Goal: Register for event/course: Register for event/course

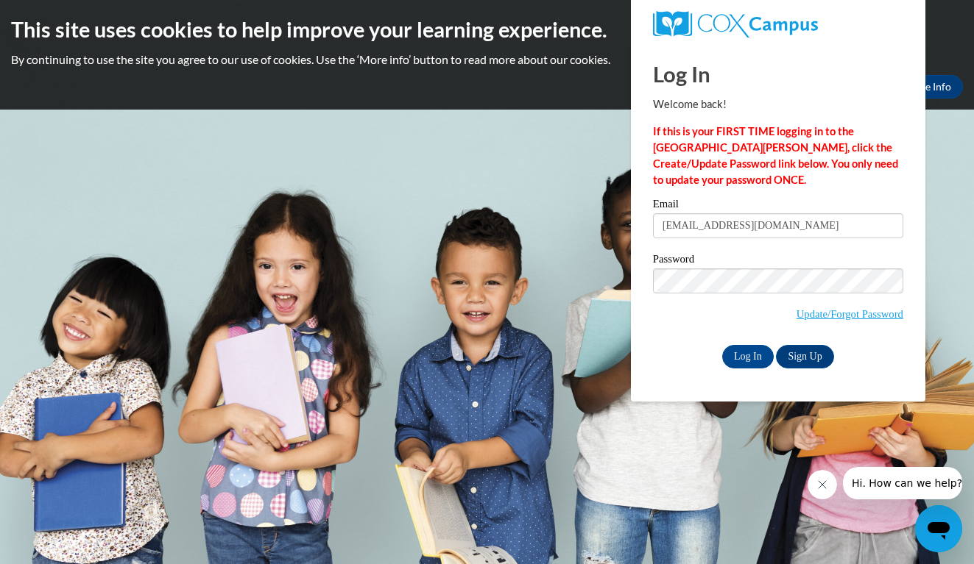
type input "hannahrolfsen120918@icloud.com"
click at [746, 354] on input "Log In" at bounding box center [748, 357] width 52 height 24
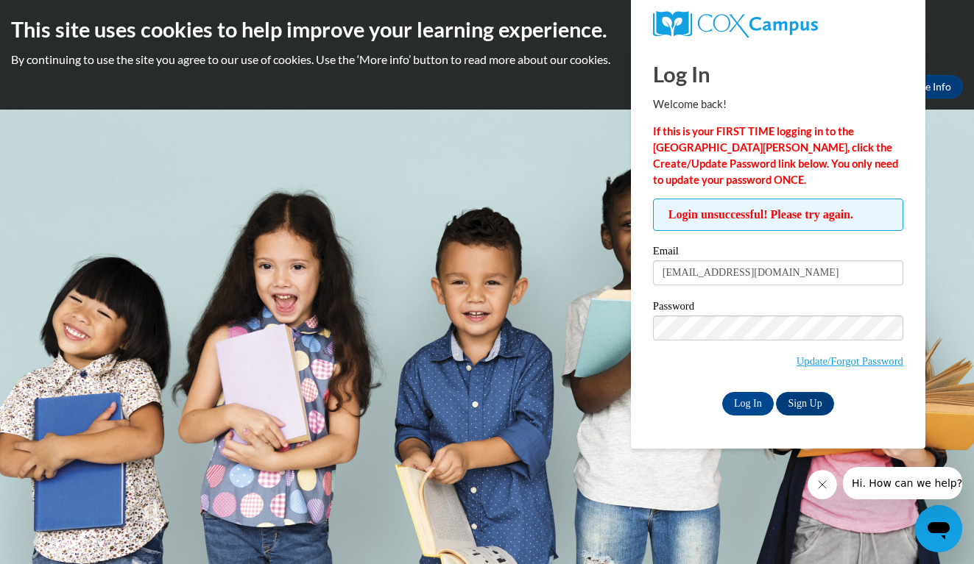
click at [687, 339] on span "Update/Forgot Password" at bounding box center [778, 346] width 250 height 61
click at [746, 401] on input "Log In" at bounding box center [748, 404] width 52 height 24
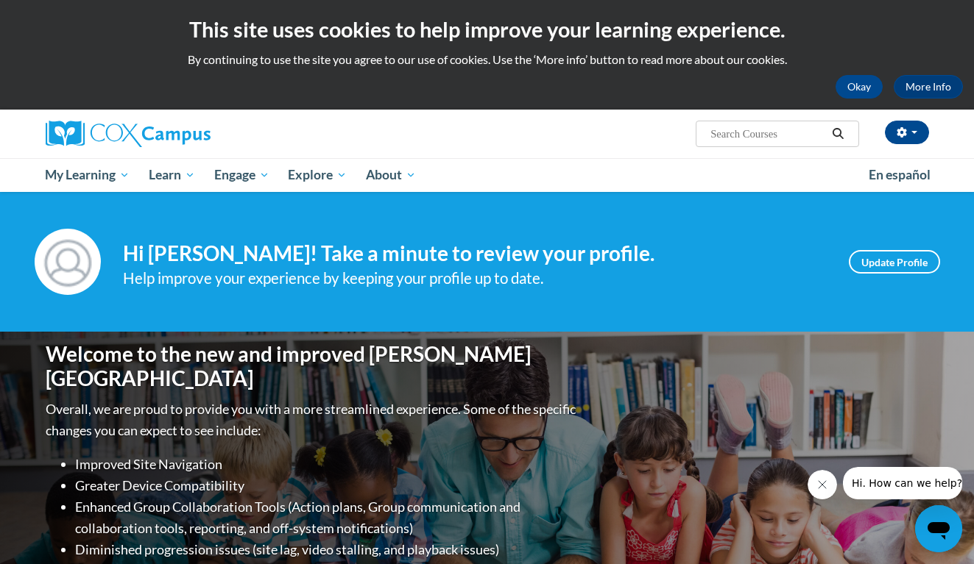
click at [756, 127] on input "Search..." at bounding box center [768, 134] width 118 height 18
type input "talk with me baby"
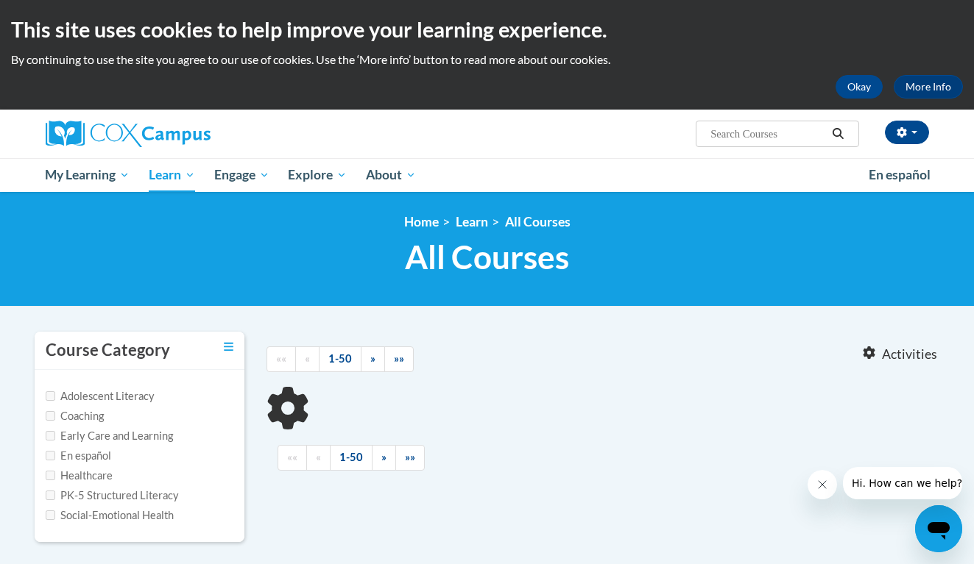
type input "talk with me baby"
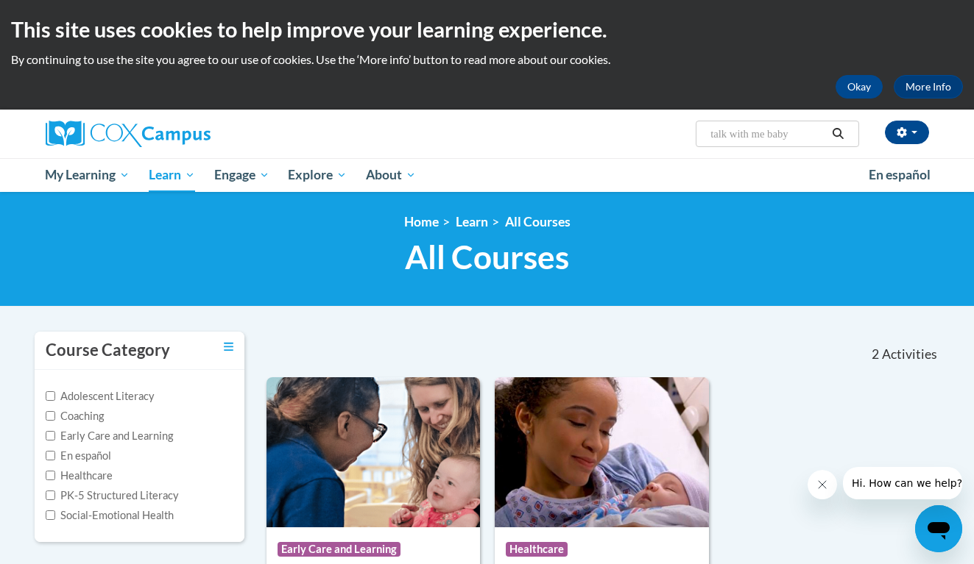
click at [378, 347] on nav "«« « 1-2 » »» 2 Activities CEUs" at bounding box center [602, 355] width 695 height 46
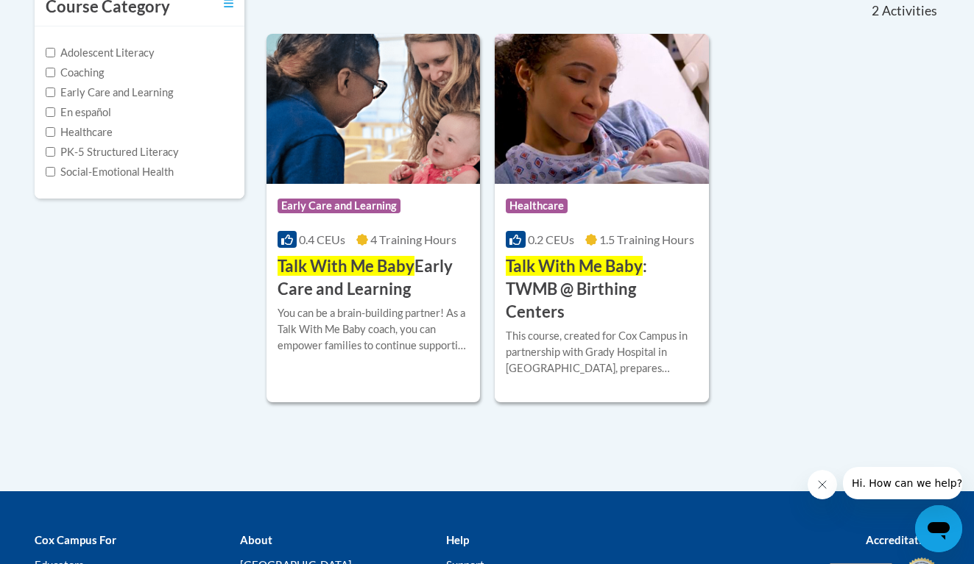
scroll to position [355, 0]
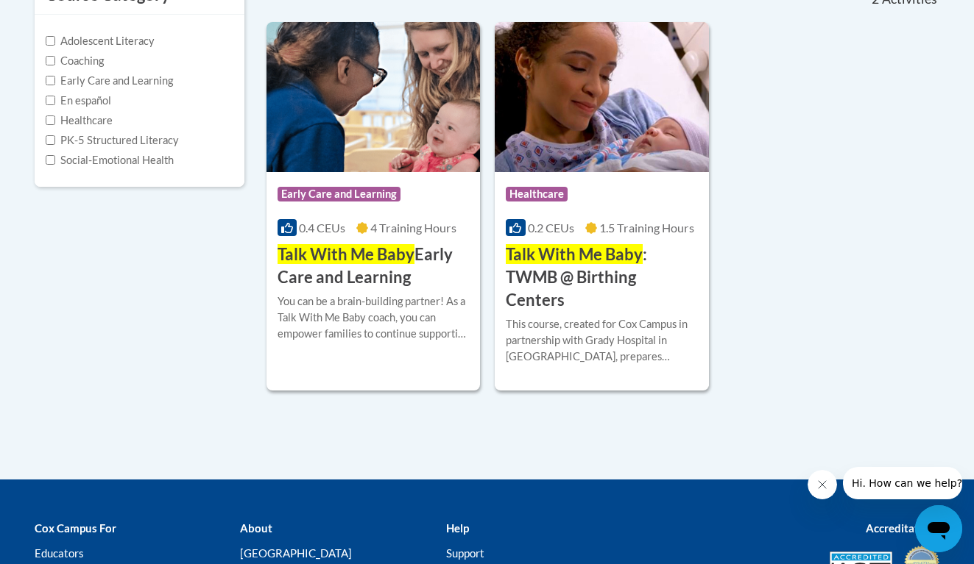
click at [405, 230] on span "4 Training Hours" at bounding box center [413, 228] width 86 height 14
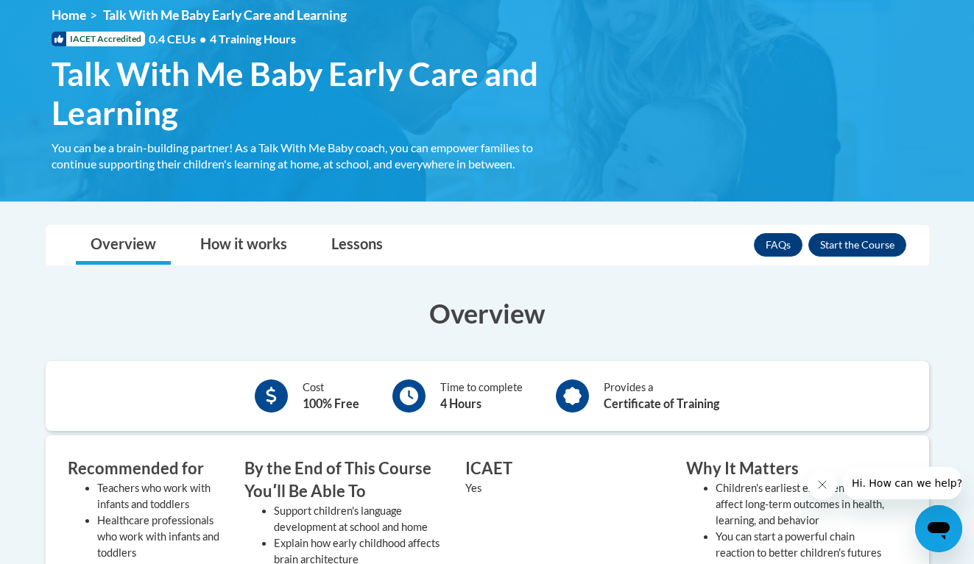
scroll to position [198, 0]
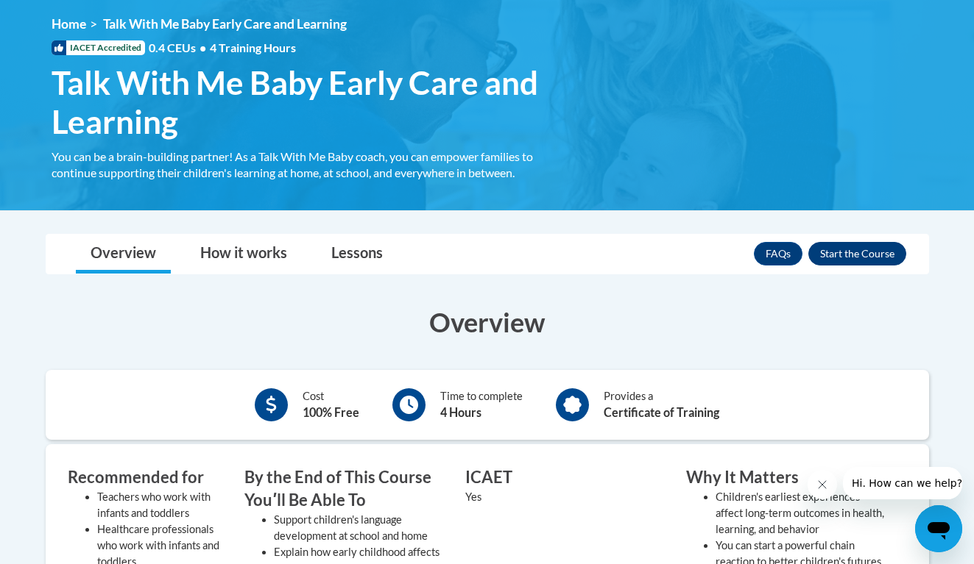
click at [832, 246] on button "Enroll" at bounding box center [857, 254] width 98 height 24
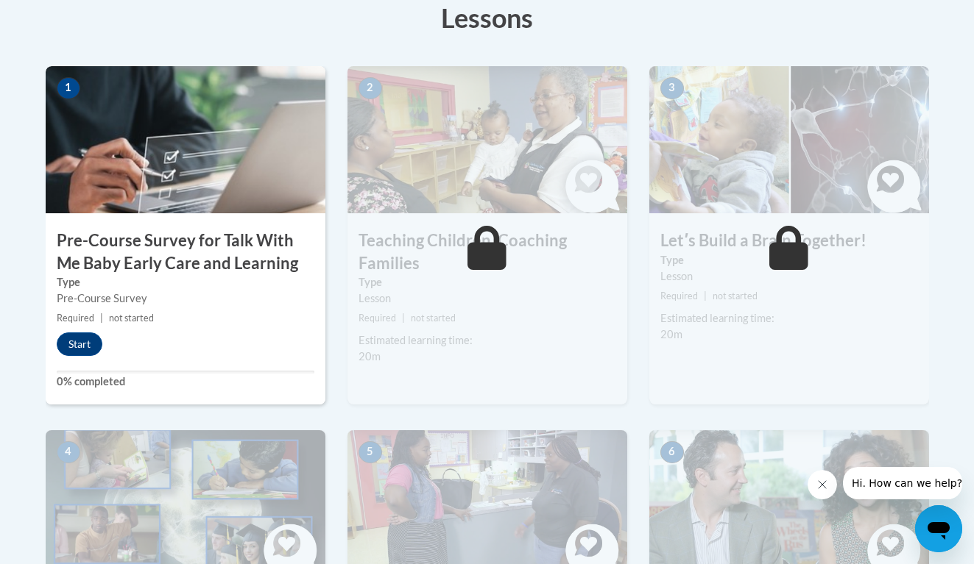
scroll to position [439, 0]
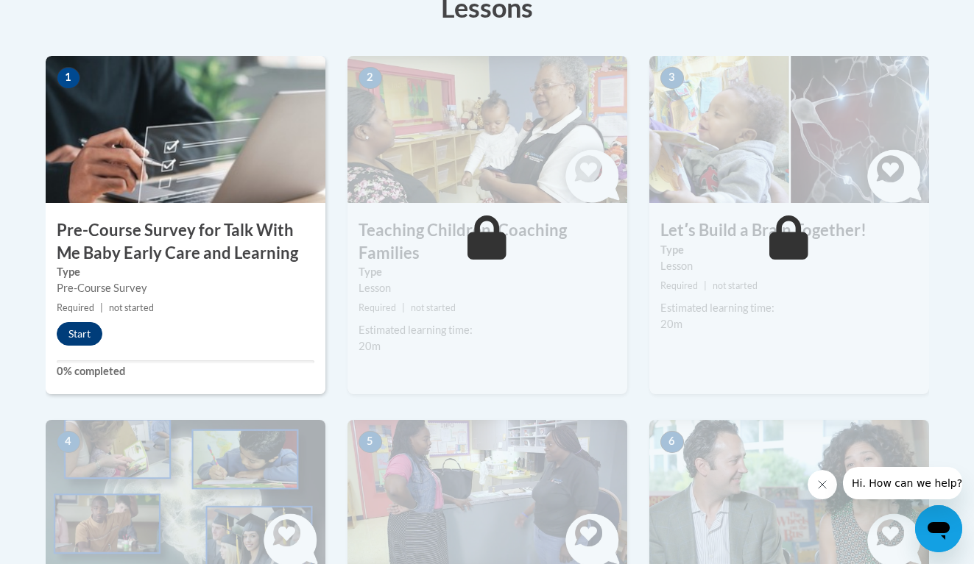
click at [82, 332] on button "Start" at bounding box center [80, 334] width 46 height 24
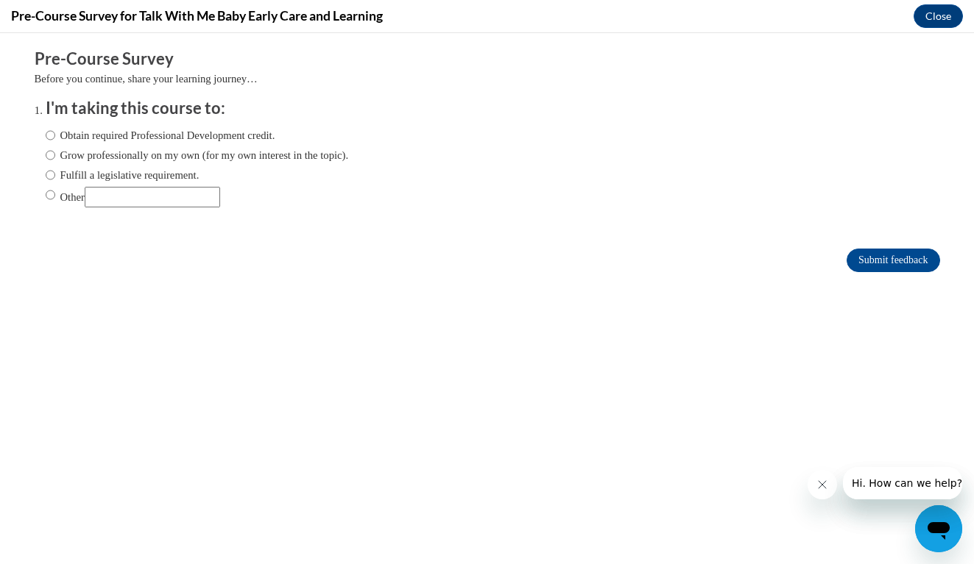
scroll to position [0, 0]
click at [51, 134] on input "Obtain required Professional Development credit." at bounding box center [51, 135] width 10 height 16
radio input "true"
click at [872, 263] on input "Submit feedback" at bounding box center [892, 261] width 93 height 24
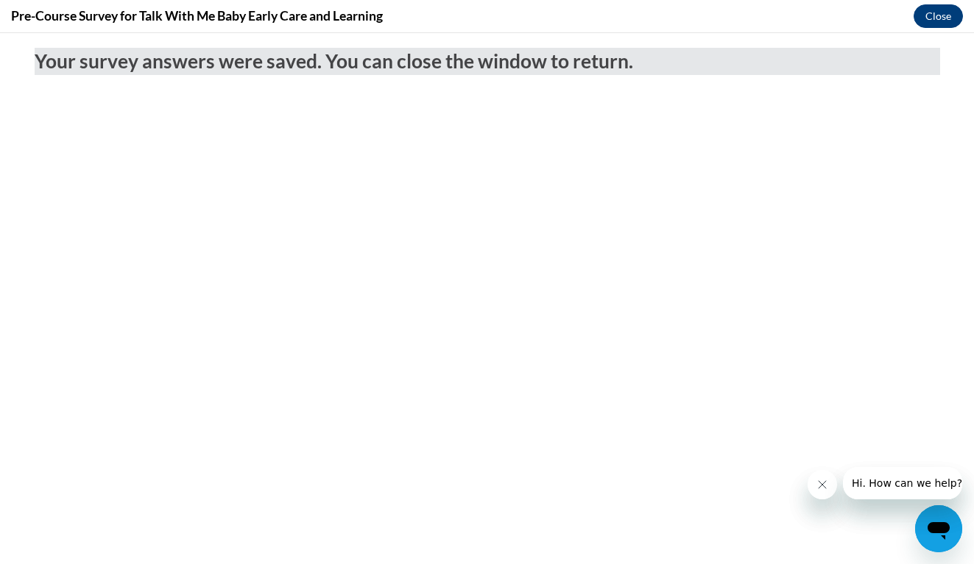
click at [943, 18] on button "Close" at bounding box center [937, 16] width 49 height 24
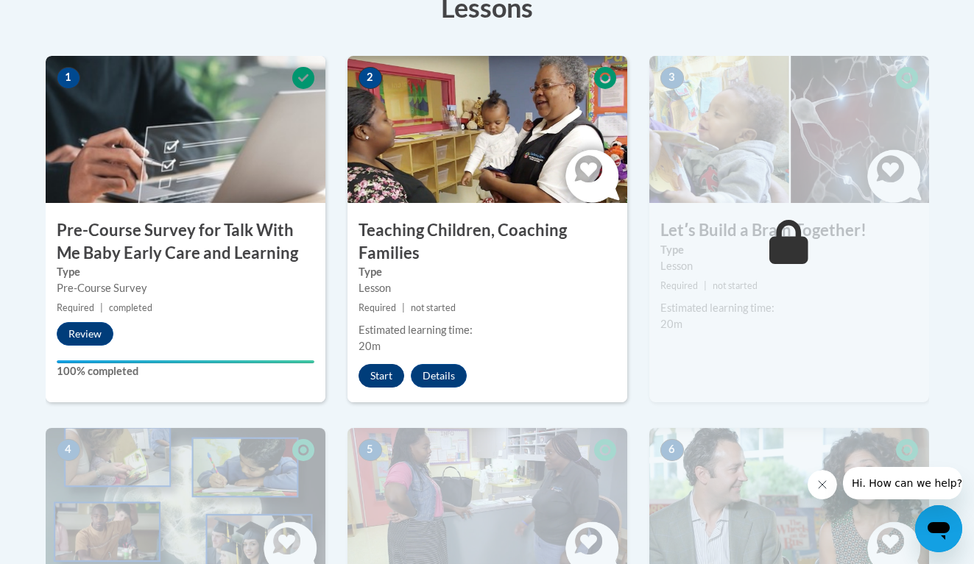
click at [380, 374] on button "Start" at bounding box center [381, 376] width 46 height 24
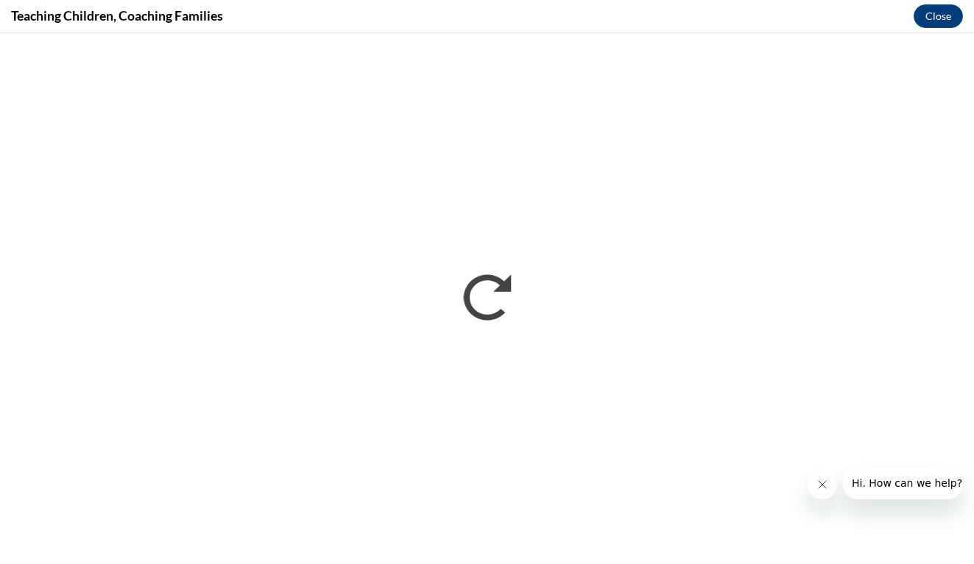
click at [840, 25] on div "Teaching Children, Coaching Families Close" at bounding box center [487, 16] width 974 height 33
click at [819, 481] on icon "Close message from company" at bounding box center [822, 485] width 12 height 12
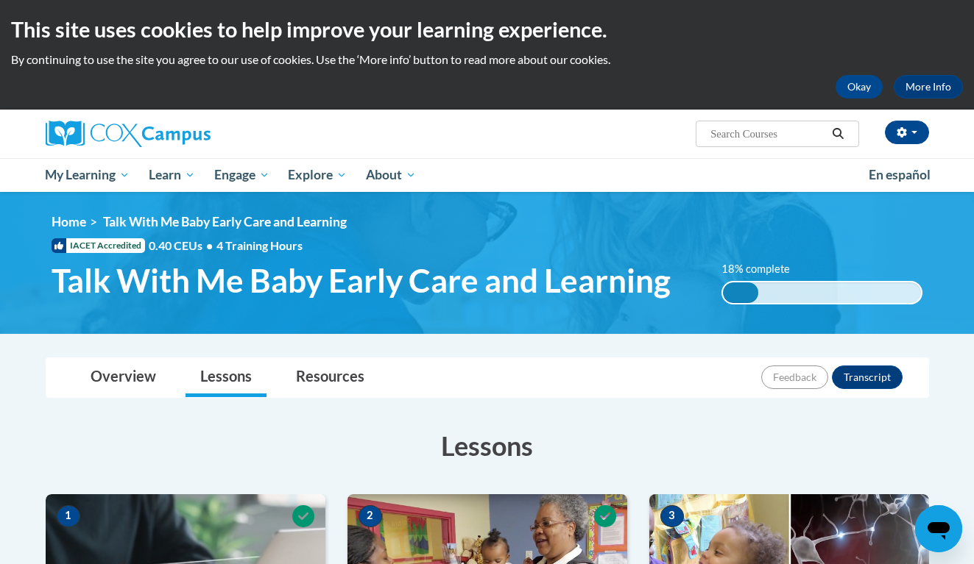
click at [651, 181] on ul "My Learning My Learning My Course Progress Certificates My Action Plans Group D…" at bounding box center [447, 175] width 823 height 34
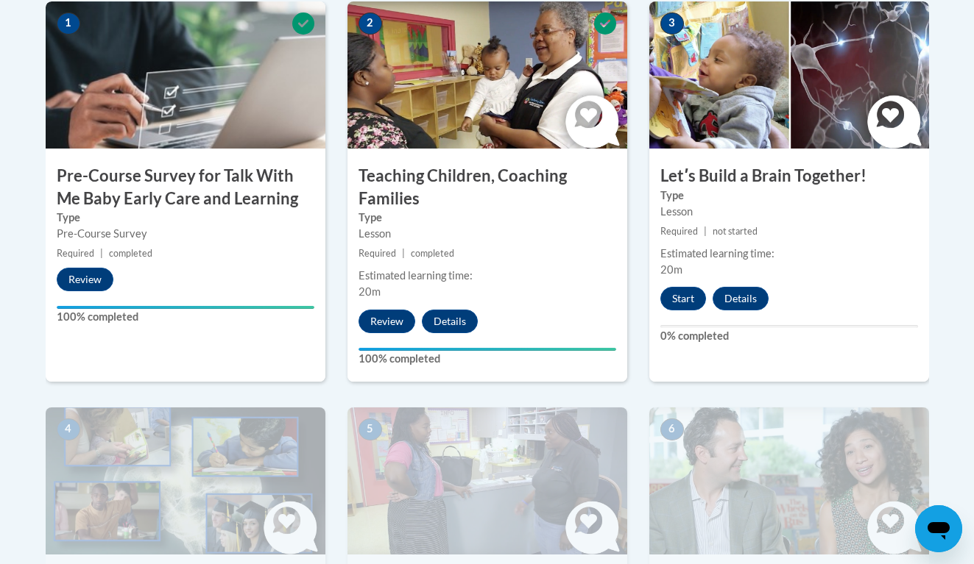
scroll to position [535, 0]
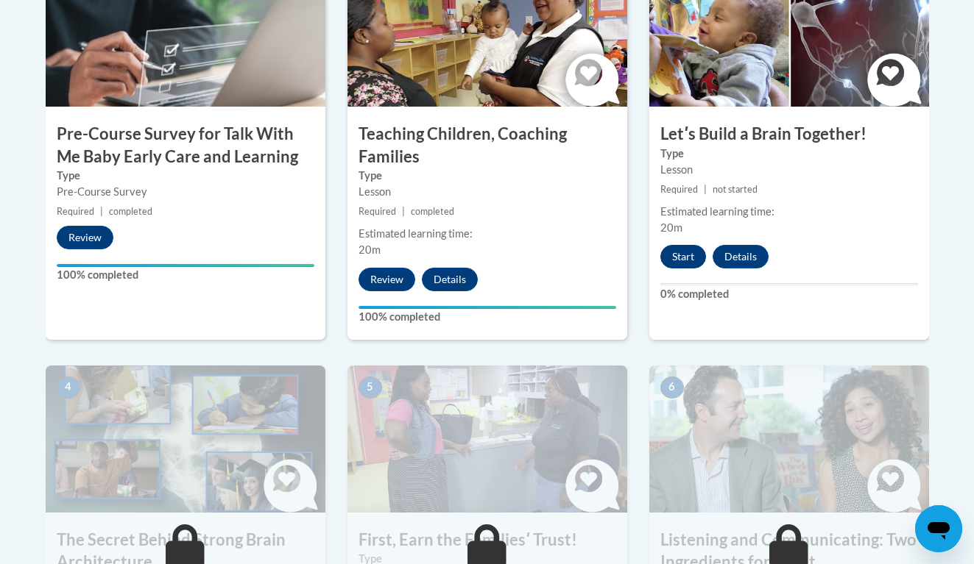
click at [685, 256] on button "Start" at bounding box center [683, 257] width 46 height 24
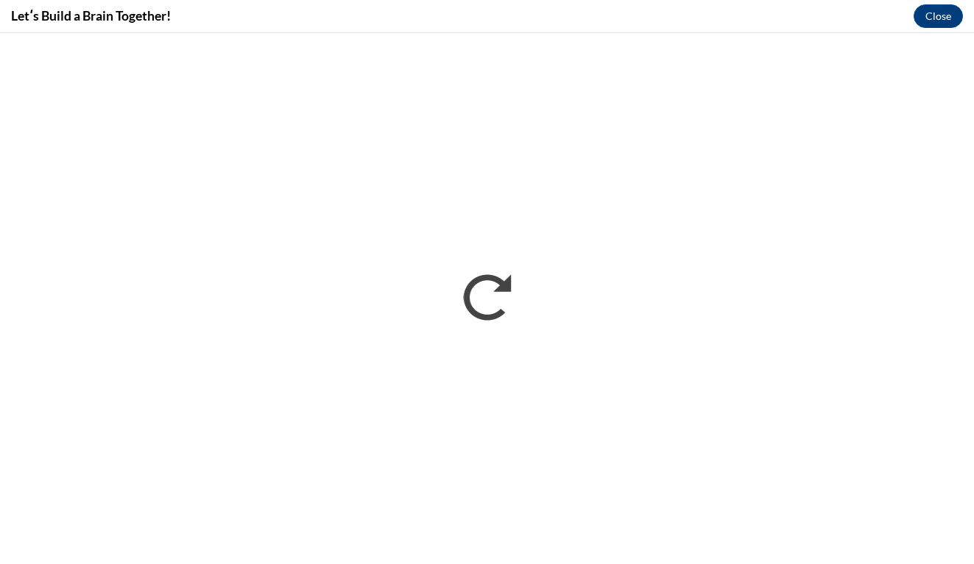
scroll to position [0, 0]
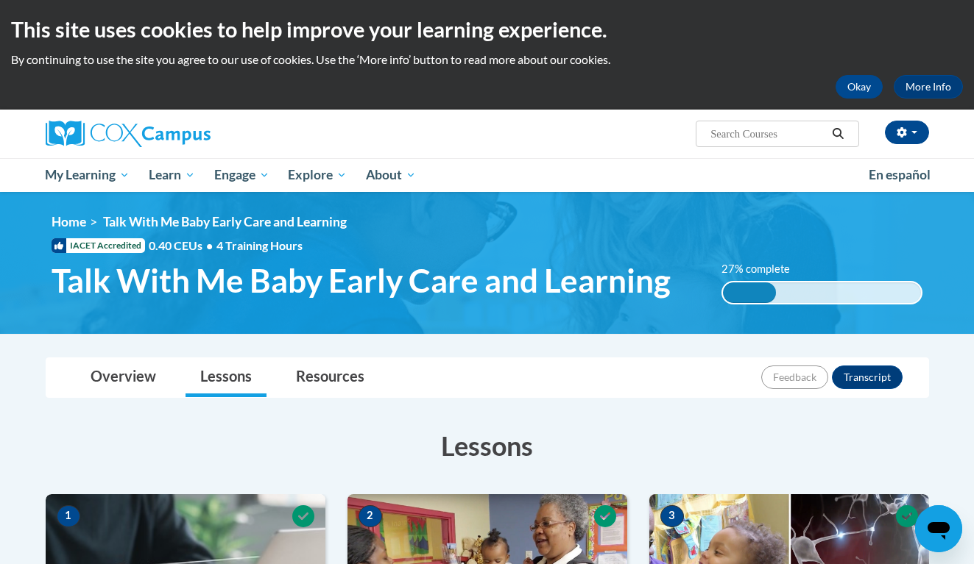
click at [615, 168] on ul "My Learning My Learning My Course Progress Certificates My Action Plans Group D…" at bounding box center [447, 175] width 823 height 34
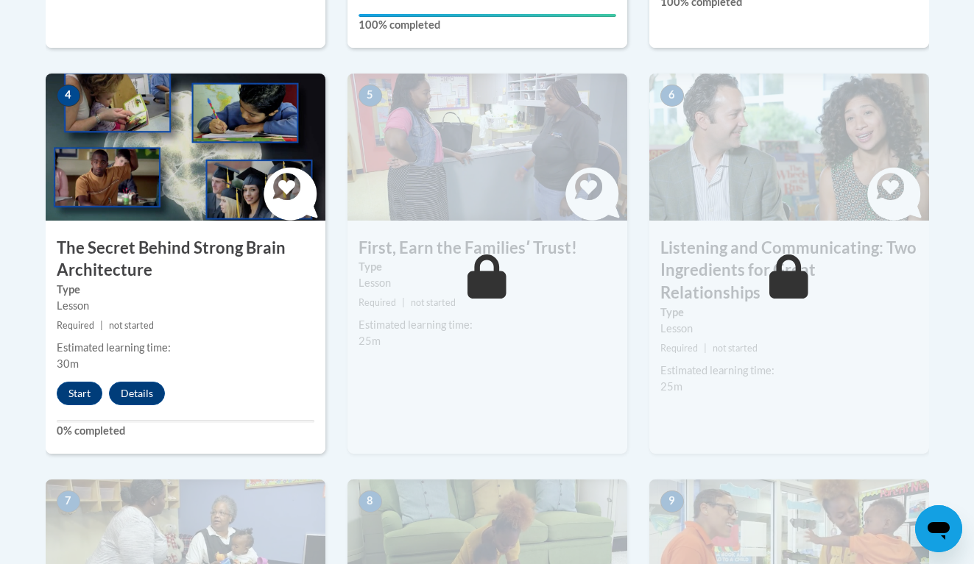
scroll to position [832, 0]
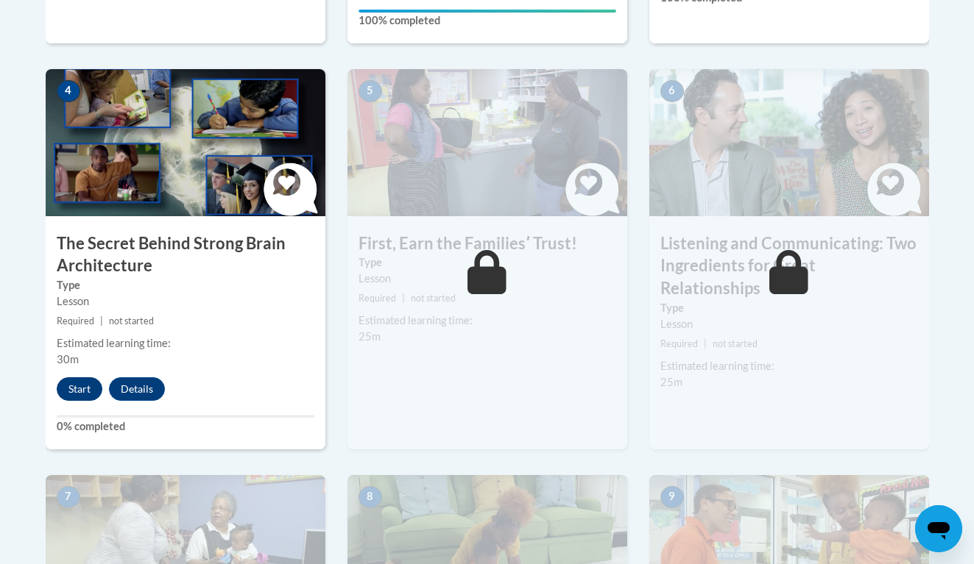
click at [78, 385] on button "Start" at bounding box center [80, 390] width 46 height 24
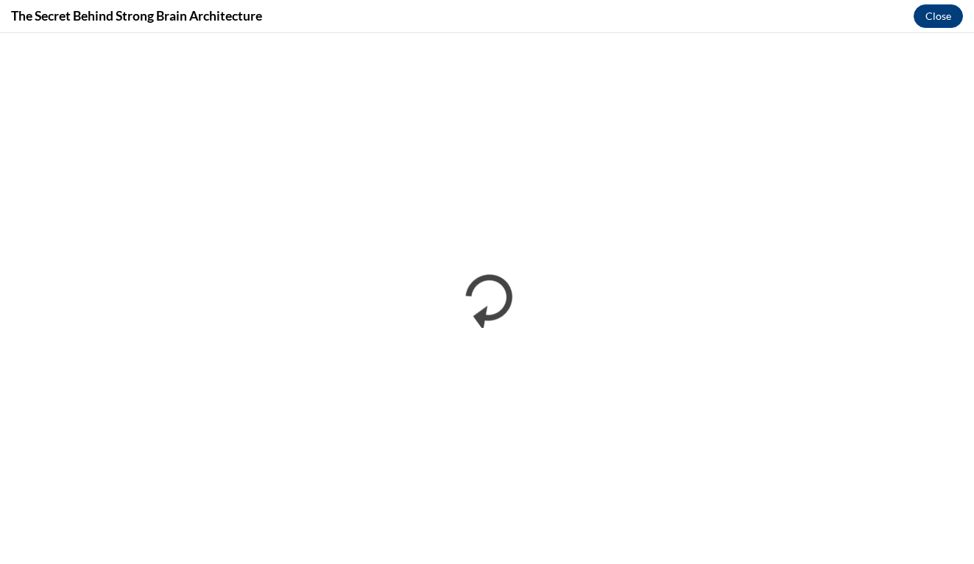
scroll to position [0, 0]
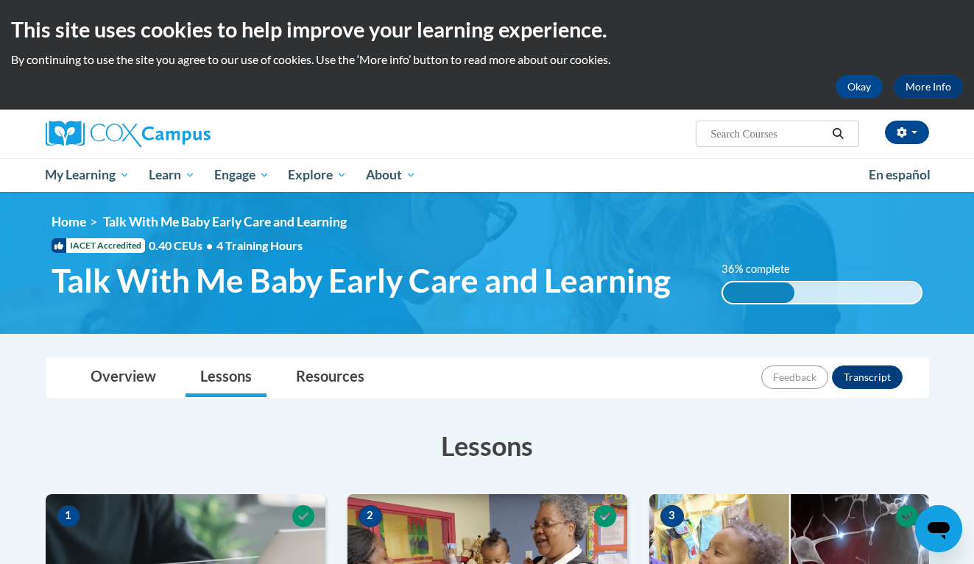
click at [633, 180] on ul "My Learning My Learning My Course Progress Certificates My Action Plans Group D…" at bounding box center [447, 175] width 823 height 34
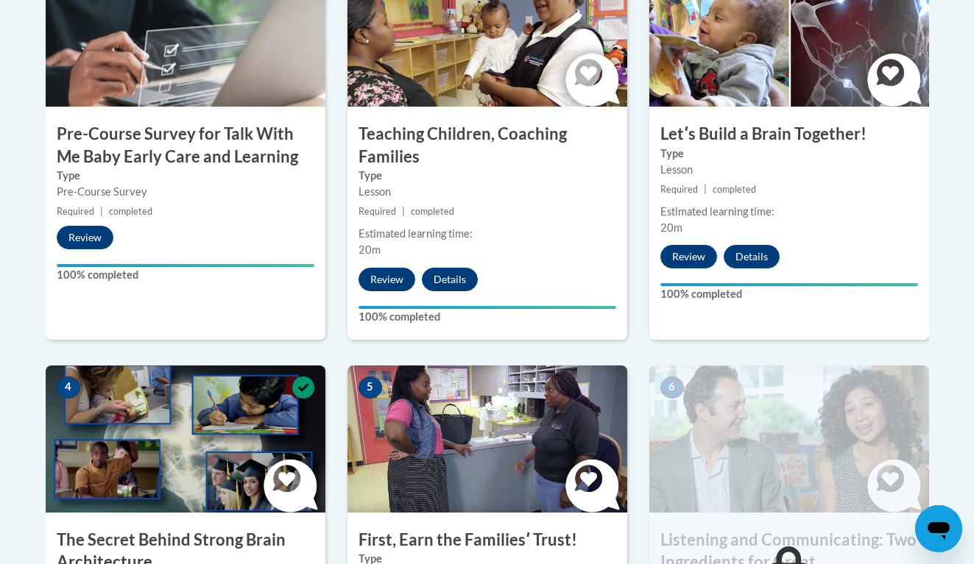
scroll to position [1070, 0]
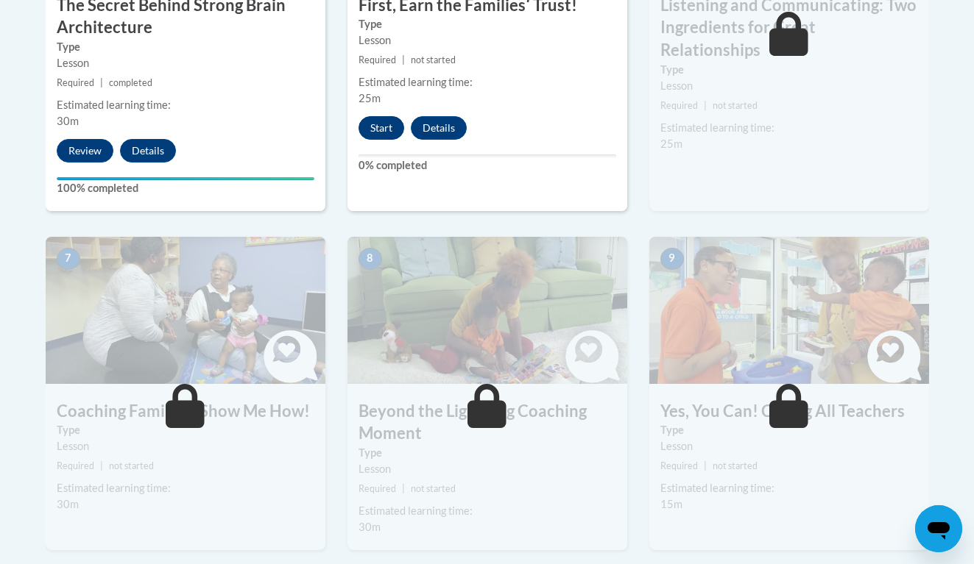
click at [380, 131] on button "Start" at bounding box center [381, 128] width 46 height 24
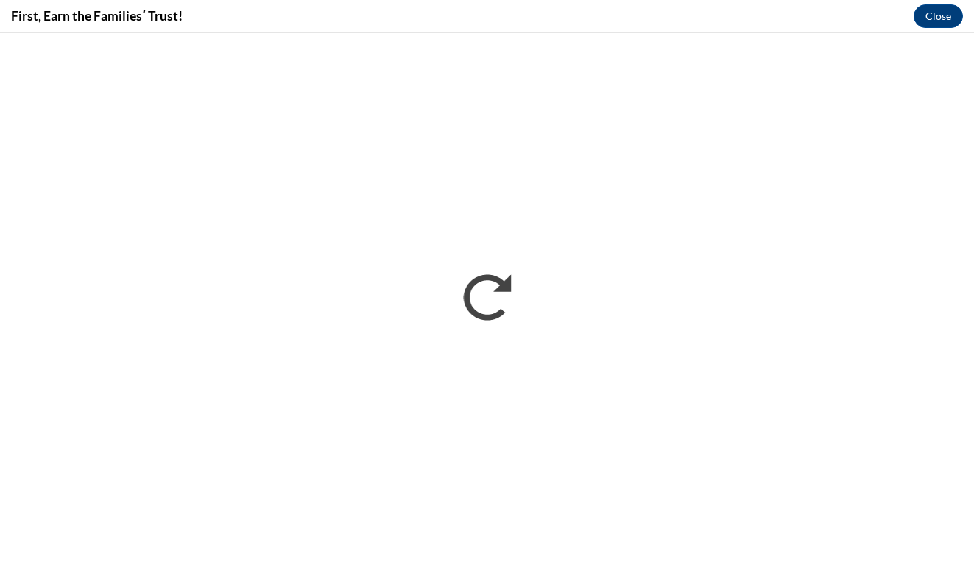
scroll to position [0, 0]
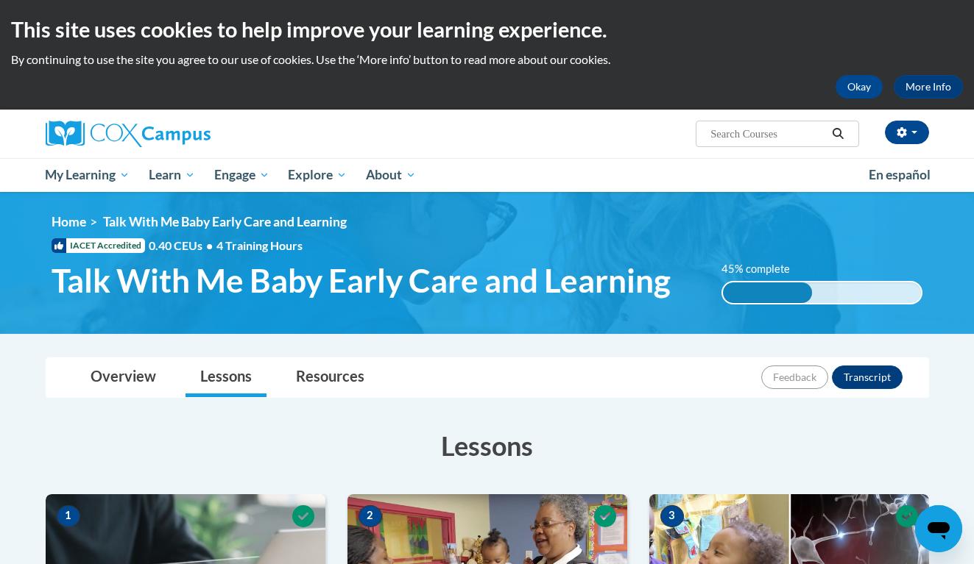
click at [651, 170] on ul "My Learning My Learning My Course Progress Certificates My Action Plans Group D…" at bounding box center [447, 175] width 823 height 34
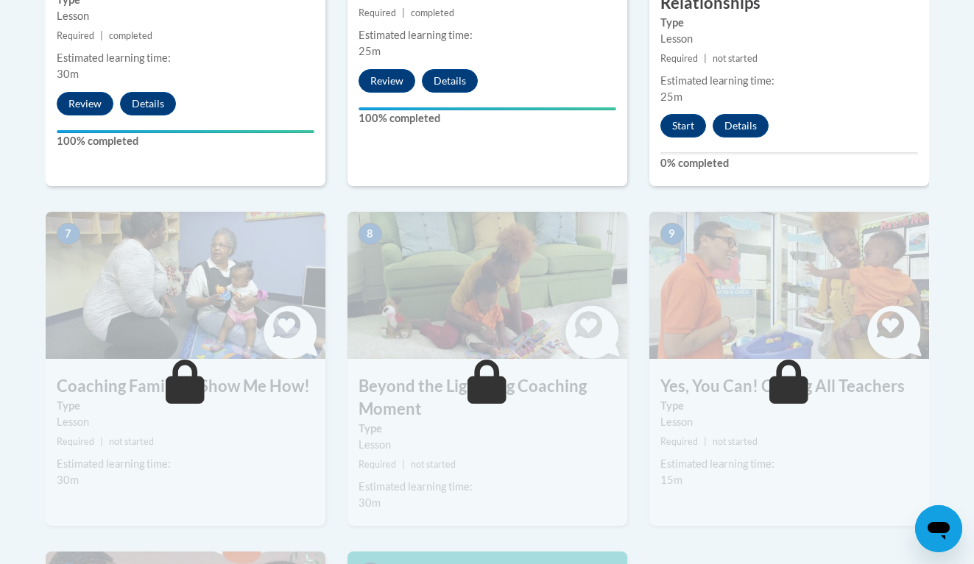
scroll to position [1175, 0]
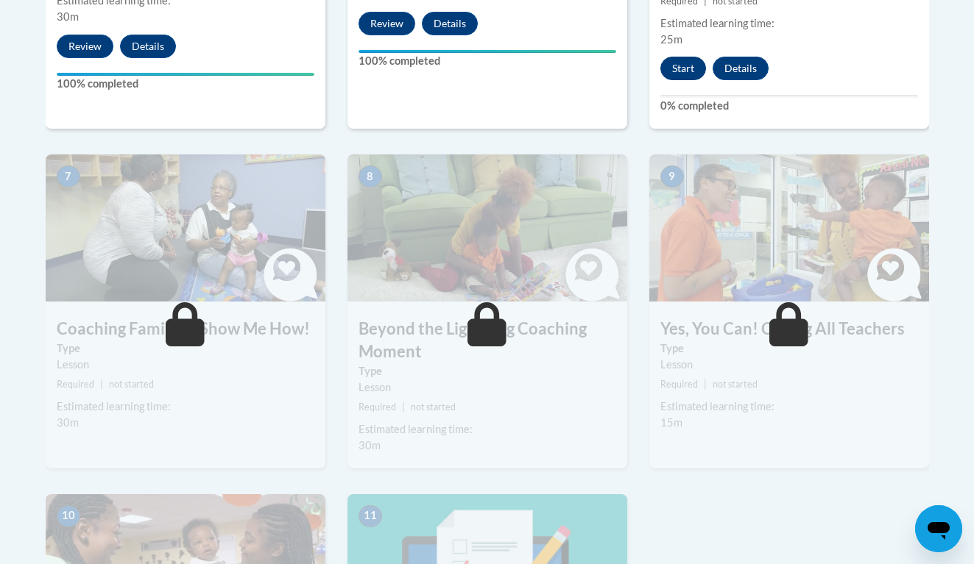
click at [677, 57] on button "Start" at bounding box center [683, 69] width 46 height 24
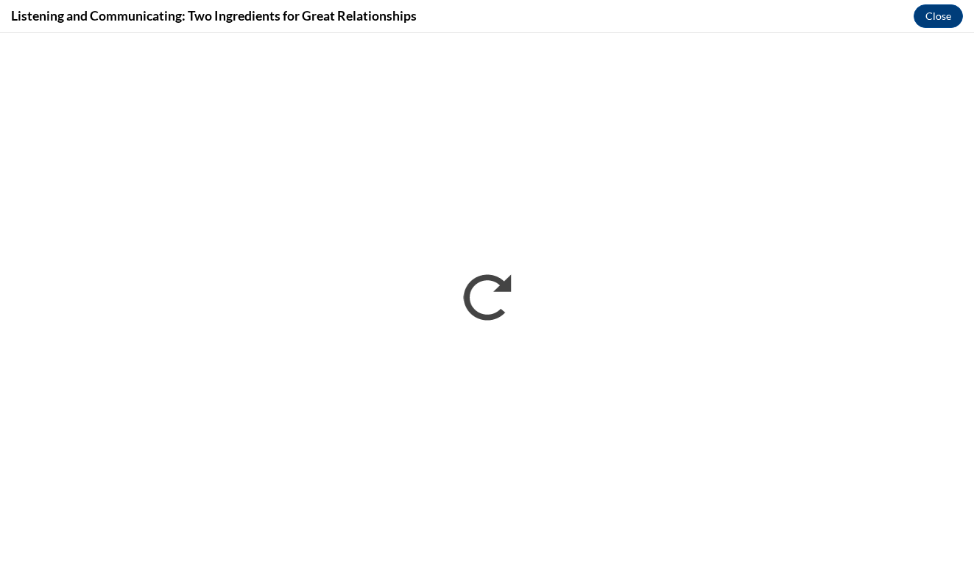
scroll to position [0, 0]
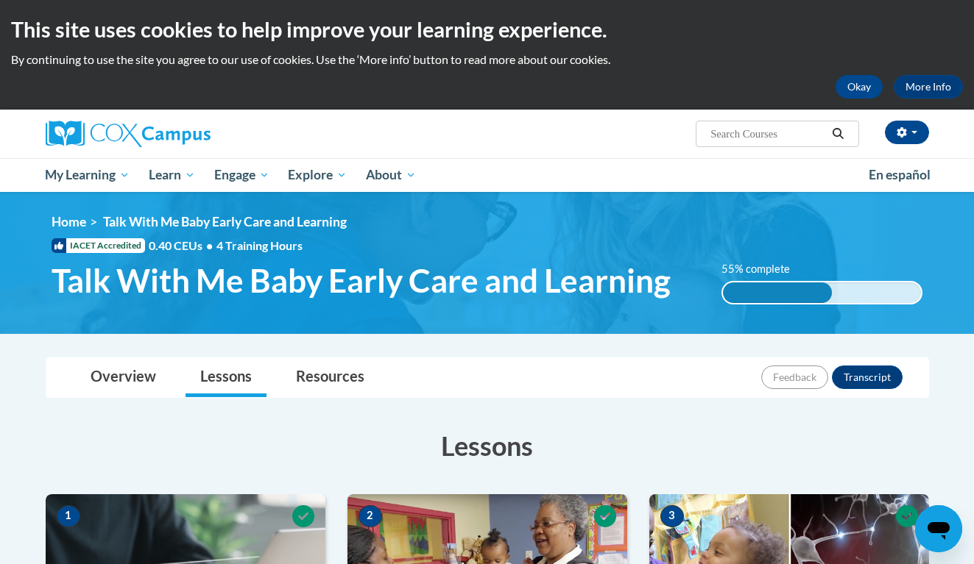
click at [756, 177] on ul "My Learning My Learning My Course Progress Certificates My Action Plans Group D…" at bounding box center [447, 175] width 823 height 34
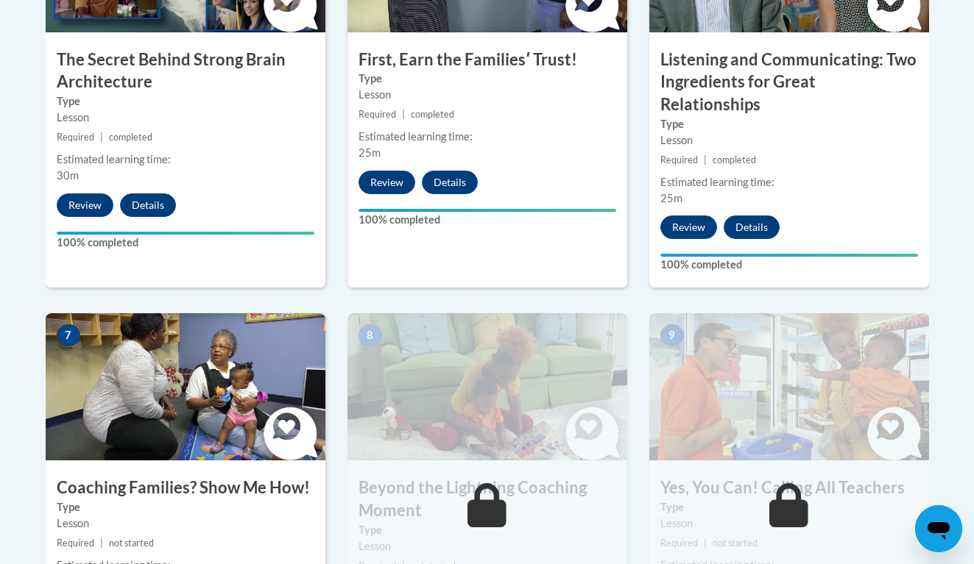
scroll to position [1070, 0]
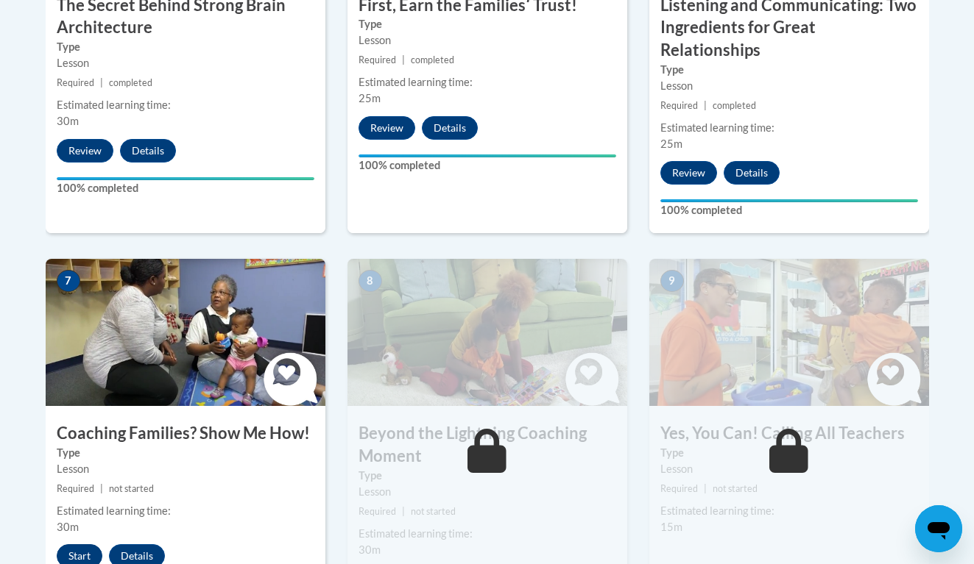
click at [82, 545] on button "Start" at bounding box center [80, 557] width 46 height 24
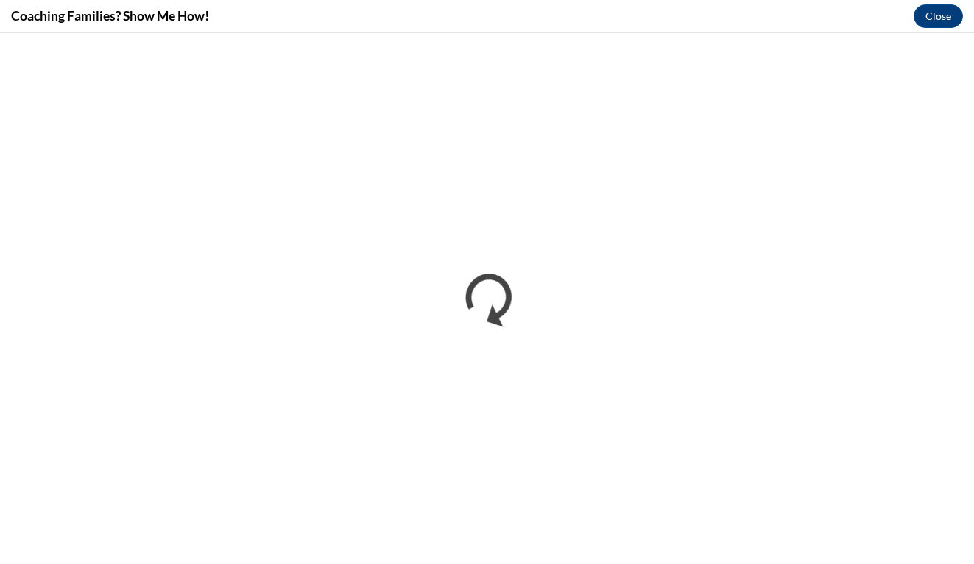
scroll to position [0, 0]
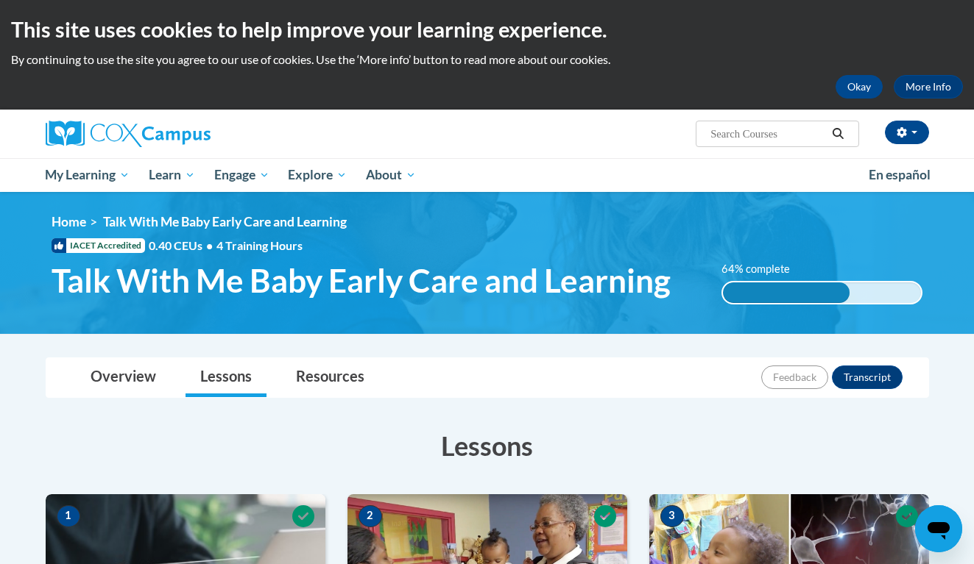
click at [668, 171] on ul "My Learning My Learning My Course Progress Certificates My Action Plans Group D…" at bounding box center [447, 175] width 823 height 34
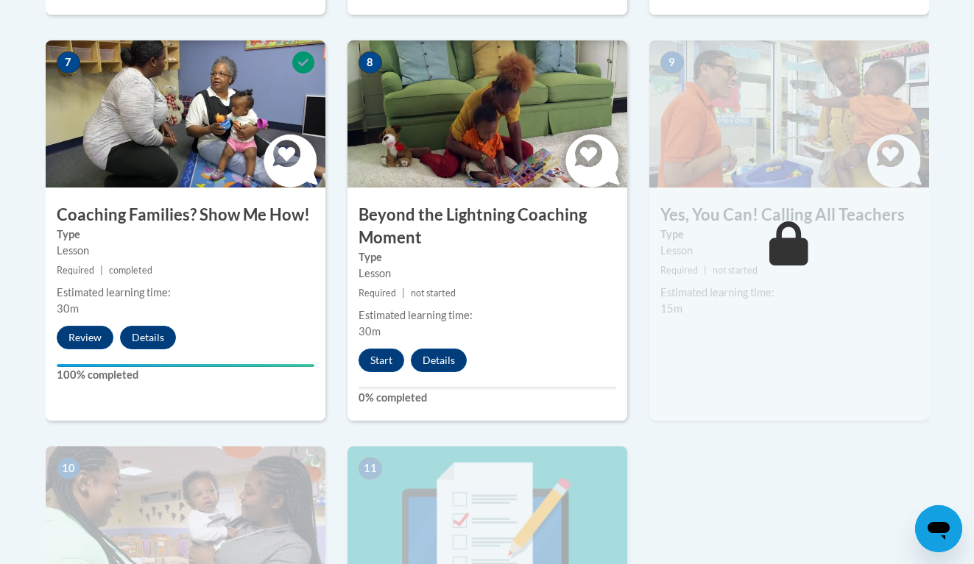
scroll to position [1280, 0]
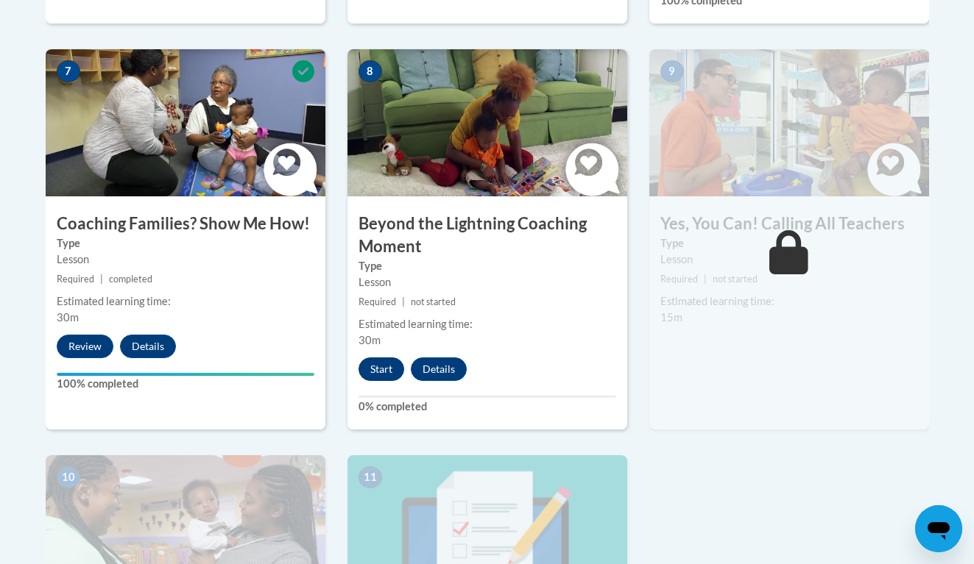
click at [373, 358] on button "Start" at bounding box center [381, 370] width 46 height 24
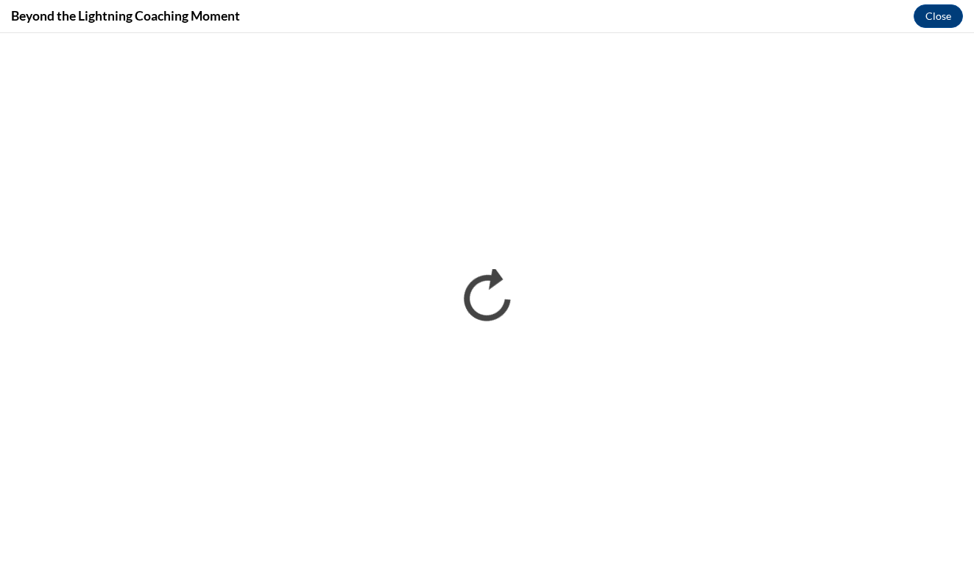
scroll to position [0, 0]
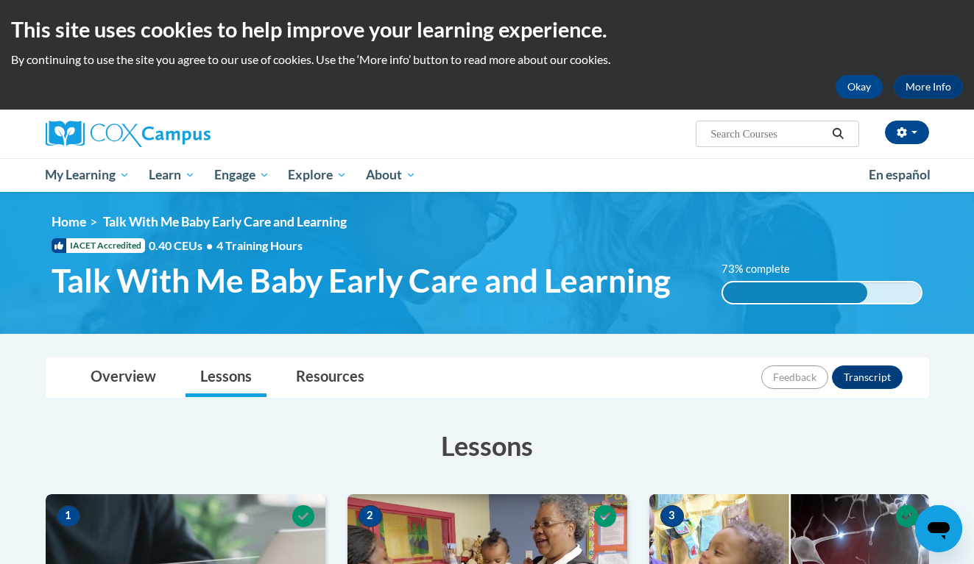
click at [627, 130] on div "[PERSON_NAME] ([GEOGRAPHIC_DATA]/New_York UTC-04:00) My Profile Inbox My Transc…" at bounding box center [637, 129] width 603 height 38
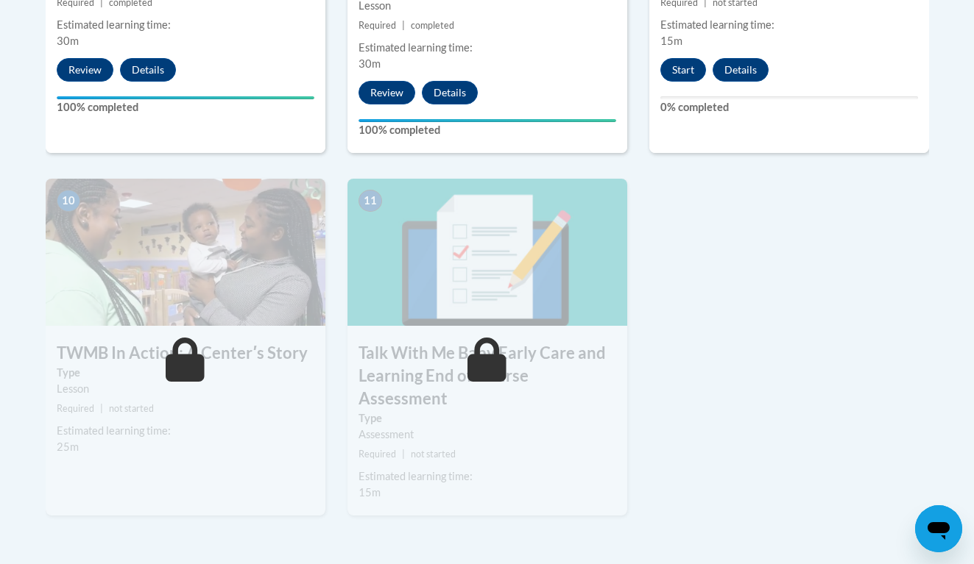
scroll to position [1605, 0]
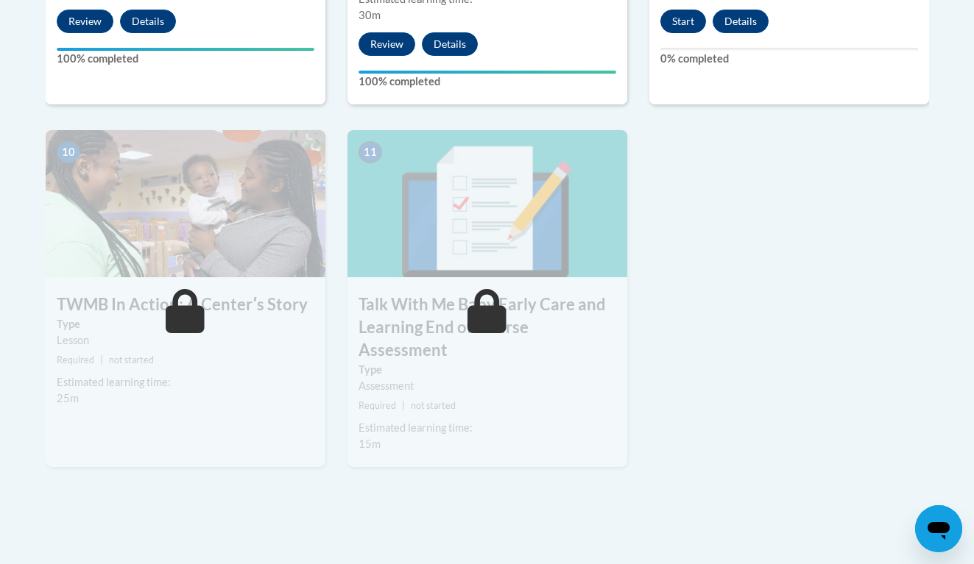
click at [679, 10] on button "Start" at bounding box center [683, 22] width 46 height 24
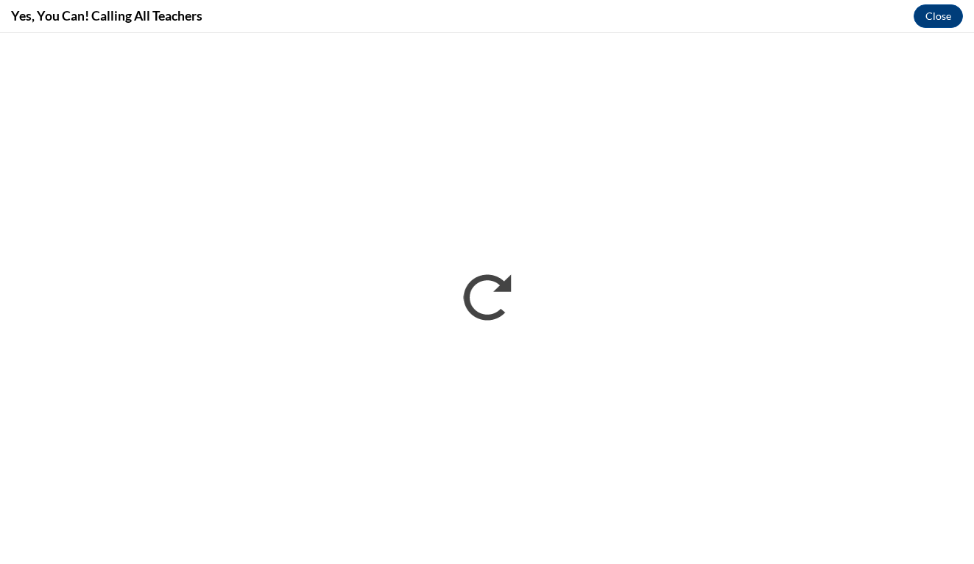
scroll to position [0, 0]
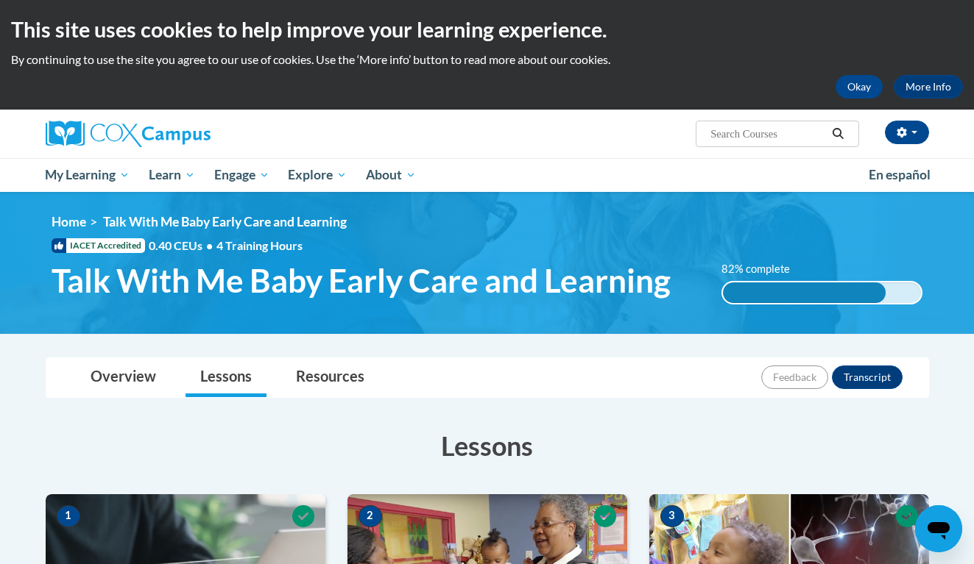
click at [654, 382] on div "Overview Lessons Resources Feedback Transcript" at bounding box center [487, 377] width 860 height 39
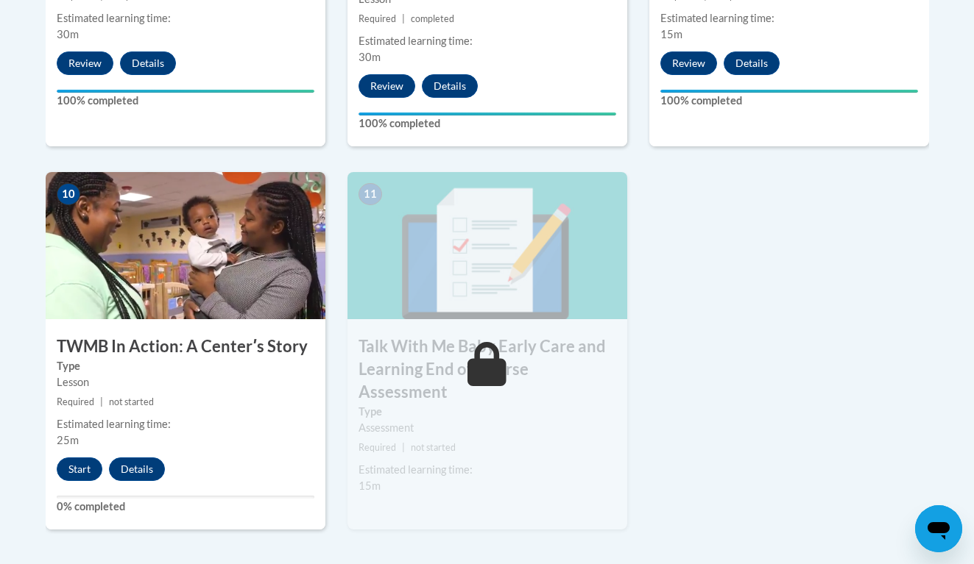
scroll to position [1605, 0]
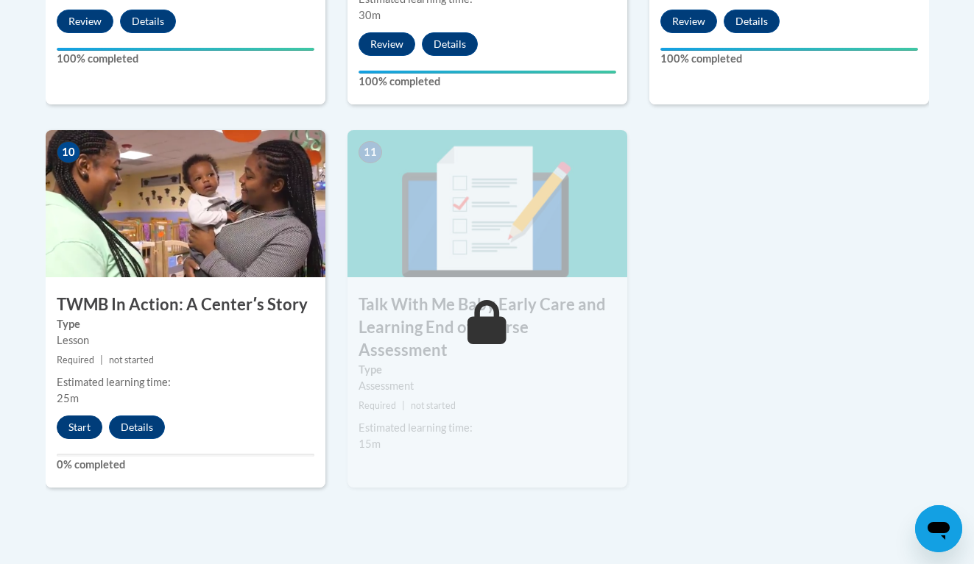
click at [83, 416] on button "Start" at bounding box center [80, 428] width 46 height 24
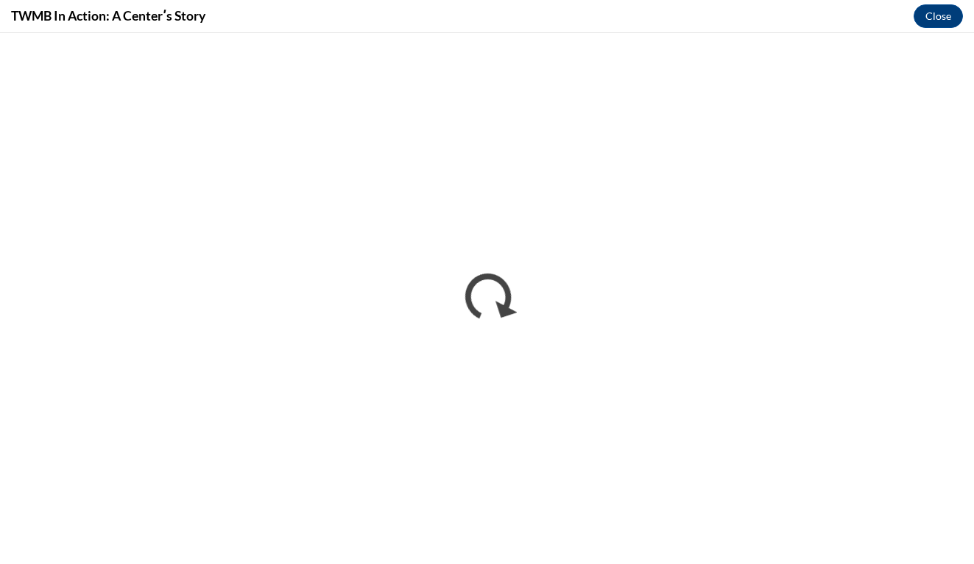
scroll to position [0, 0]
click at [741, 31] on div "TWMB In Action: A Centerʹs Story Close" at bounding box center [487, 16] width 974 height 33
click at [917, 12] on button "Close" at bounding box center [937, 16] width 49 height 24
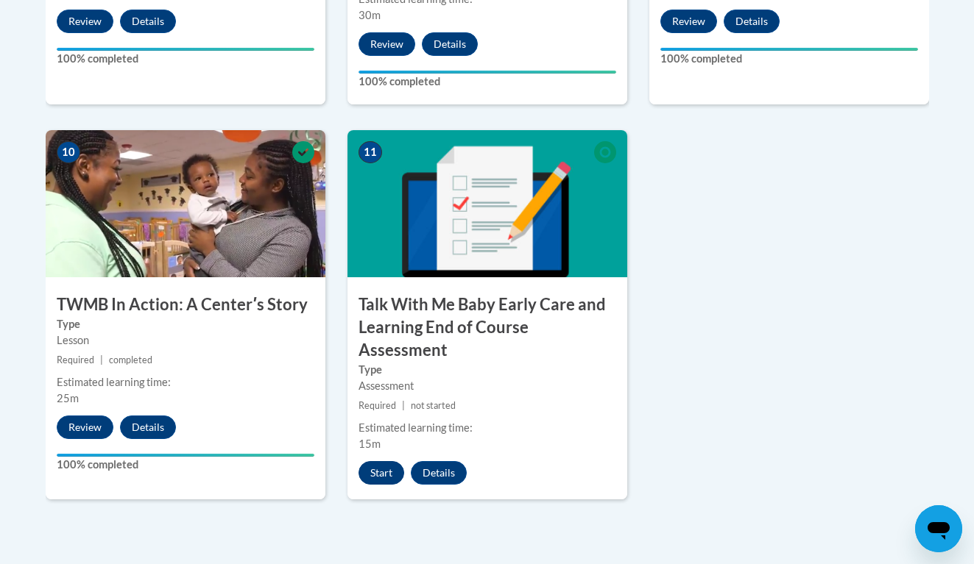
click at [375, 461] on button "Start" at bounding box center [381, 473] width 46 height 24
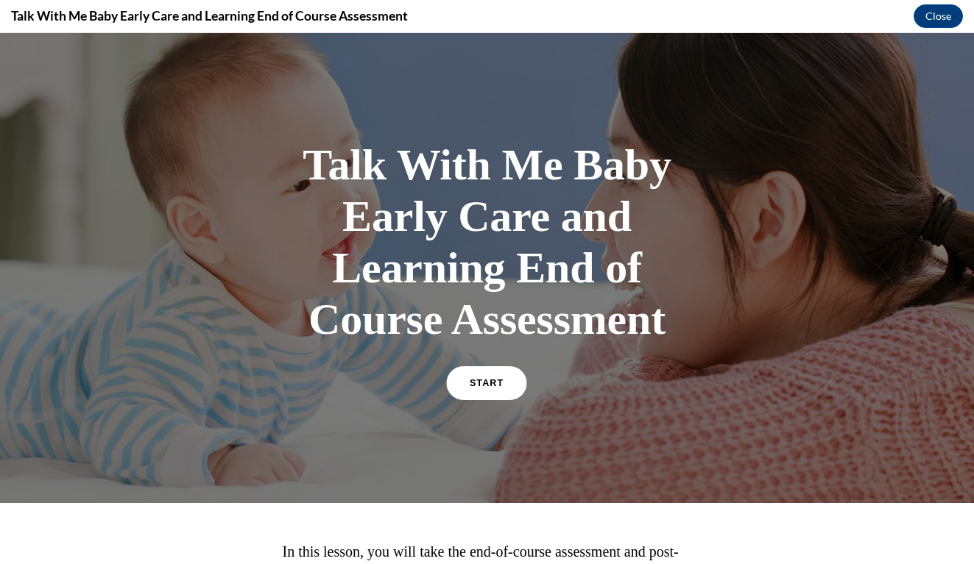
click at [484, 394] on link "START" at bounding box center [487, 384] width 80 height 34
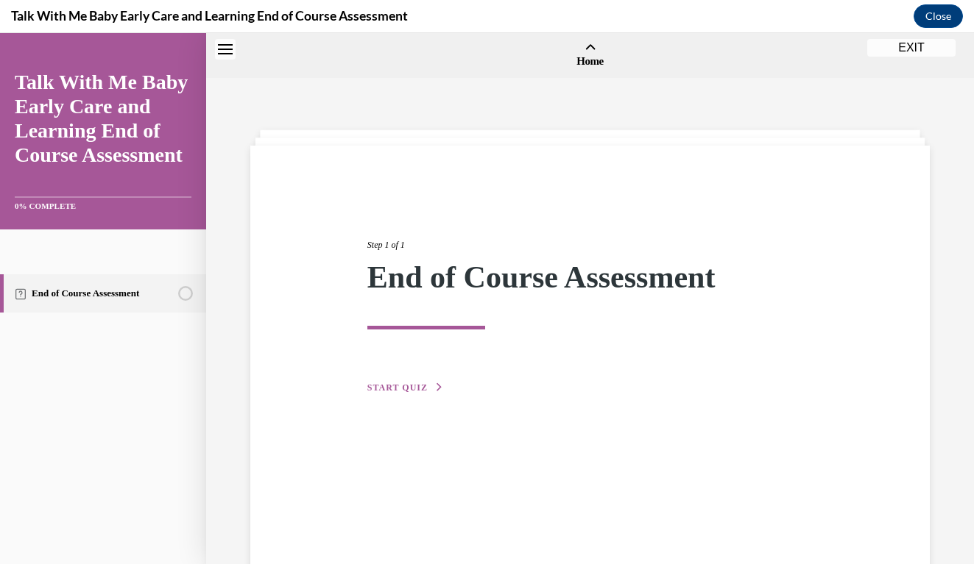
scroll to position [46, 0]
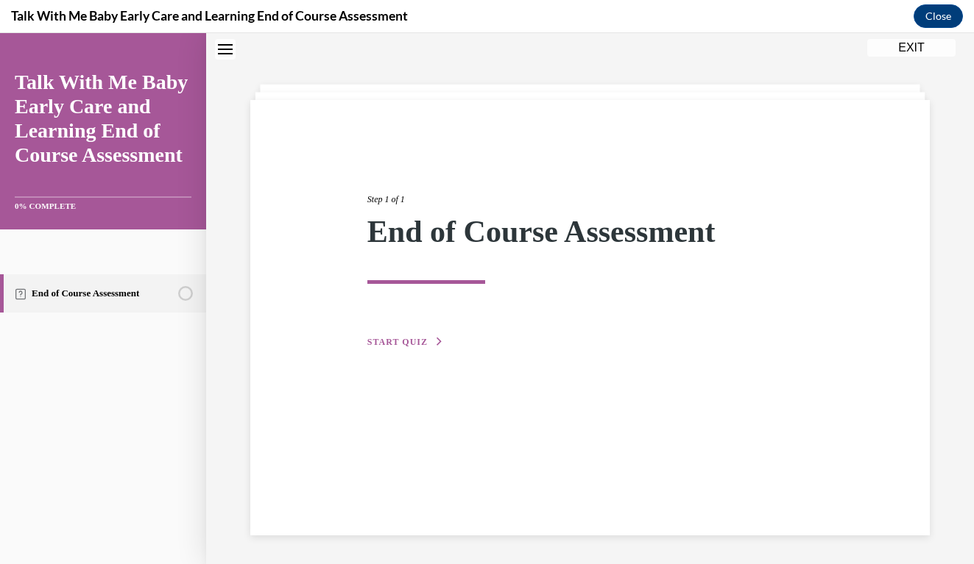
click at [397, 342] on span "START QUIZ" at bounding box center [397, 342] width 60 height 10
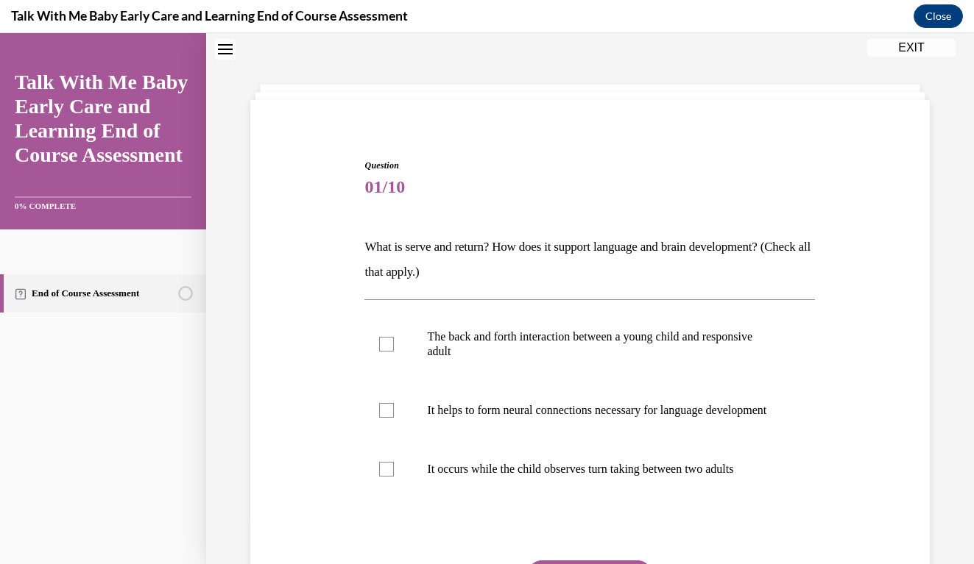
click at [843, 216] on div "Question 01/10 What is serve and return? How does it support language and brain…" at bounding box center [590, 398] width 687 height 567
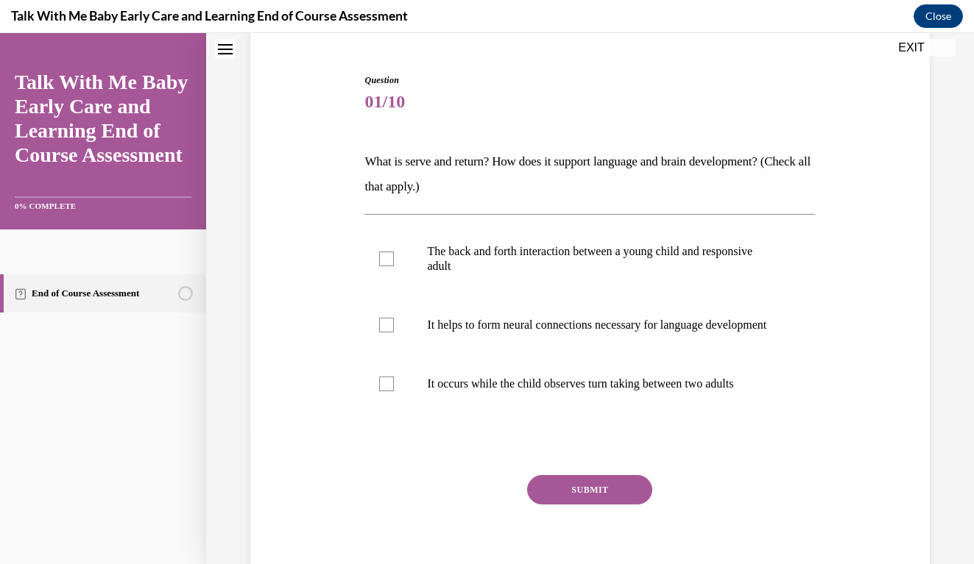
scroll to position [134, 0]
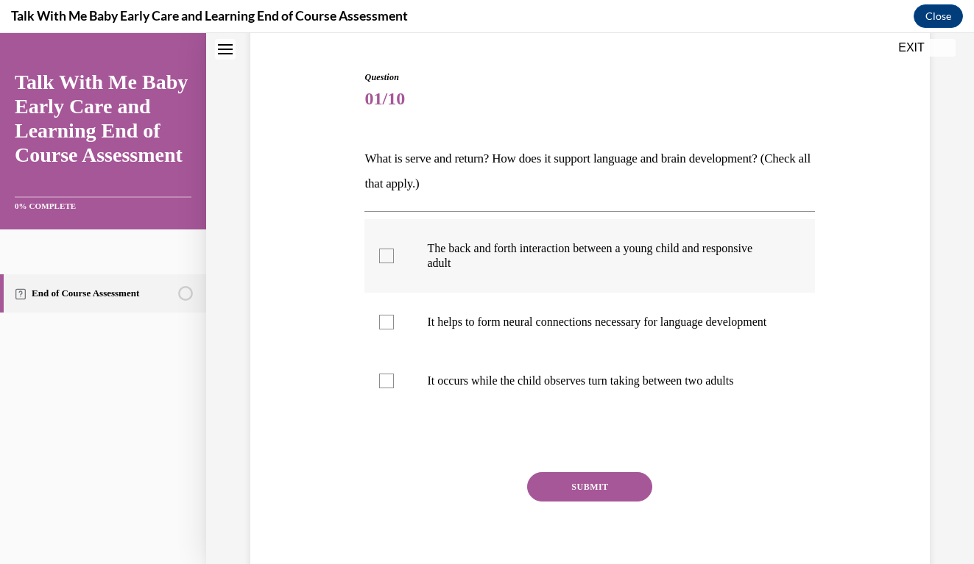
click at [385, 262] on div at bounding box center [386, 256] width 15 height 15
click at [385, 262] on input "The back and forth interaction between a young child and responsive adult" at bounding box center [386, 256] width 15 height 15
checkbox input "true"
click at [389, 327] on div at bounding box center [386, 322] width 15 height 15
click at [389, 327] on input "It helps to form neural connections necessary for language development" at bounding box center [386, 322] width 15 height 15
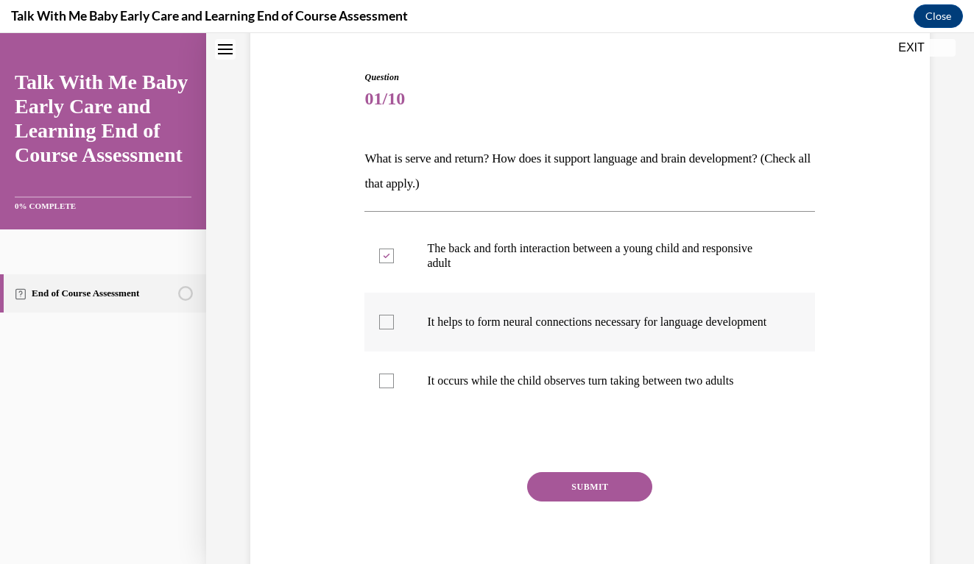
checkbox input "true"
click at [577, 493] on button "SUBMIT" at bounding box center [589, 486] width 125 height 29
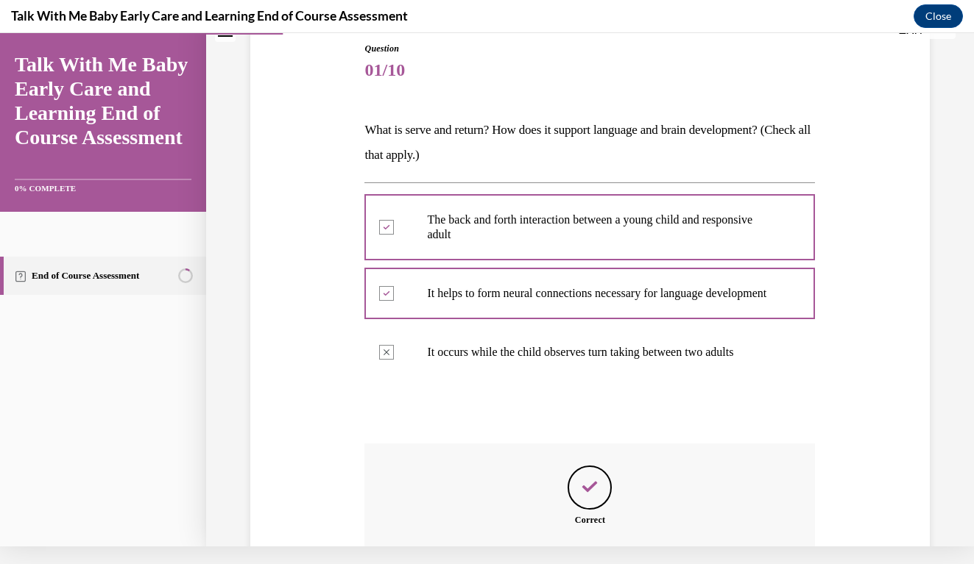
scroll to position [308, 0]
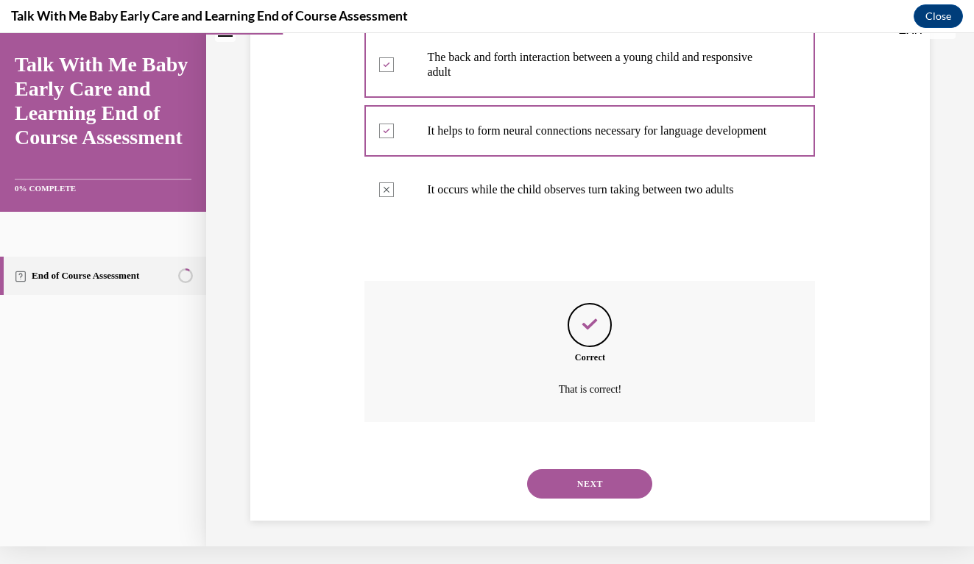
click at [615, 477] on button "NEXT" at bounding box center [589, 484] width 125 height 29
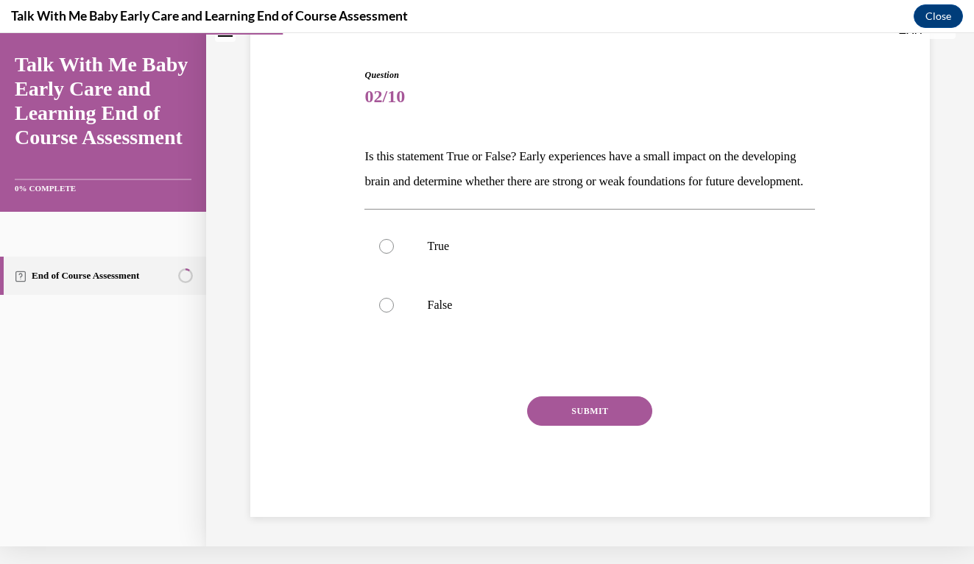
scroll to position [122, 0]
click at [384, 313] on div at bounding box center [386, 305] width 15 height 15
click at [384, 313] on input "False" at bounding box center [386, 305] width 15 height 15
radio input "true"
click at [581, 426] on button "SUBMIT" at bounding box center [589, 411] width 125 height 29
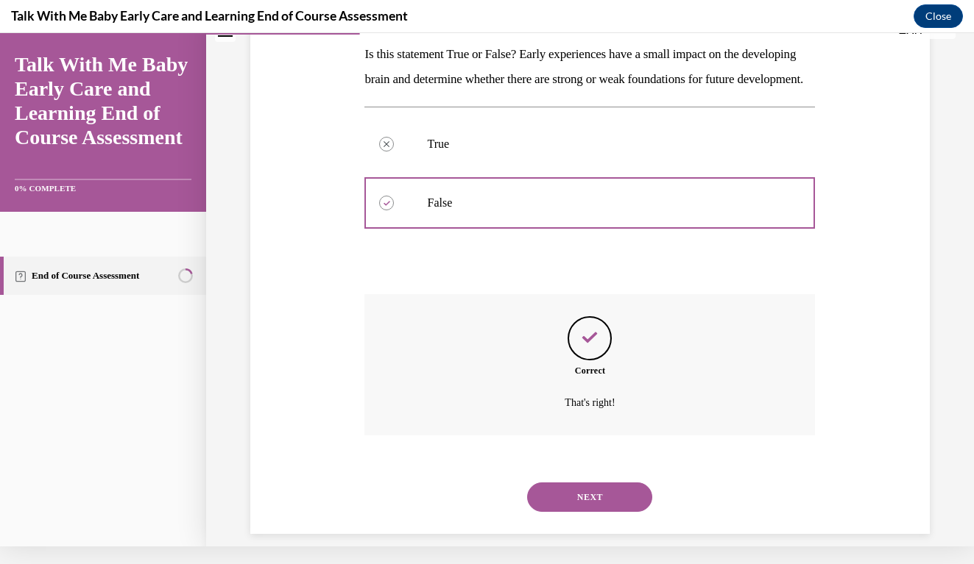
scroll to position [244, 0]
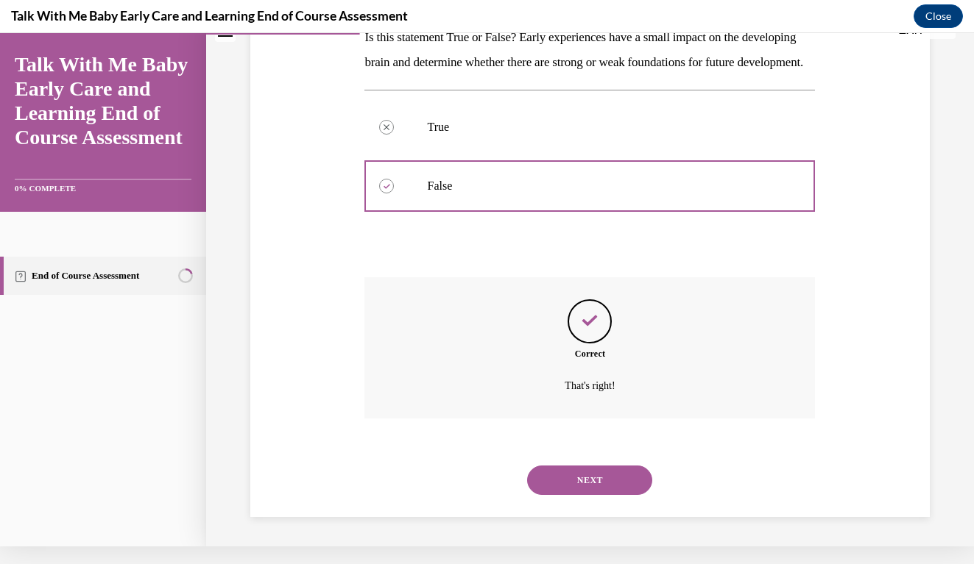
click at [558, 484] on button "NEXT" at bounding box center [589, 480] width 125 height 29
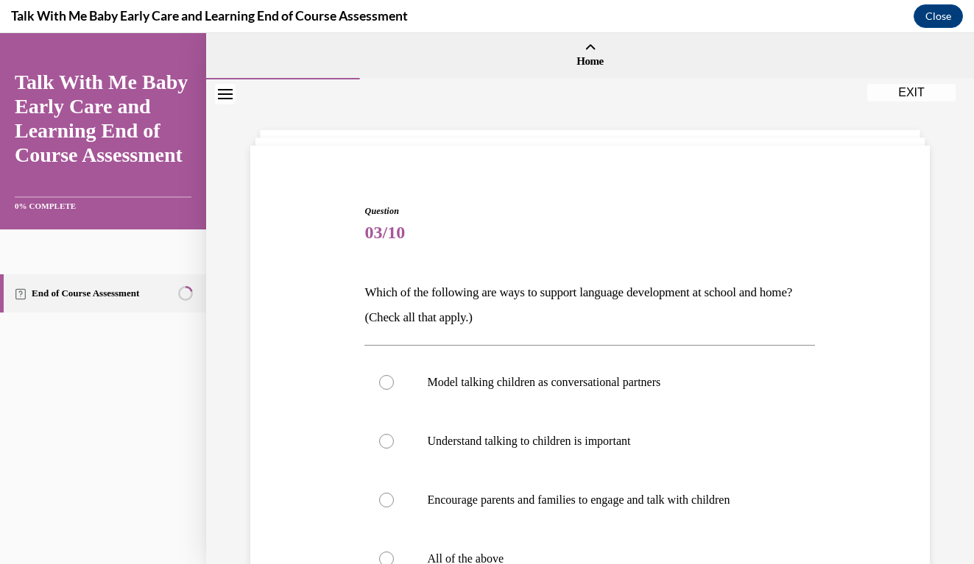
click at [888, 288] on div "Question 03/10 Which of the following are ways to support language development …" at bounding box center [590, 465] width 687 height 611
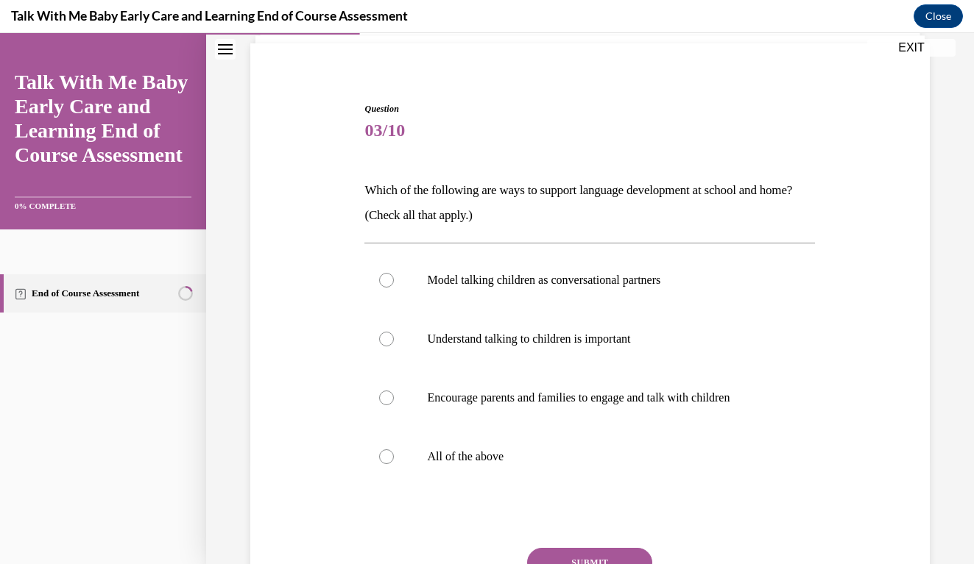
scroll to position [110, 0]
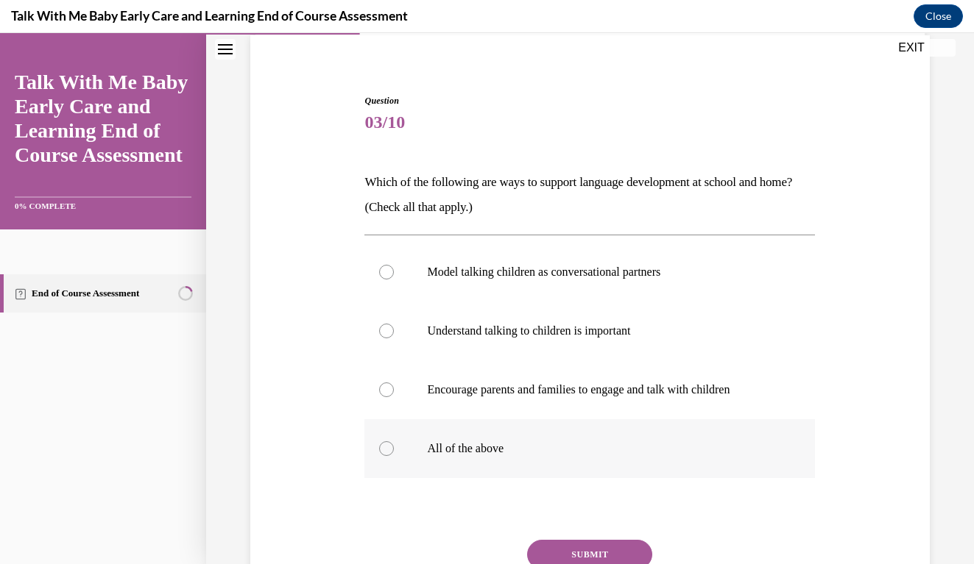
click at [383, 442] on div at bounding box center [386, 449] width 15 height 15
click at [383, 442] on input "All of the above" at bounding box center [386, 449] width 15 height 15
radio input "true"
click at [582, 553] on button "SUBMIT" at bounding box center [589, 554] width 125 height 29
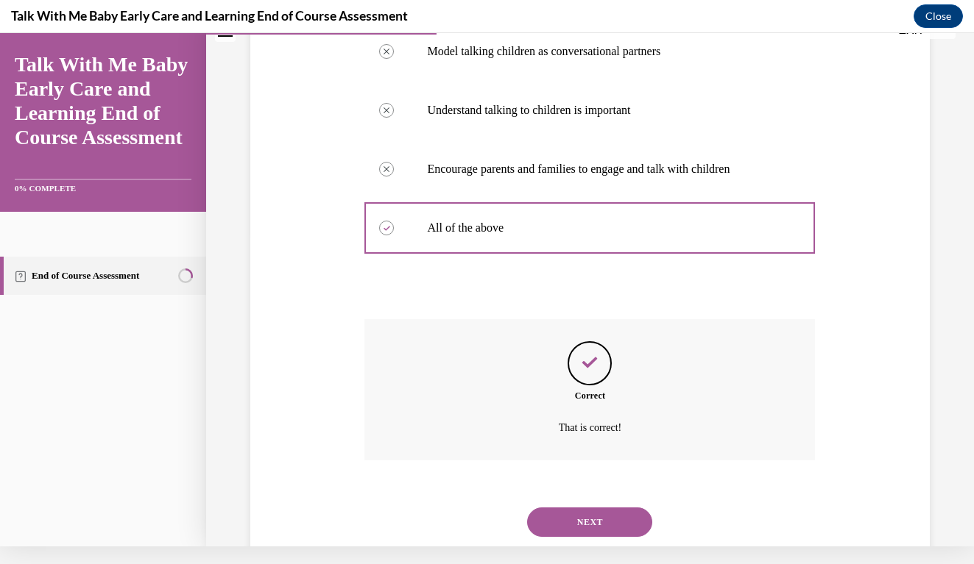
scroll to position [337, 0]
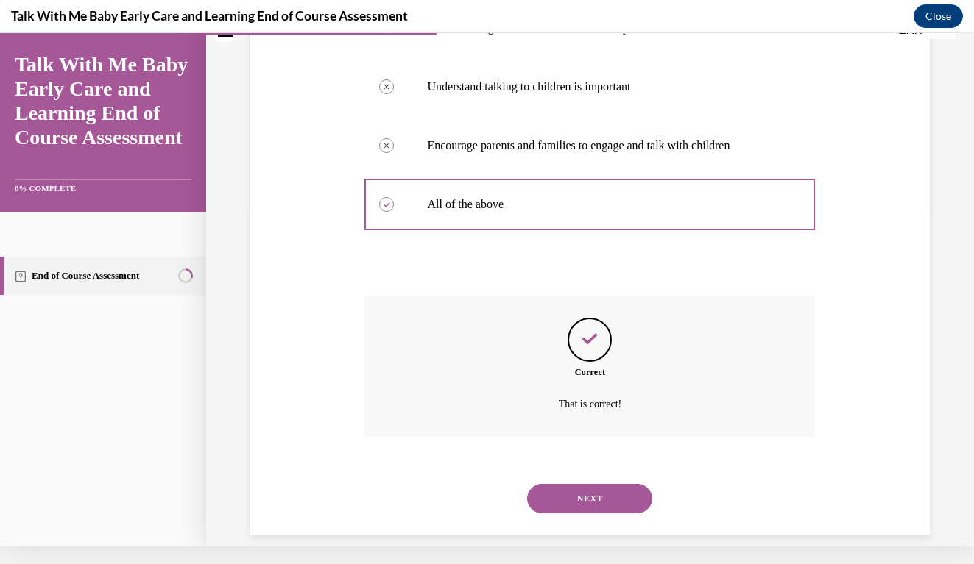
click at [594, 484] on button "NEXT" at bounding box center [589, 498] width 125 height 29
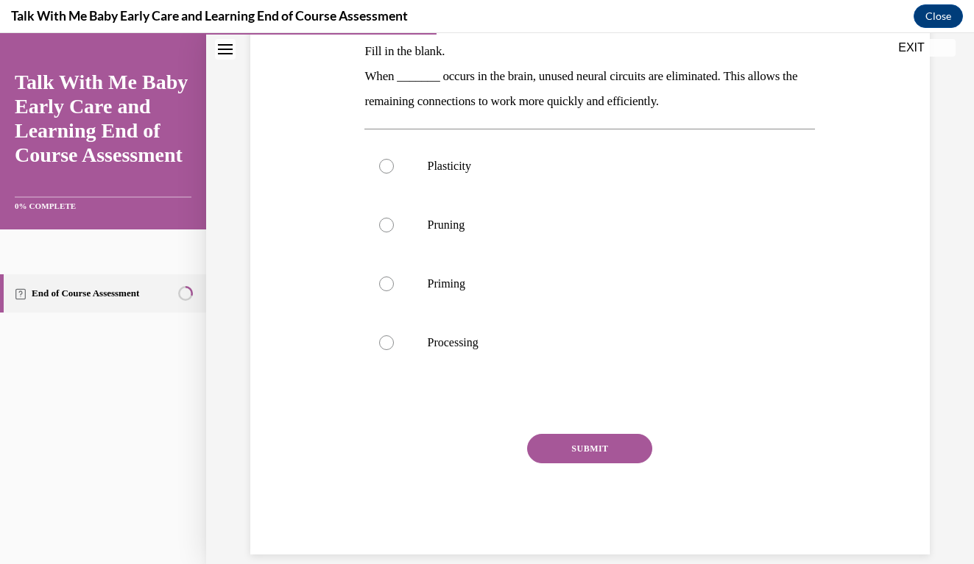
click at [852, 241] on div "Question 04/10 Fill in the blank. When _______ occurs in the brain, unused neur…" at bounding box center [590, 237] width 687 height 636
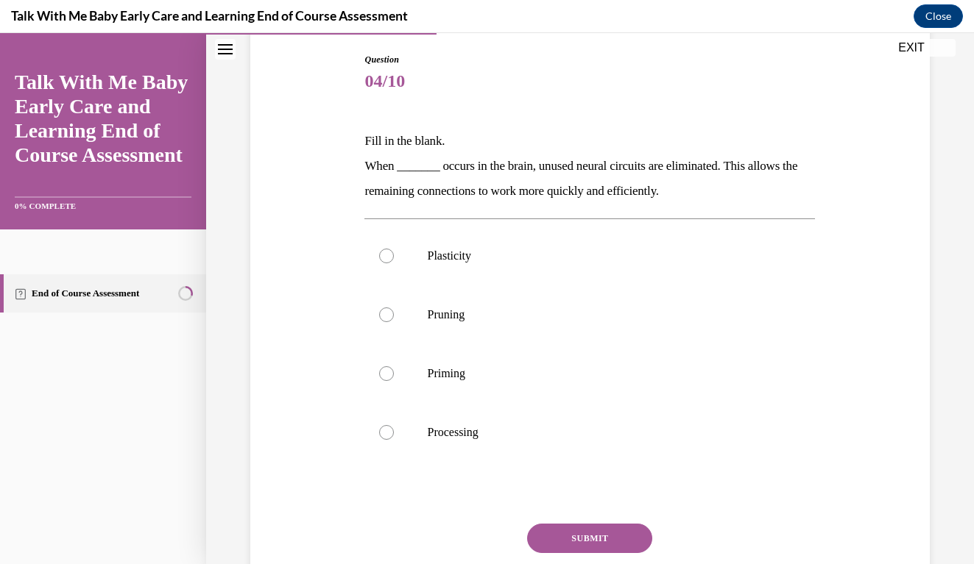
scroll to position [154, 0]
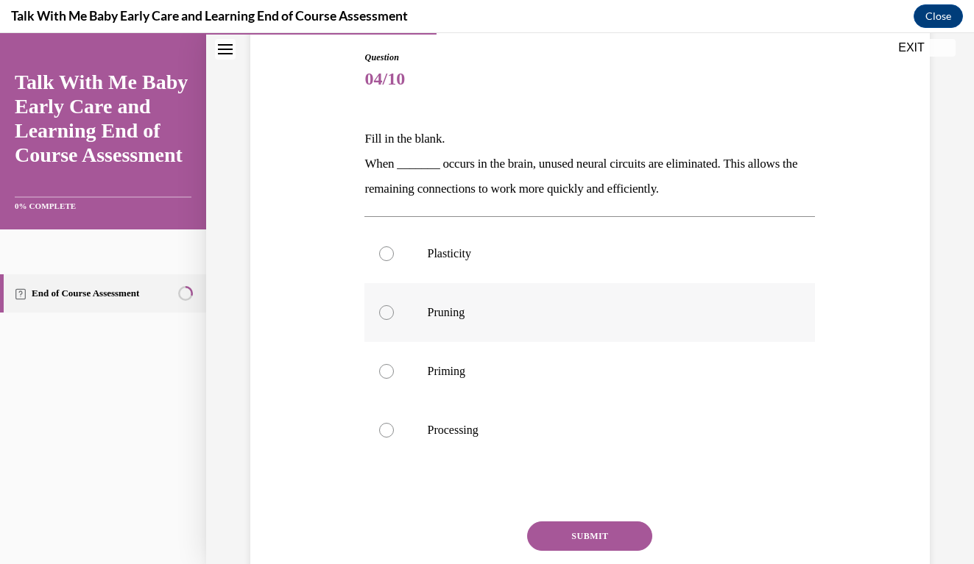
click at [400, 311] on label "Pruning" at bounding box center [589, 312] width 450 height 59
click at [394, 311] on input "Pruning" at bounding box center [386, 312] width 15 height 15
radio input "true"
click at [581, 531] on button "SUBMIT" at bounding box center [589, 536] width 125 height 29
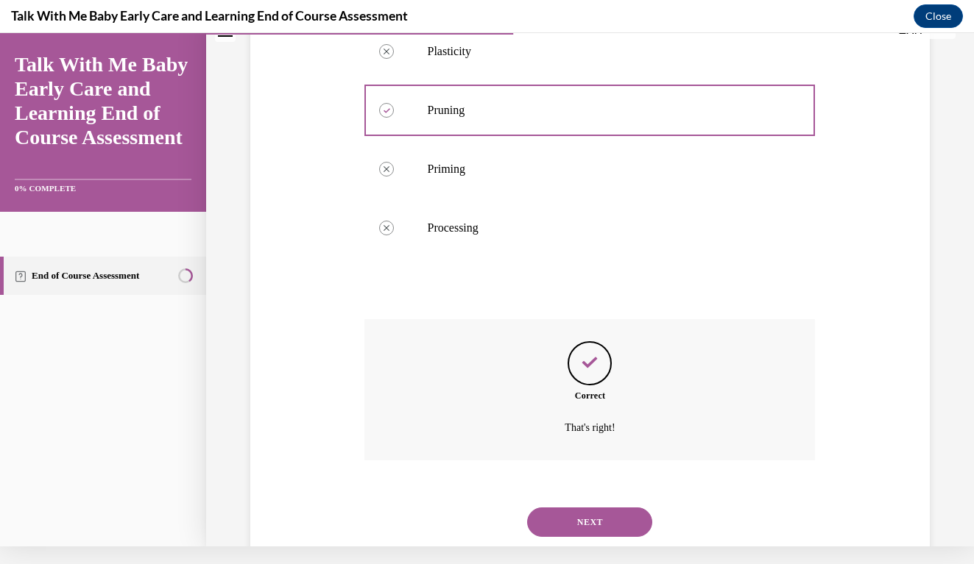
scroll to position [362, 0]
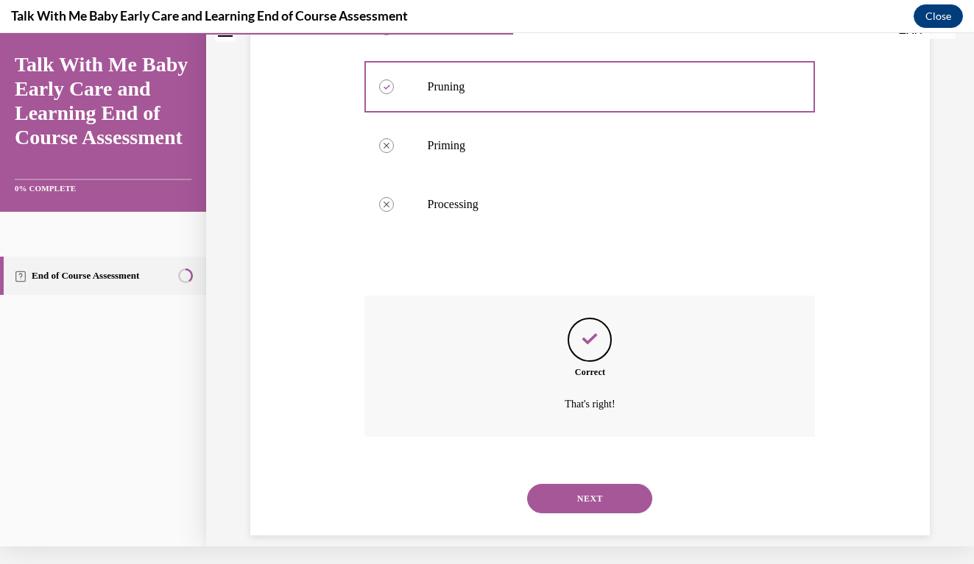
click at [616, 484] on button "NEXT" at bounding box center [589, 498] width 125 height 29
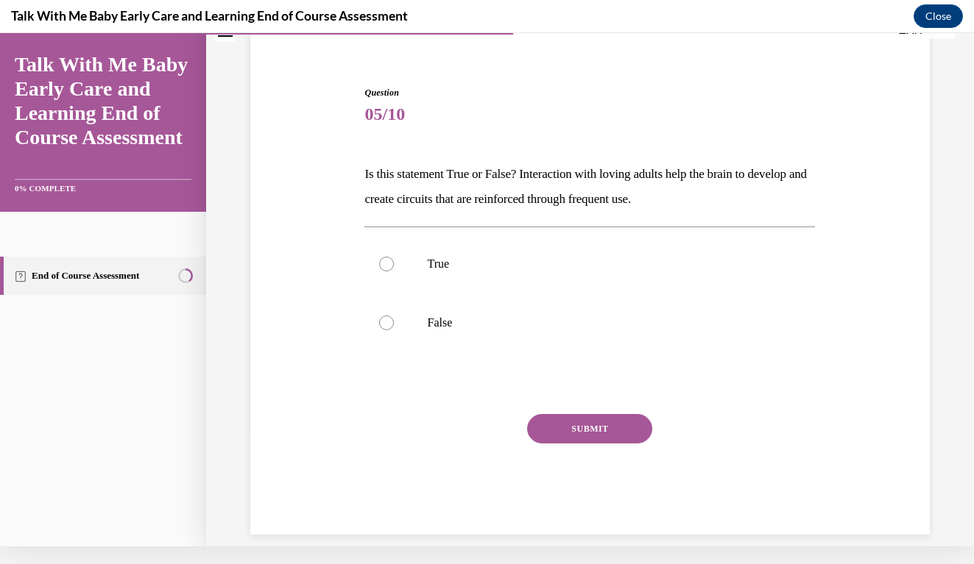
click at [890, 166] on div "Question 05/10 Is this statement True or False? Interaction with loving adults …" at bounding box center [590, 288] width 687 height 493
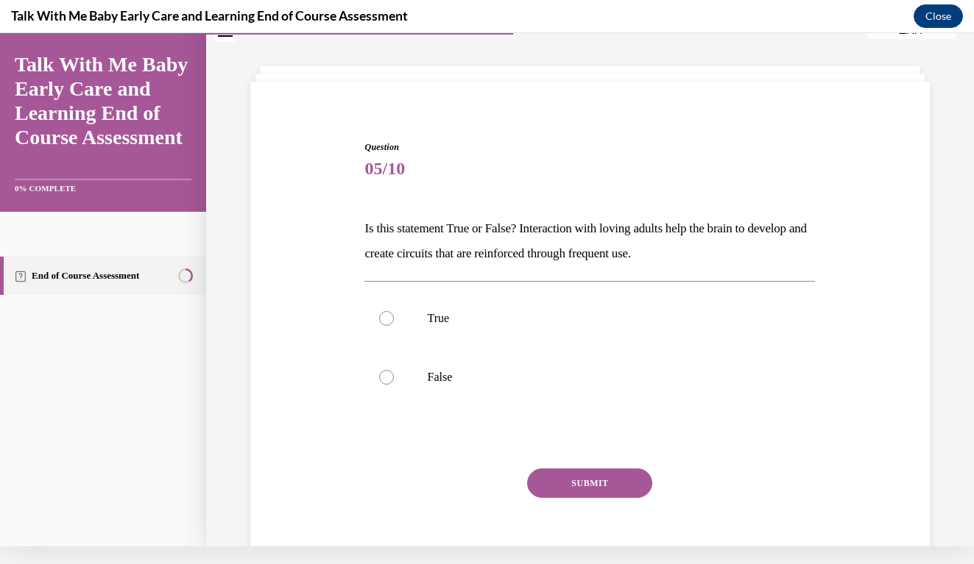
scroll to position [40, 0]
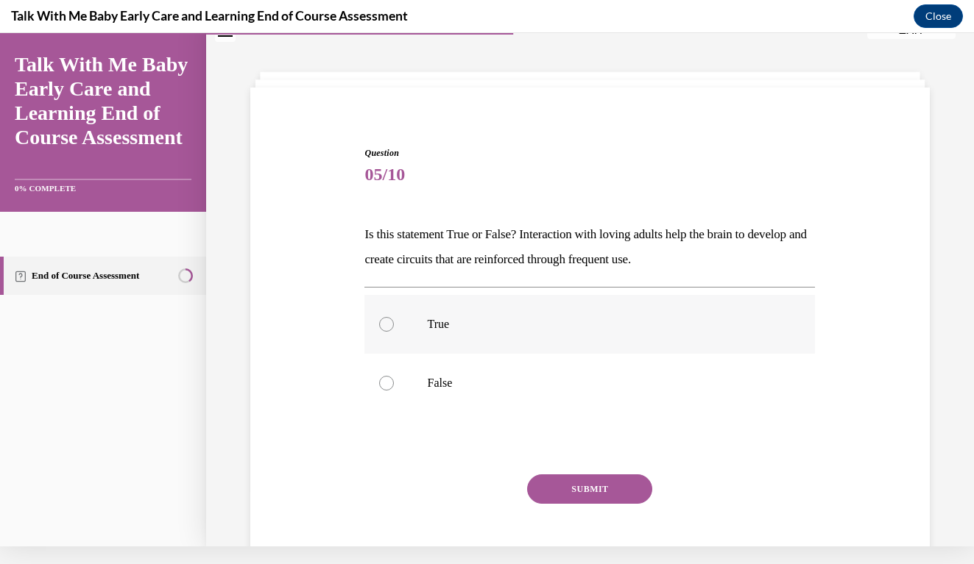
click at [388, 330] on div at bounding box center [386, 324] width 15 height 15
click at [388, 330] on input "True" at bounding box center [386, 324] width 15 height 15
radio input "true"
click at [550, 470] on div "Question 05/10 Is this statement True or False? Interaction with loving adults …" at bounding box center [589, 370] width 450 height 449
click at [560, 484] on button "SUBMIT" at bounding box center [589, 489] width 125 height 29
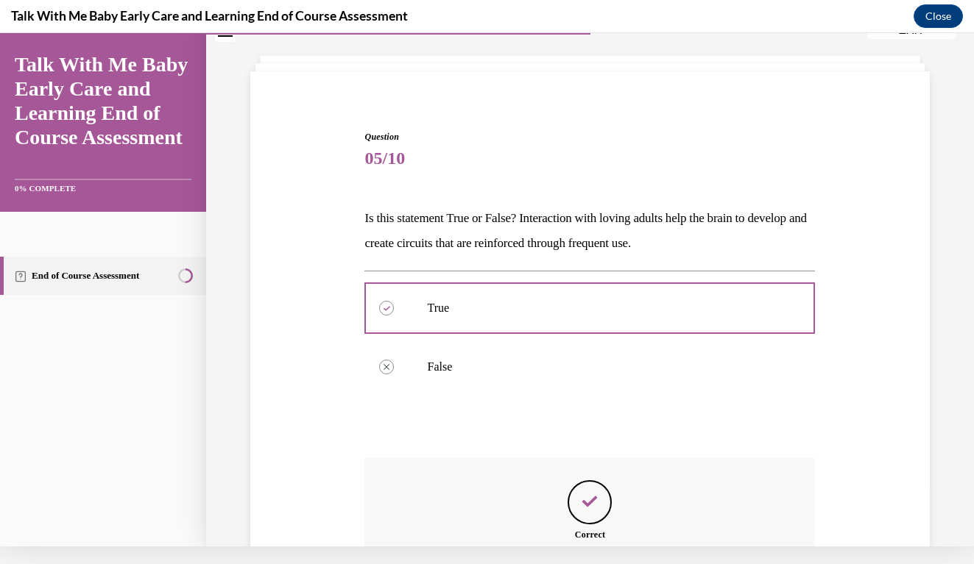
scroll to position [219, 0]
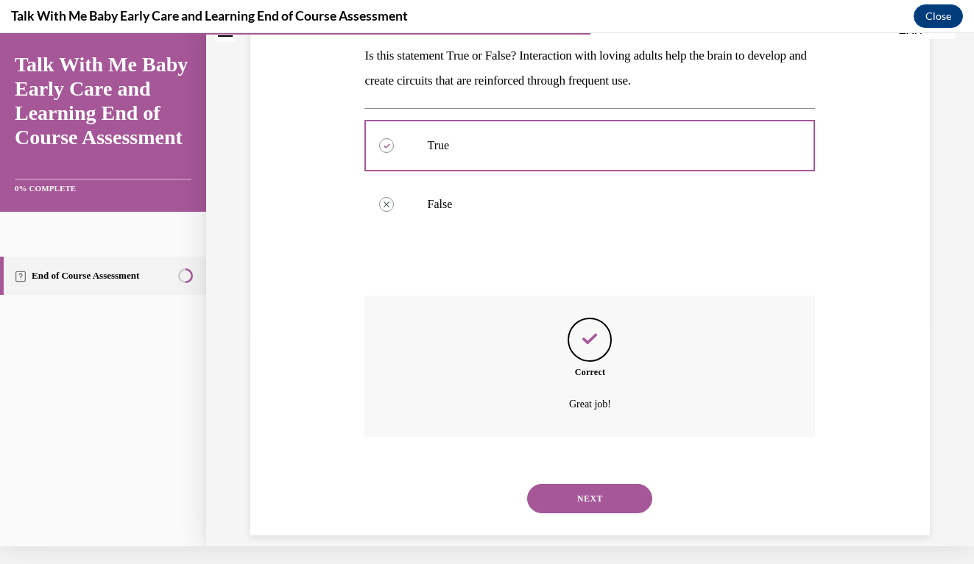
click at [574, 484] on button "NEXT" at bounding box center [589, 498] width 125 height 29
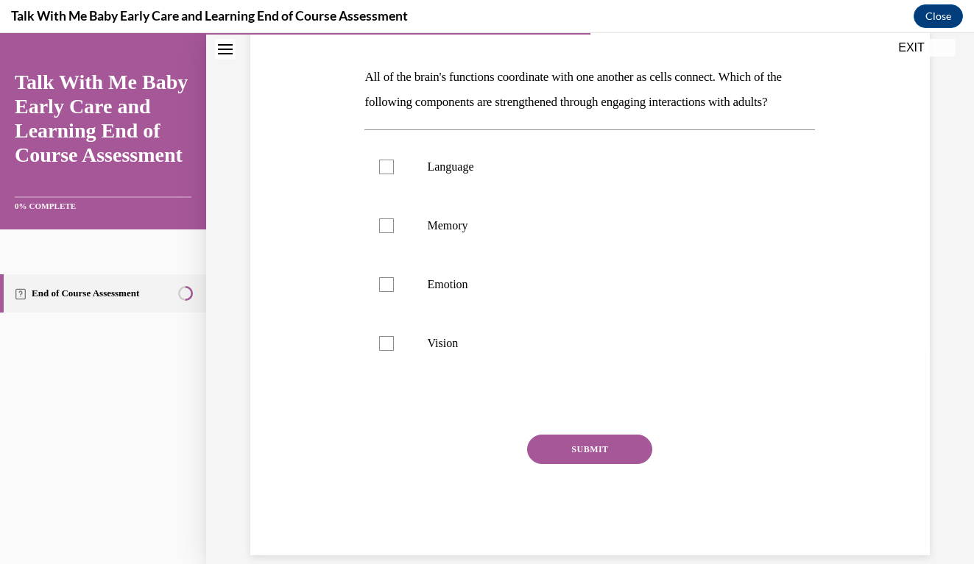
click at [893, 283] on div "Question 06/10 All of the brain's functions coordinate with one another as cell…" at bounding box center [590, 250] width 687 height 611
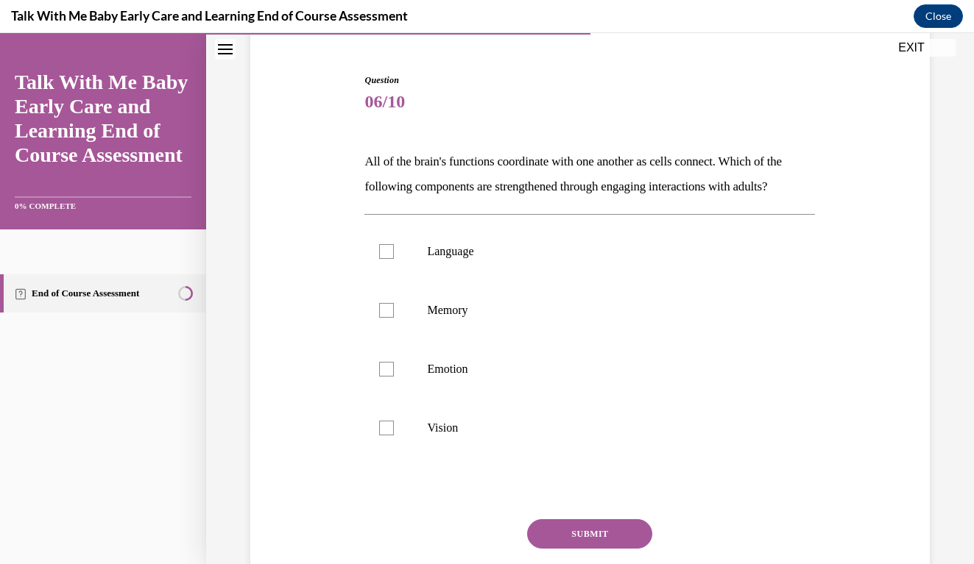
scroll to position [139, 0]
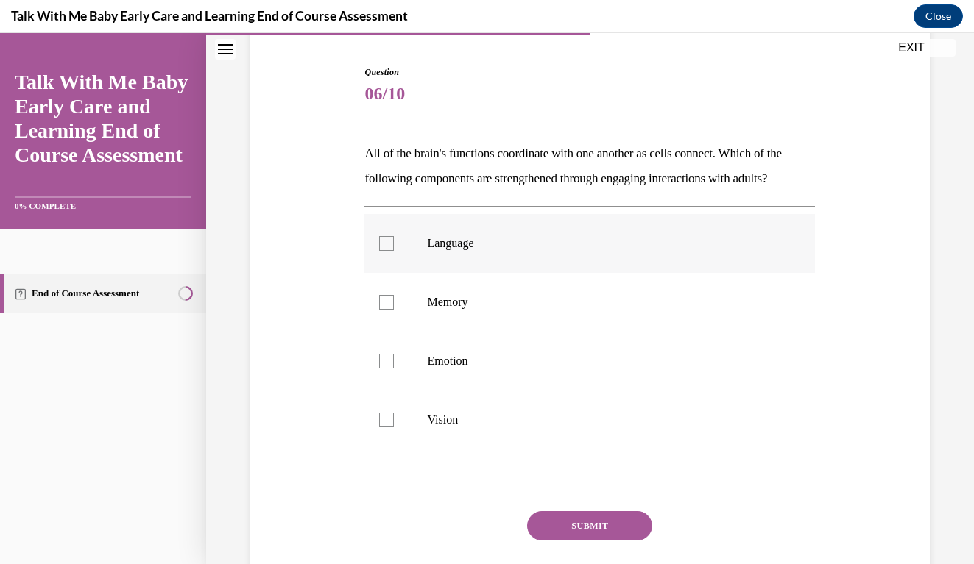
click at [390, 251] on div at bounding box center [386, 243] width 15 height 15
click at [390, 251] on input "Language" at bounding box center [386, 243] width 15 height 15
checkbox input "true"
click at [392, 315] on label "Memory" at bounding box center [589, 302] width 450 height 59
click at [392, 310] on input "Memory" at bounding box center [386, 302] width 15 height 15
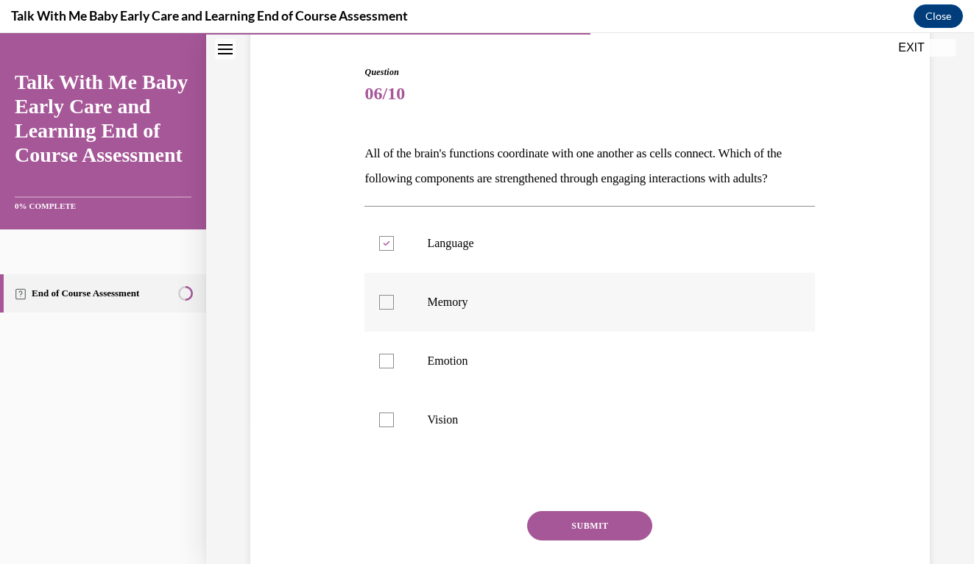
checkbox input "true"
click at [386, 378] on label "Emotion" at bounding box center [589, 361] width 450 height 59
click at [386, 369] on input "Emotion" at bounding box center [386, 361] width 15 height 15
checkbox input "true"
click at [615, 539] on button "SUBMIT" at bounding box center [589, 525] width 125 height 29
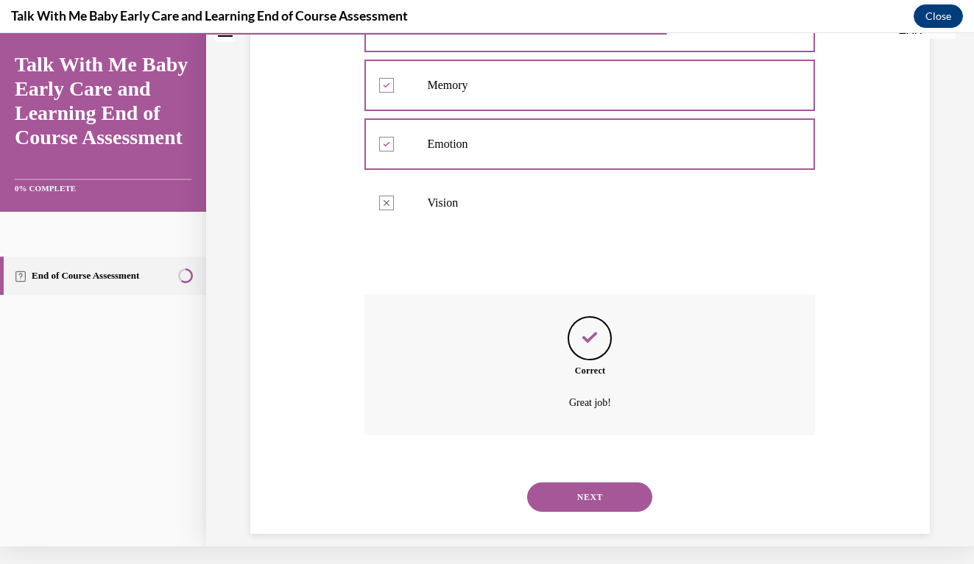
scroll to position [362, 0]
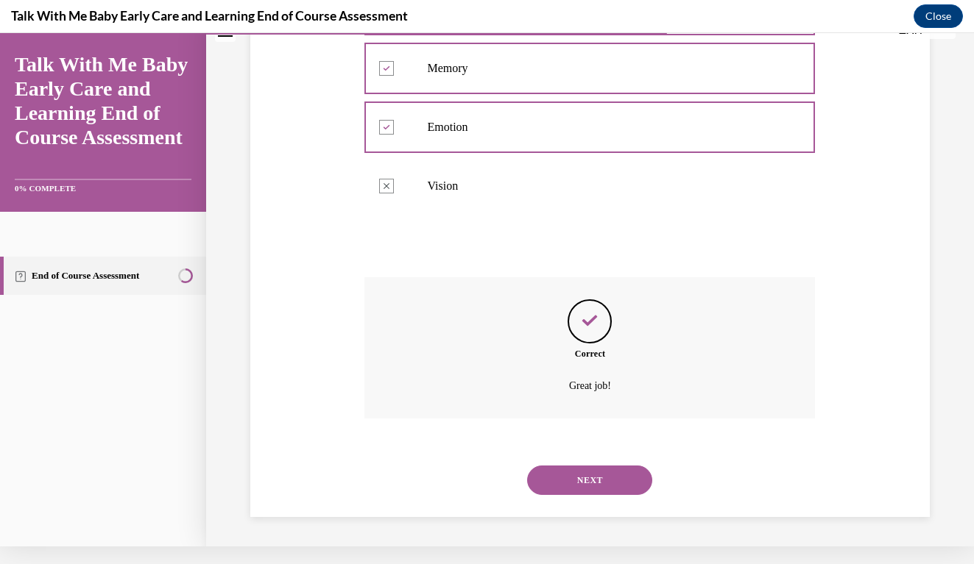
click at [623, 479] on button "NEXT" at bounding box center [589, 480] width 125 height 29
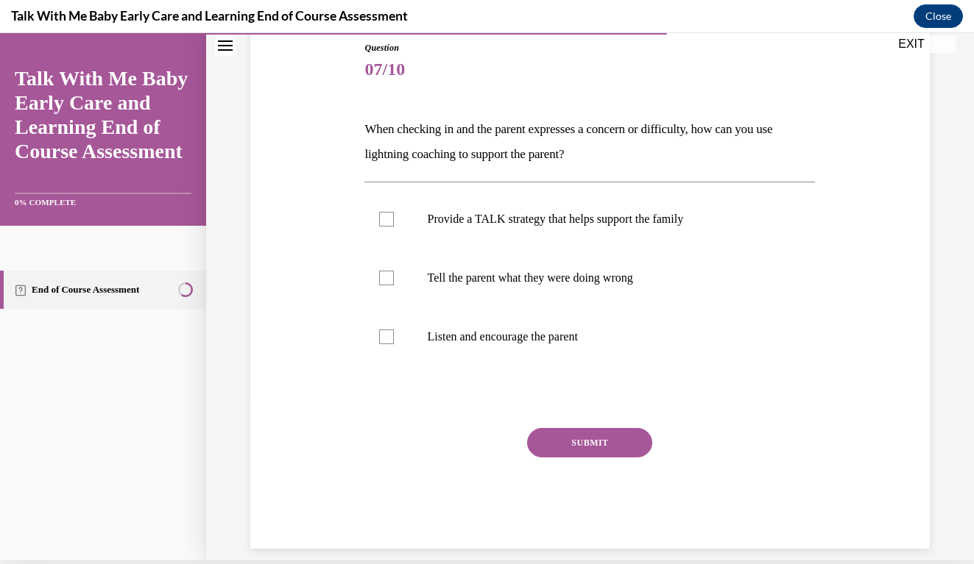
click at [890, 224] on div "Question 07/10 When checking in and the parent expresses a concern or difficult…" at bounding box center [590, 273] width 687 height 552
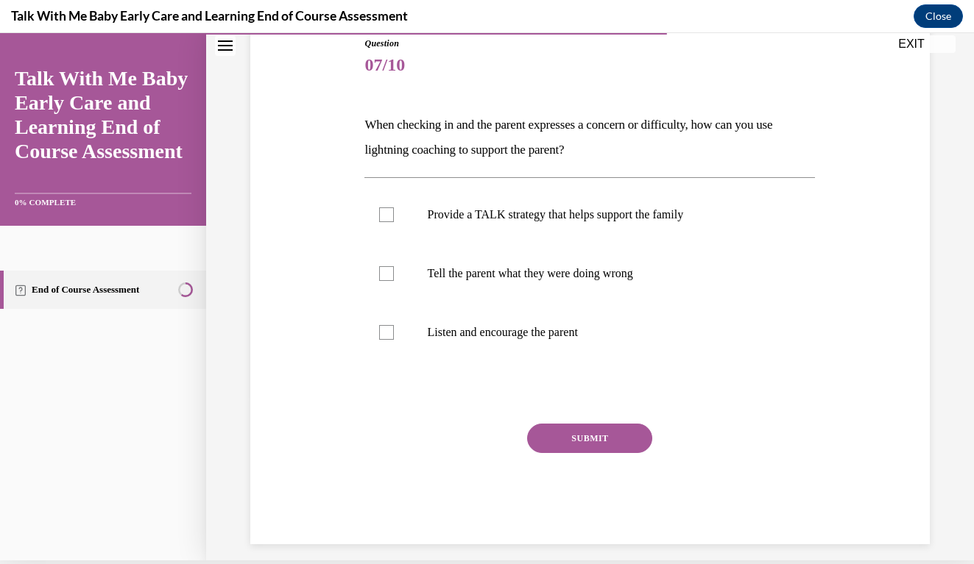
scroll to position [160, 0]
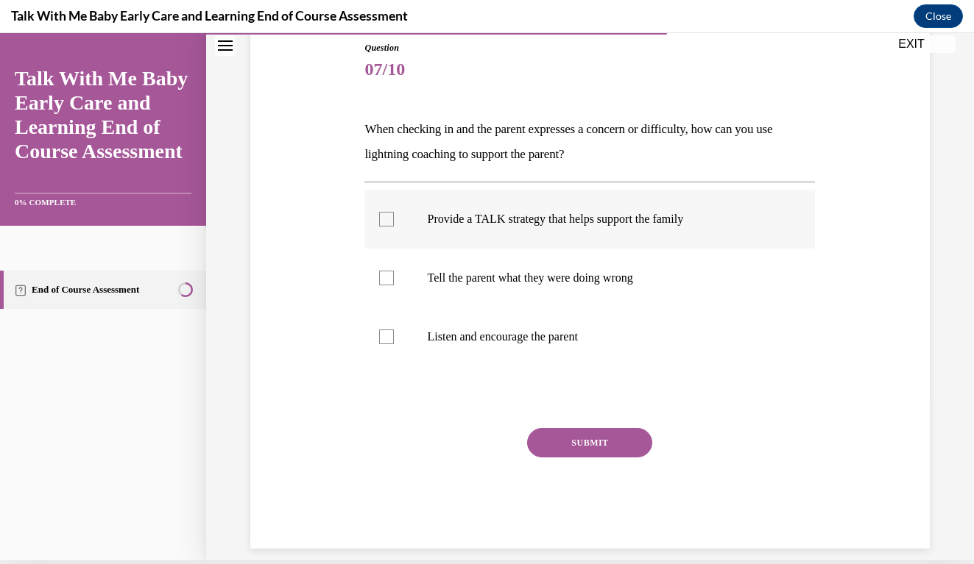
click at [397, 219] on label "Provide a TALK strategy that helps support the family" at bounding box center [589, 219] width 450 height 59
click at [394, 219] on input "Provide a TALK strategy that helps support the family" at bounding box center [386, 219] width 15 height 15
checkbox input "true"
click at [383, 335] on div at bounding box center [386, 337] width 15 height 15
click at [383, 335] on input "Listen and encourage the parent" at bounding box center [386, 337] width 15 height 15
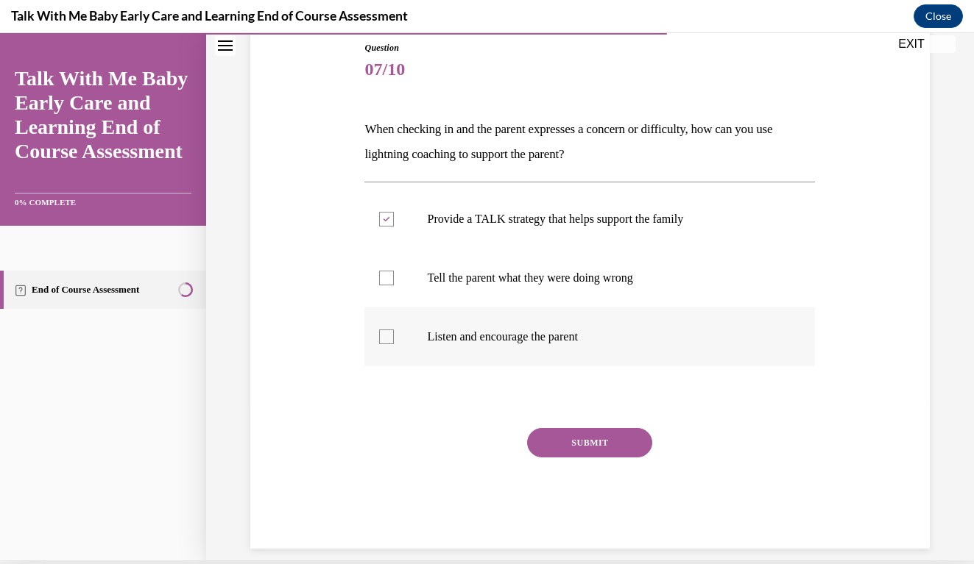
checkbox input "true"
click at [578, 442] on button "SUBMIT" at bounding box center [589, 442] width 125 height 29
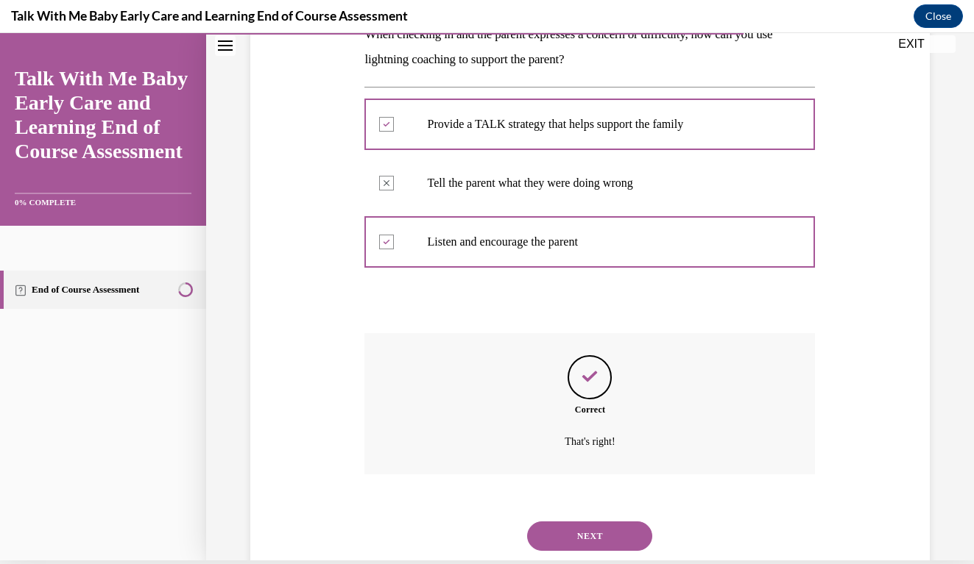
scroll to position [278, 0]
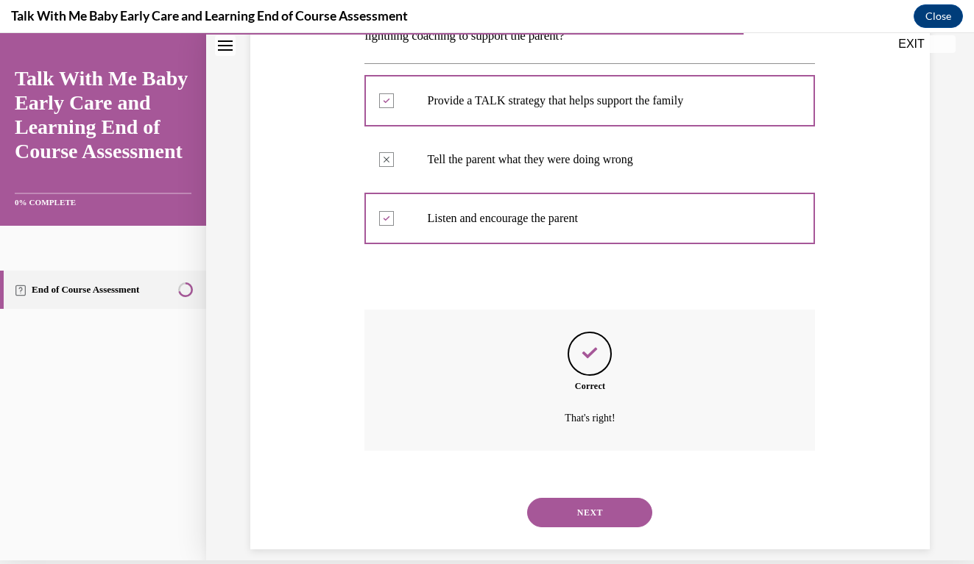
click at [621, 498] on button "NEXT" at bounding box center [589, 512] width 125 height 29
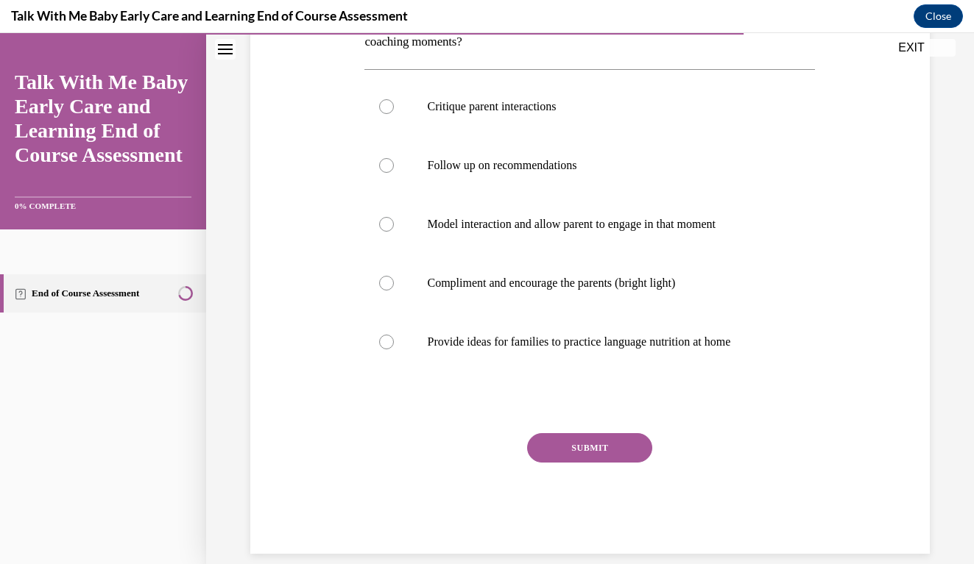
click at [874, 358] on div "Question 08/10 Which is NOT an important strategy to keep in mind when implemen…" at bounding box center [590, 219] width 687 height 670
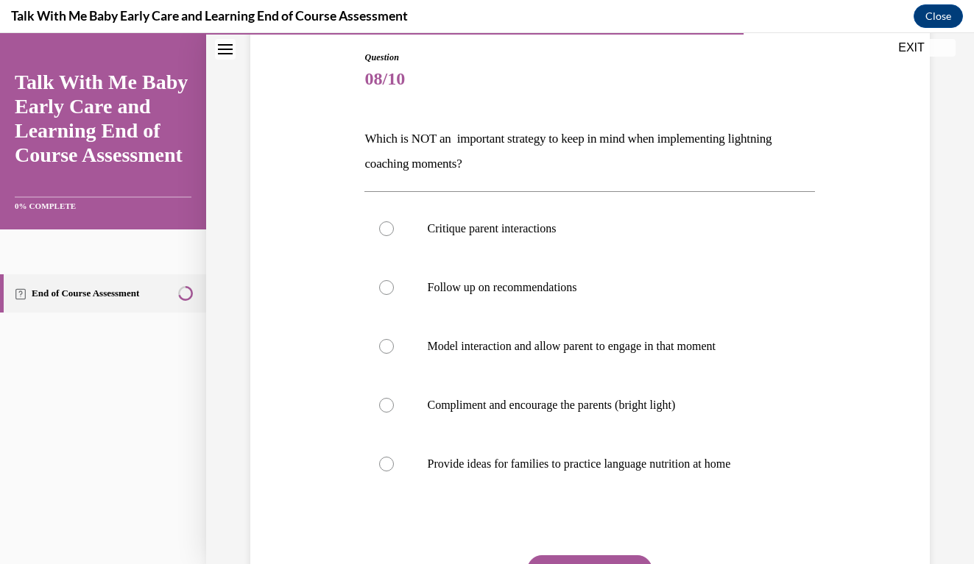
scroll to position [160, 0]
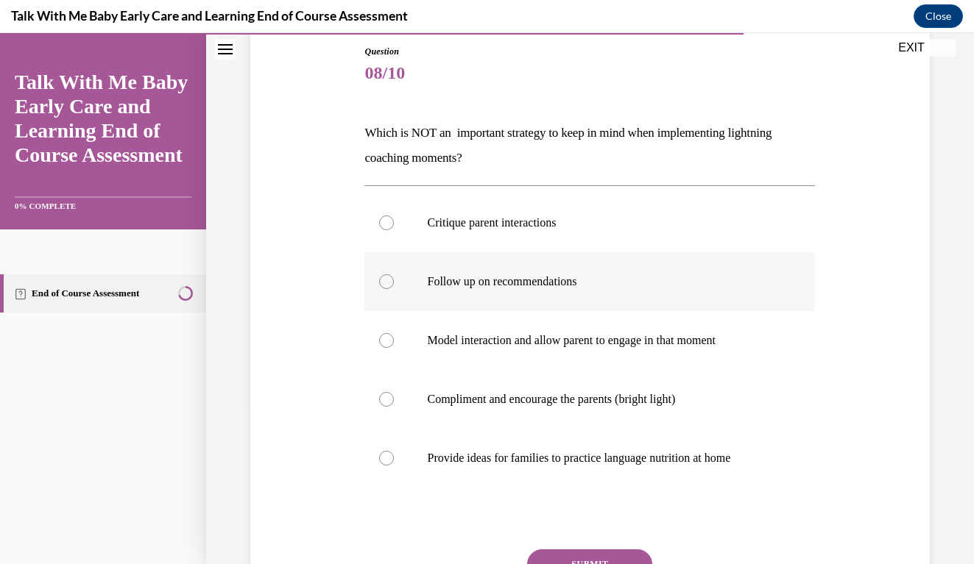
click at [383, 282] on div at bounding box center [386, 282] width 15 height 15
click at [383, 282] on input "Follow up on recommendations" at bounding box center [386, 282] width 15 height 15
radio input "true"
click at [391, 345] on div at bounding box center [386, 340] width 15 height 15
click at [391, 345] on input "Model interaction and allow parent to engage in that moment" at bounding box center [386, 340] width 15 height 15
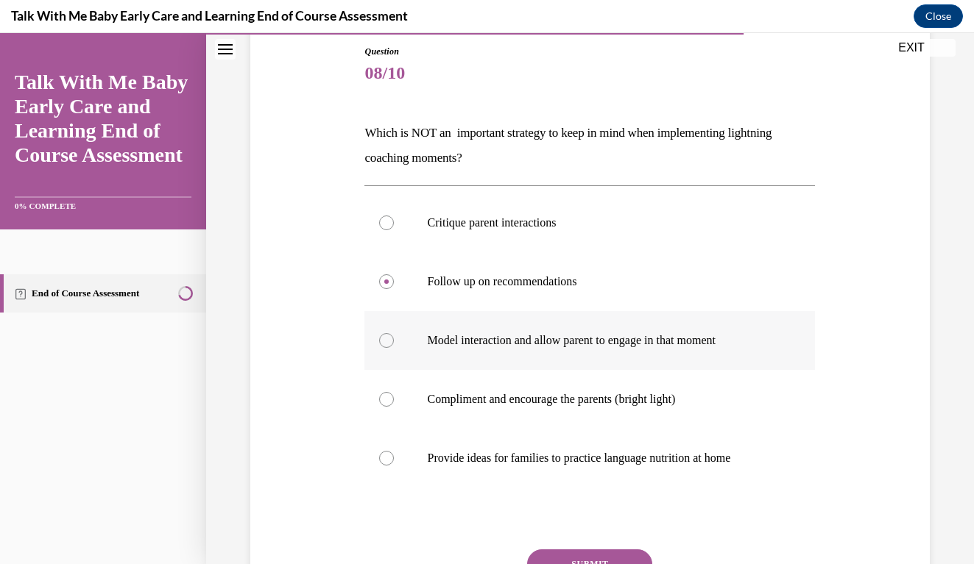
radio input "true"
click at [385, 400] on div at bounding box center [386, 399] width 15 height 15
click at [385, 400] on input "Compliment and encourage the parents (bright light)" at bounding box center [386, 399] width 15 height 15
radio input "true"
click at [393, 458] on div at bounding box center [386, 458] width 15 height 15
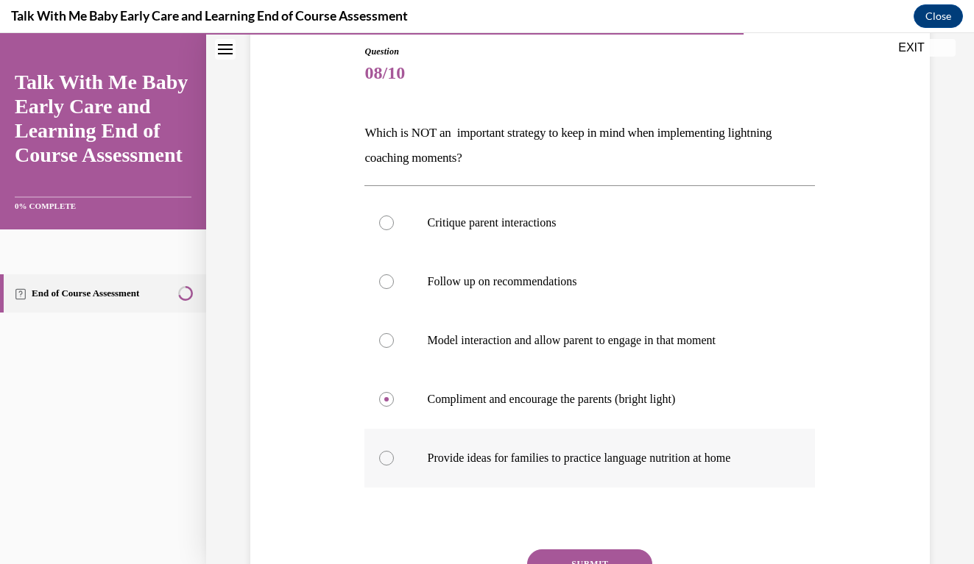
click at [393, 458] on input "Provide ideas for families to practice language nutrition at home" at bounding box center [386, 458] width 15 height 15
radio input "true"
click at [578, 553] on button "SUBMIT" at bounding box center [589, 564] width 125 height 29
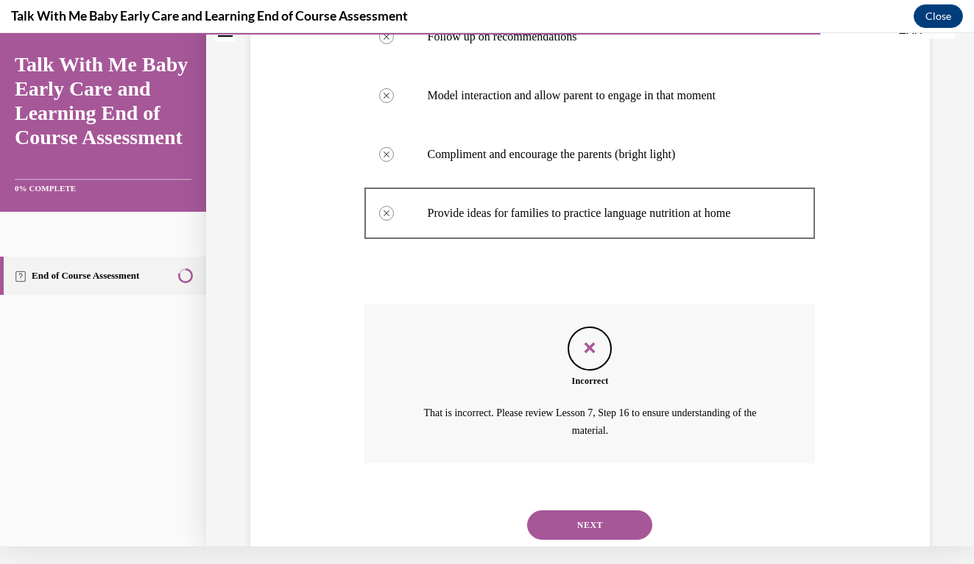
scroll to position [413, 0]
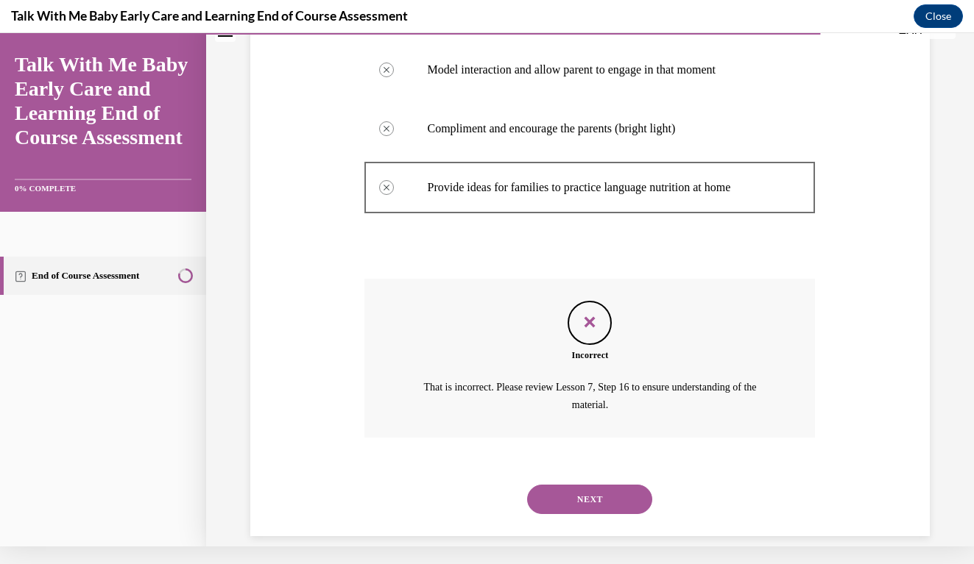
click at [577, 485] on button "NEXT" at bounding box center [589, 499] width 125 height 29
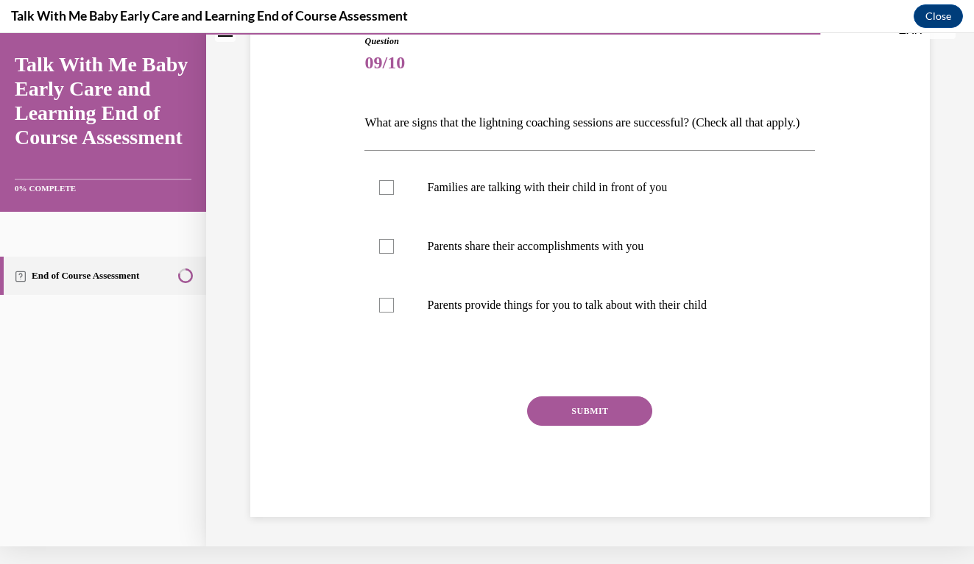
scroll to position [4, 0]
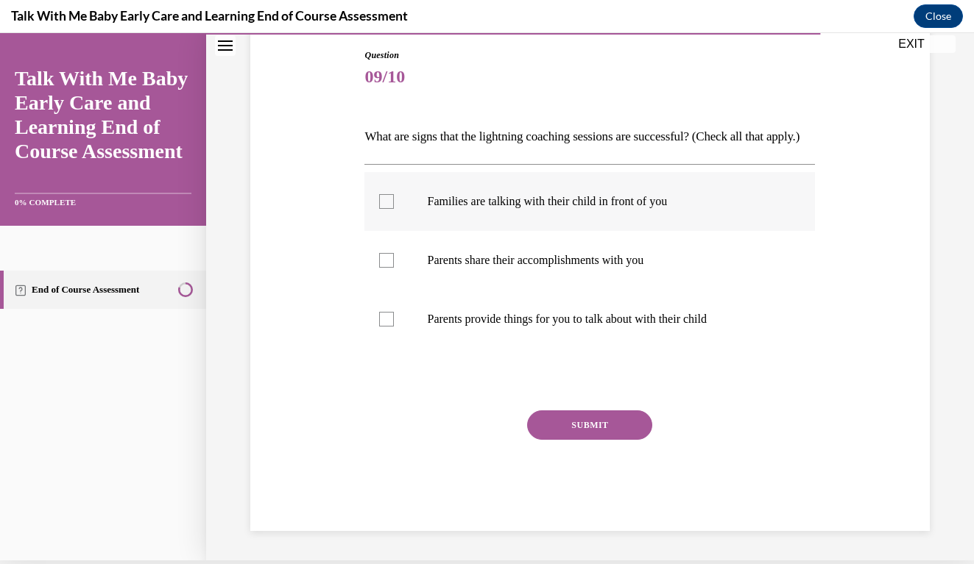
click at [385, 209] on div at bounding box center [386, 201] width 15 height 15
click at [385, 209] on input "Families are talking with their child in front of you" at bounding box center [386, 201] width 15 height 15
checkbox input "true"
click at [390, 268] on div at bounding box center [386, 260] width 15 height 15
click at [390, 268] on input "Parents share their accomplishments with you" at bounding box center [386, 260] width 15 height 15
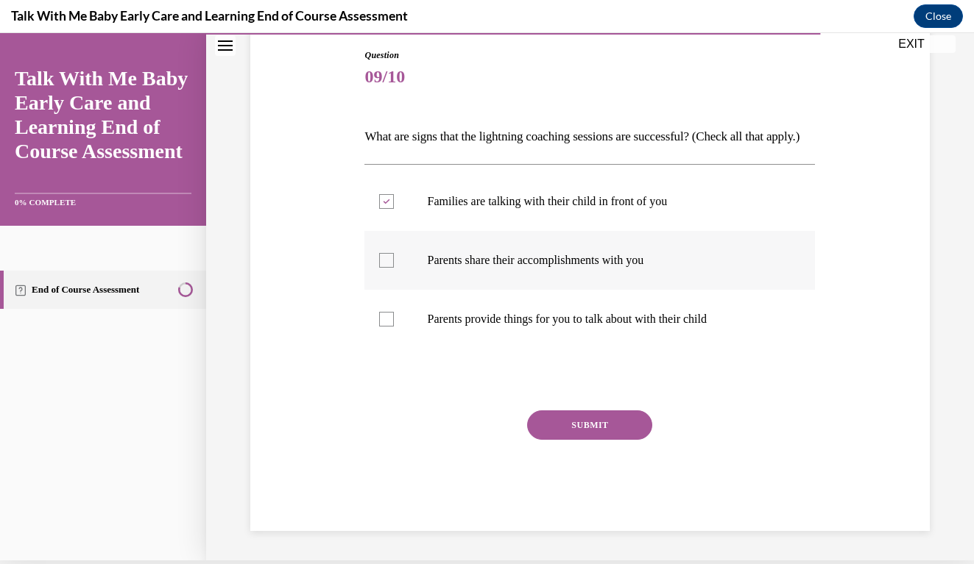
checkbox input "true"
click at [588, 440] on button "SUBMIT" at bounding box center [589, 425] width 125 height 29
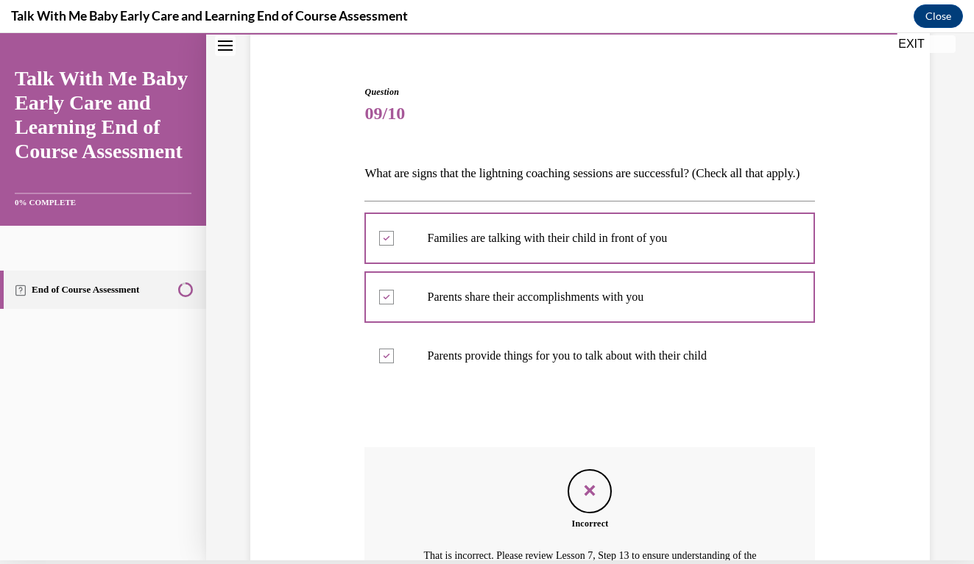
scroll to position [295, 0]
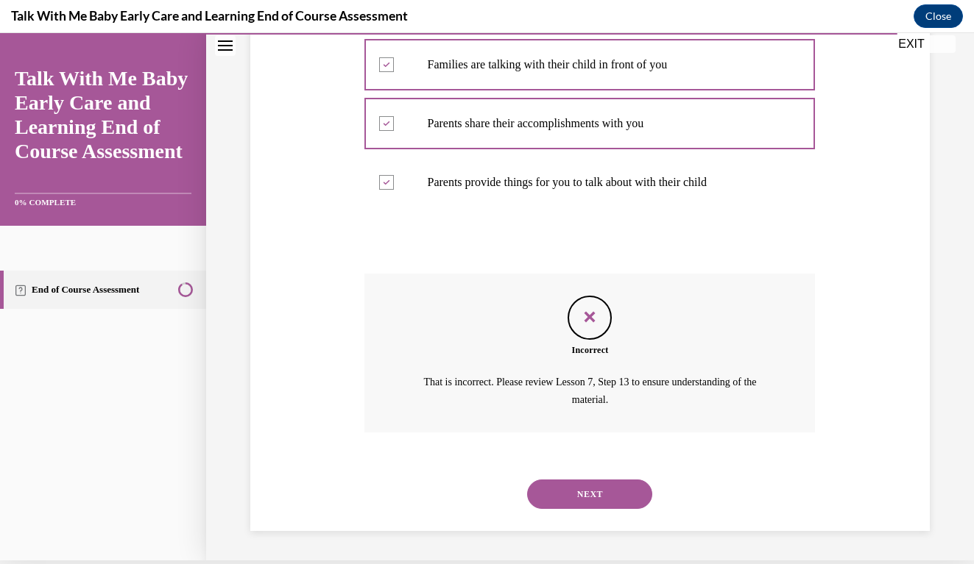
click at [582, 503] on button "NEXT" at bounding box center [589, 494] width 125 height 29
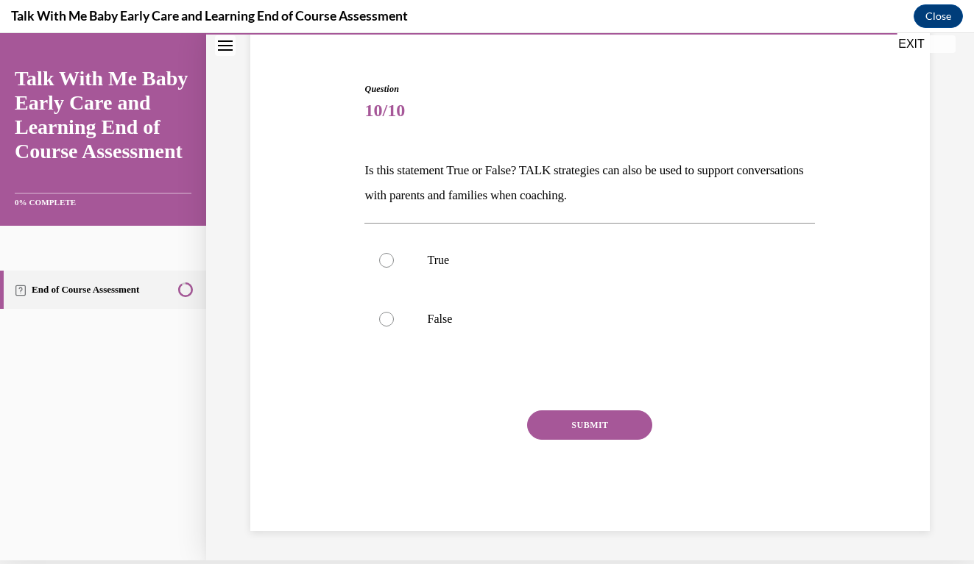
scroll to position [101, 0]
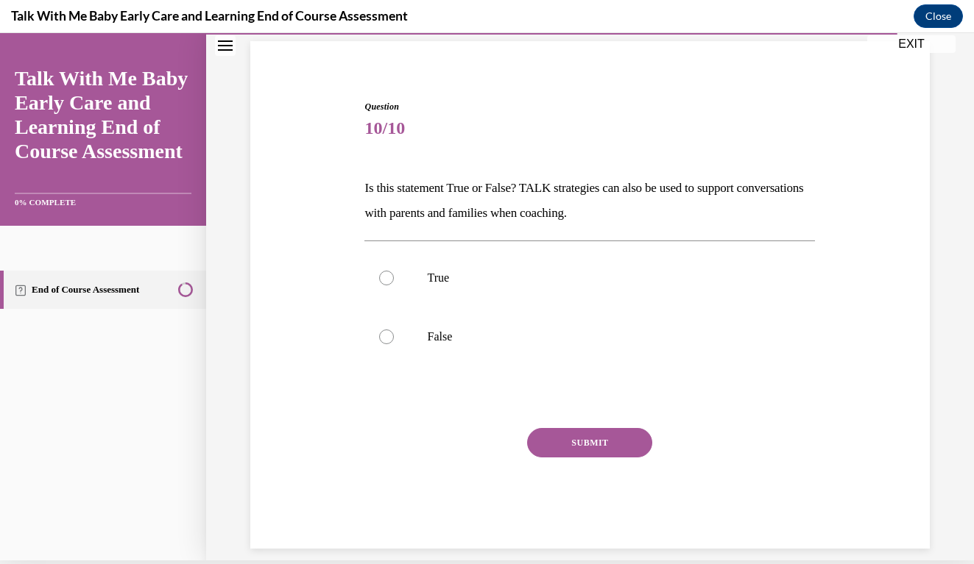
click at [892, 261] on div "Question 10/10 Is this statement True or False? TALK strategies can also be use…" at bounding box center [590, 302] width 687 height 493
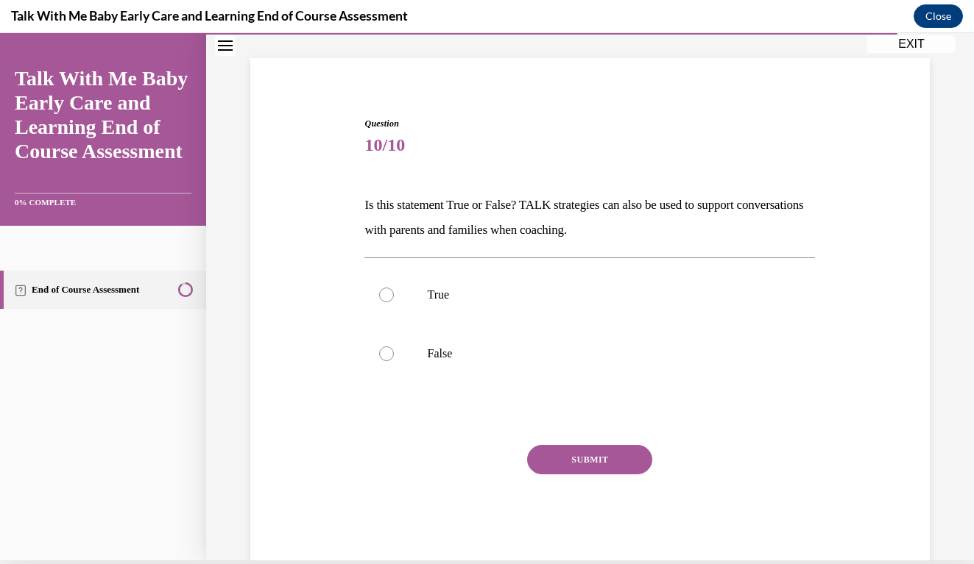
scroll to position [82, 0]
click at [394, 296] on div at bounding box center [386, 296] width 15 height 15
click at [394, 296] on input "True" at bounding box center [386, 296] width 15 height 15
radio input "true"
click at [578, 454] on button "SUBMIT" at bounding box center [589, 461] width 125 height 29
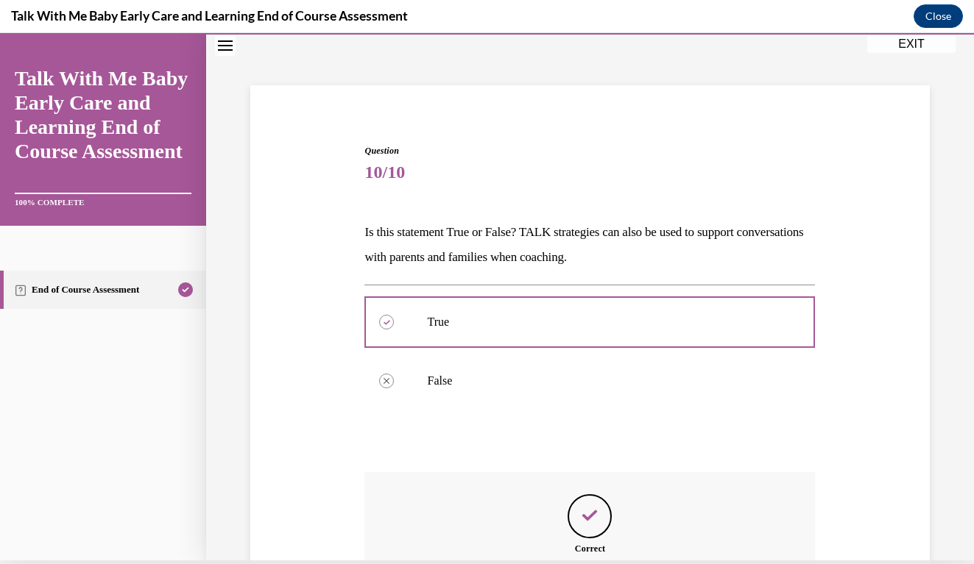
scroll to position [219, 0]
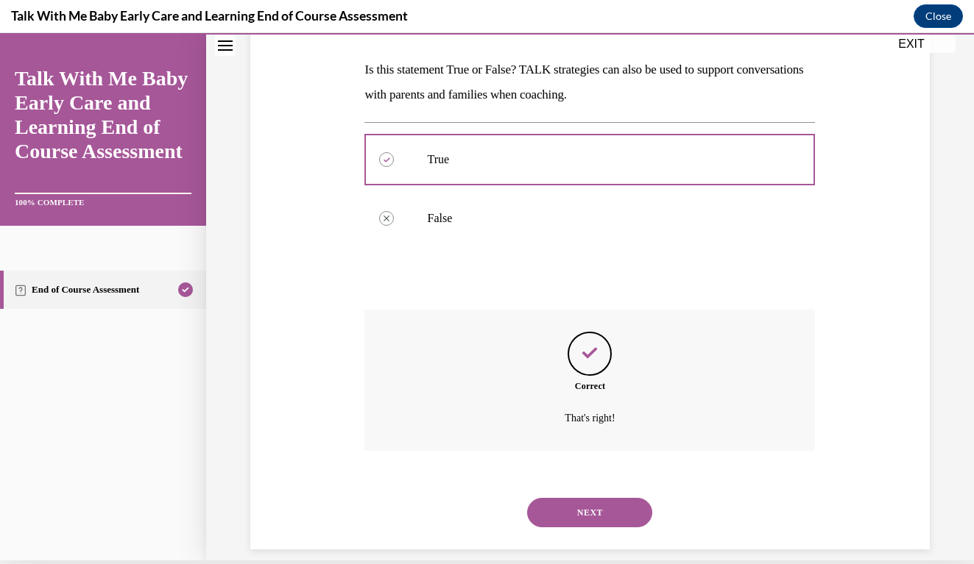
click at [582, 498] on button "NEXT" at bounding box center [589, 512] width 125 height 29
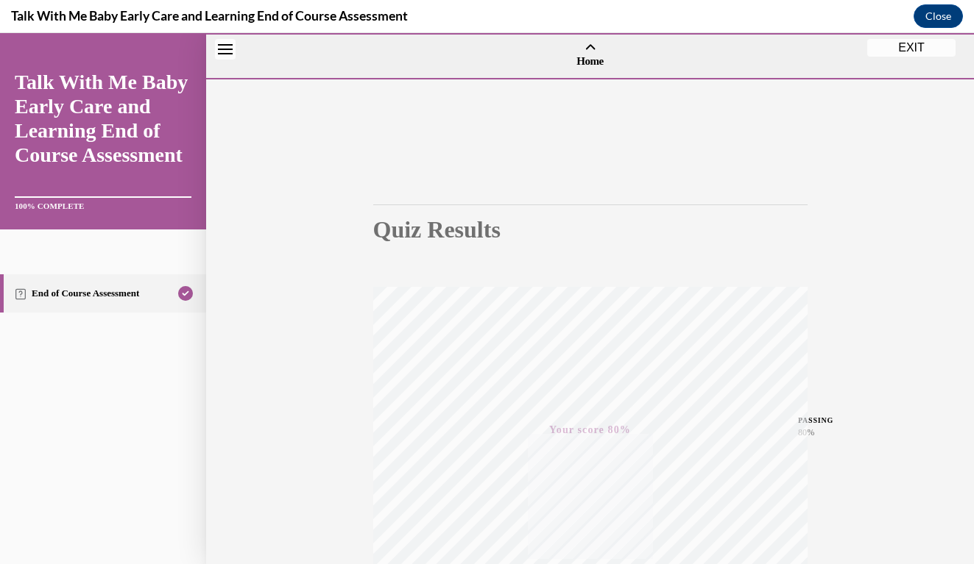
scroll to position [223, 0]
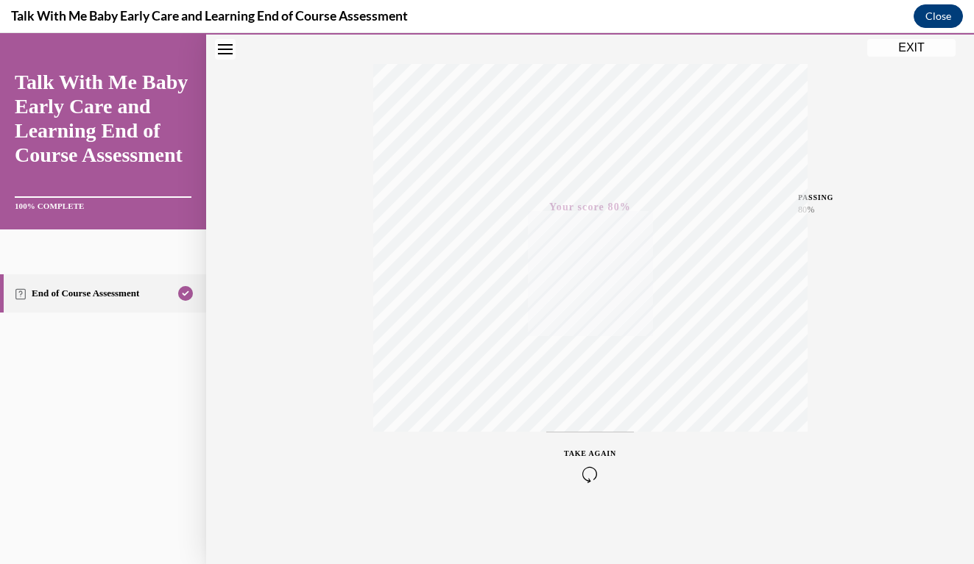
click at [930, 12] on button "Close" at bounding box center [937, 16] width 49 height 24
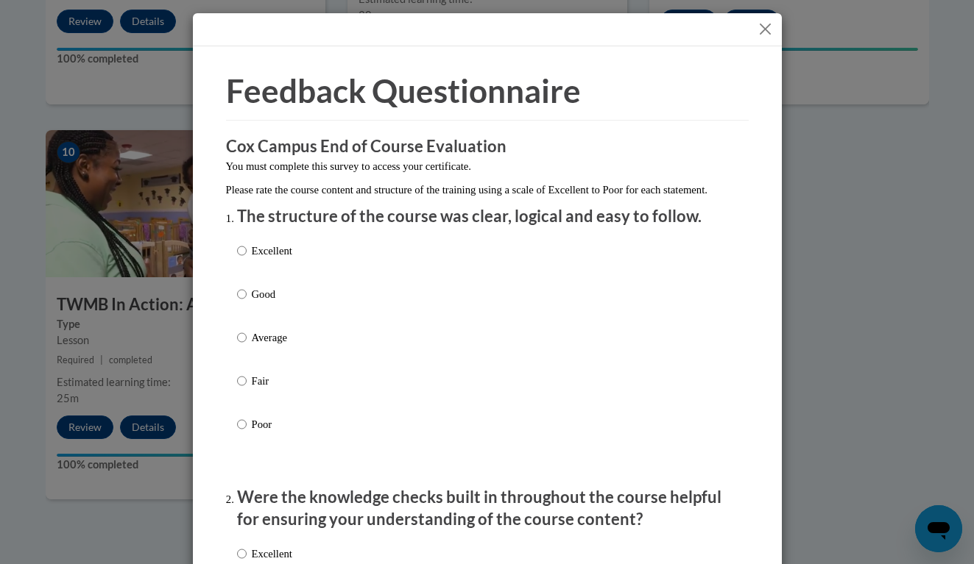
click at [243, 259] on input "Excellent" at bounding box center [242, 251] width 10 height 16
radio input "true"
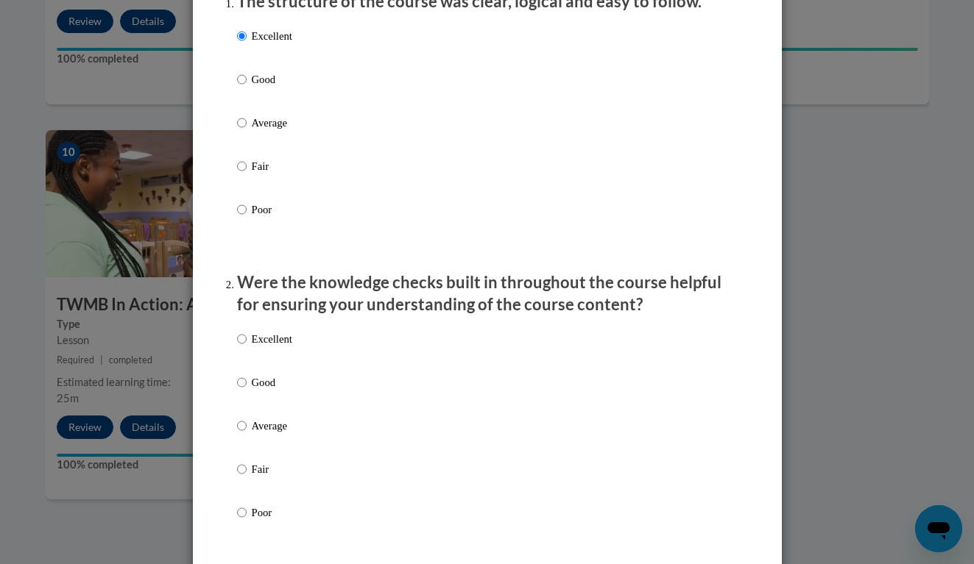
scroll to position [275, 0]
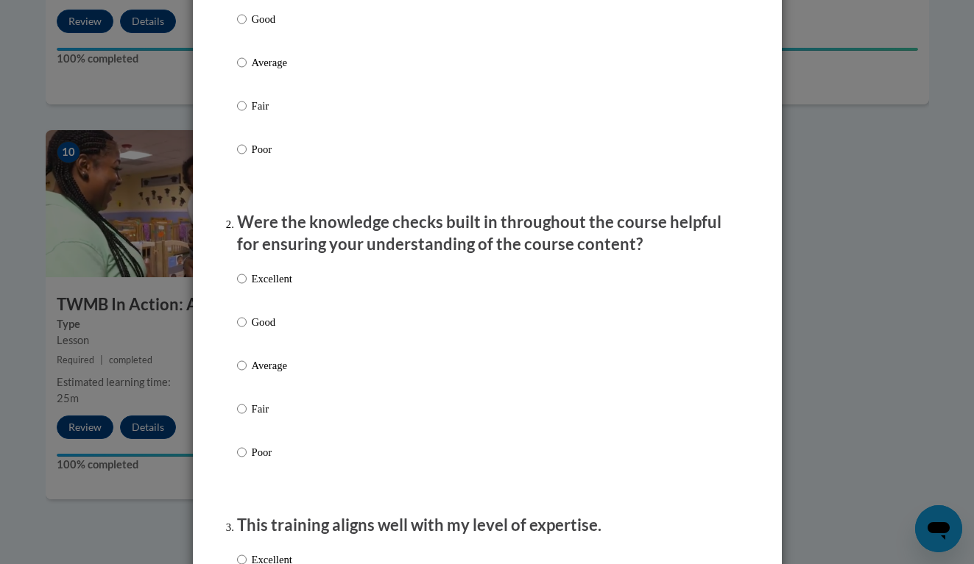
click at [239, 287] on input "Excellent" at bounding box center [242, 279] width 10 height 16
radio input "true"
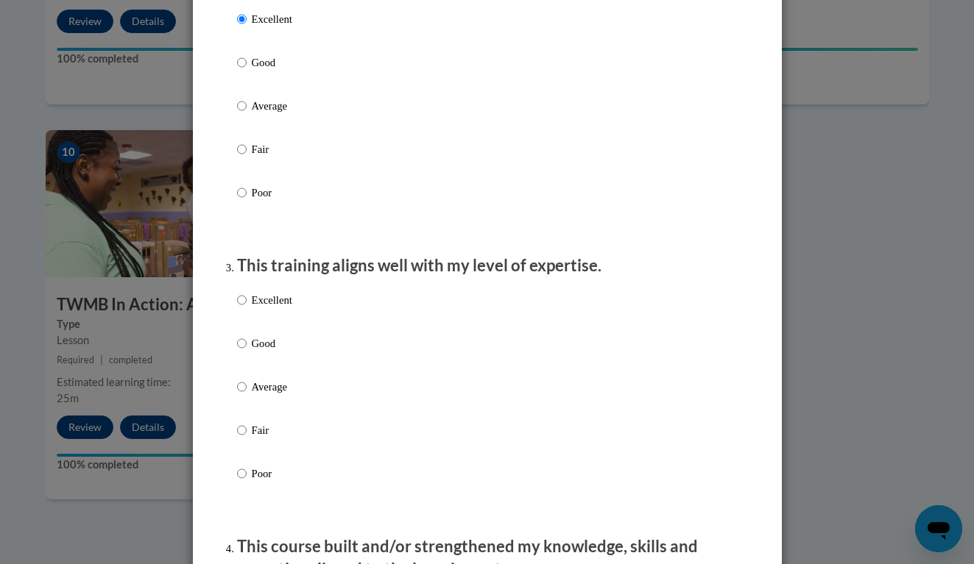
scroll to position [574, 0]
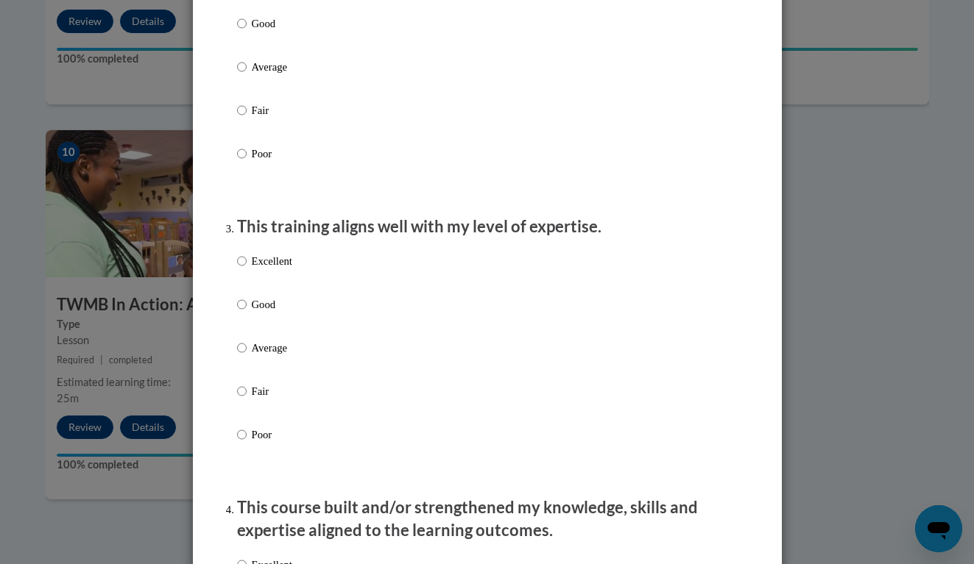
click at [245, 269] on input "Excellent" at bounding box center [242, 261] width 10 height 16
radio input "true"
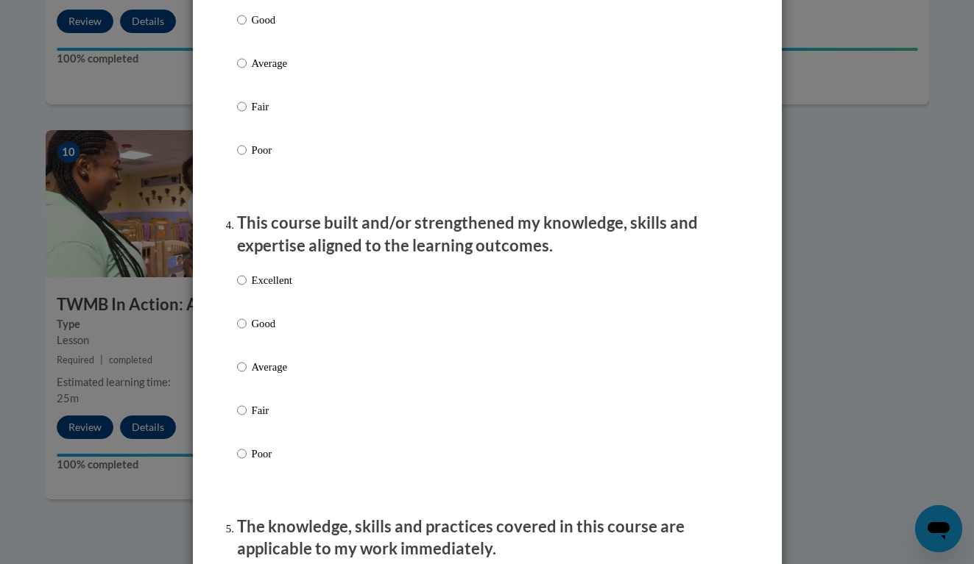
scroll to position [860, 0]
click at [242, 288] on input "Excellent" at bounding box center [242, 280] width 10 height 16
radio input "true"
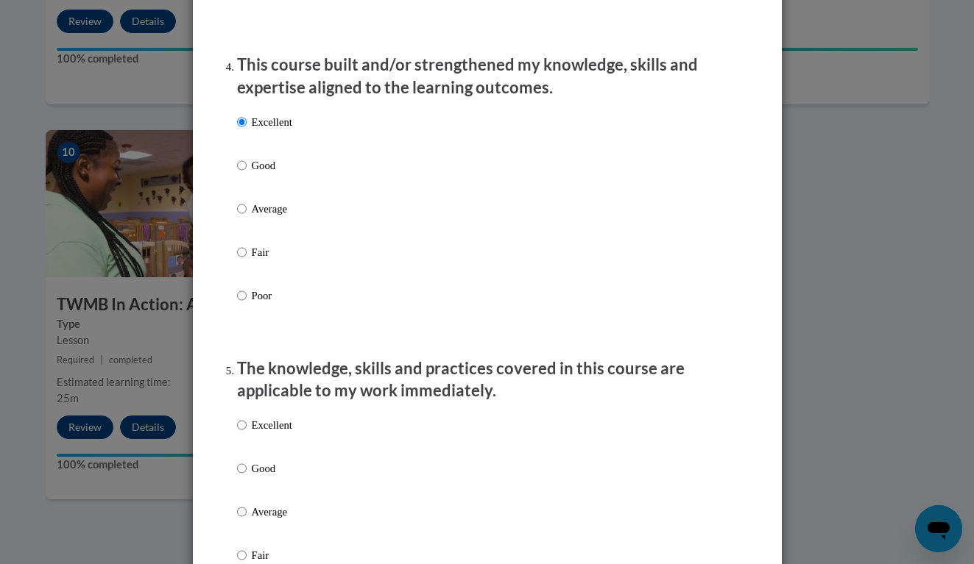
scroll to position [1066, 0]
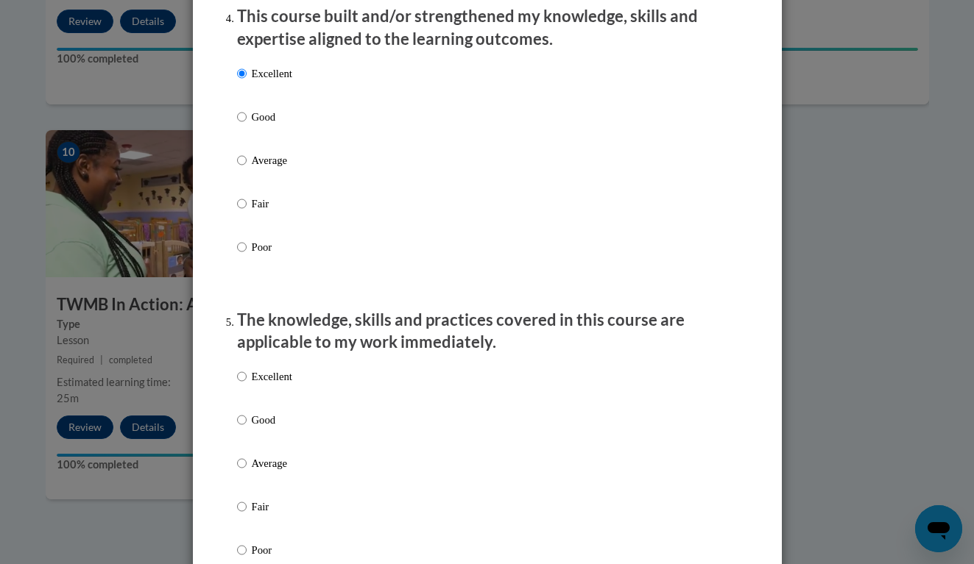
click at [247, 380] on label "Excellent" at bounding box center [264, 389] width 55 height 40
click at [247, 380] on input "Excellent" at bounding box center [242, 377] width 10 height 16
radio input "true"
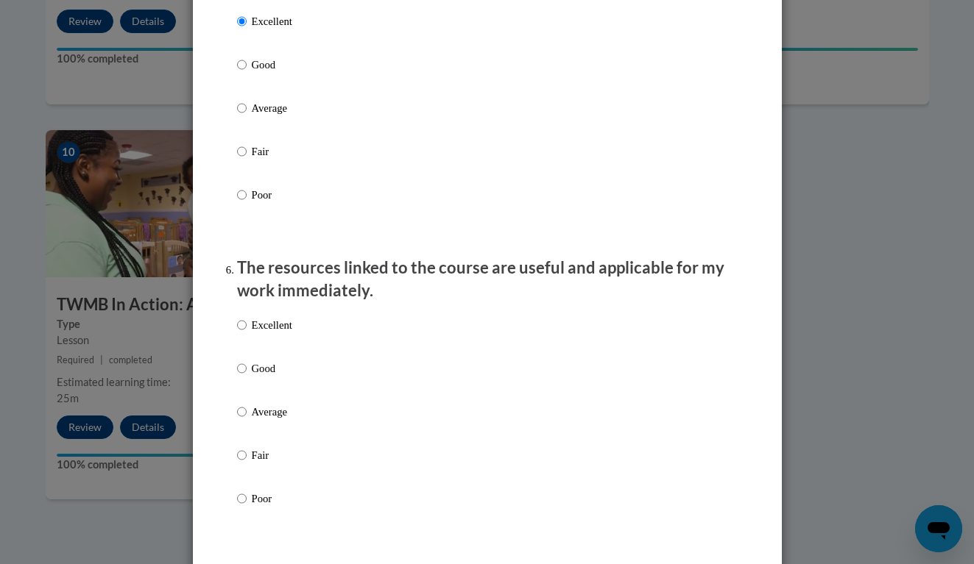
scroll to position [1433, 0]
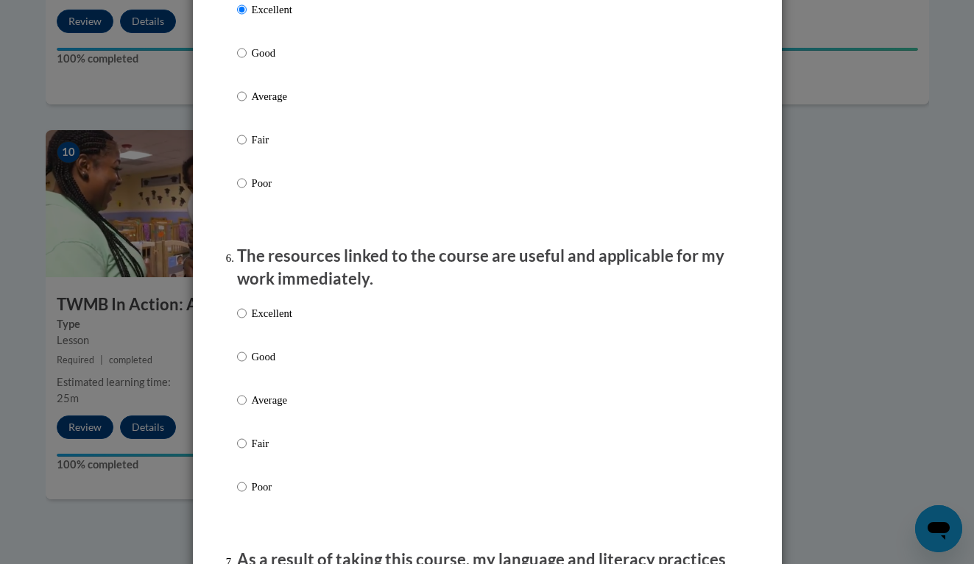
click at [243, 322] on input "Excellent" at bounding box center [242, 313] width 10 height 16
radio input "true"
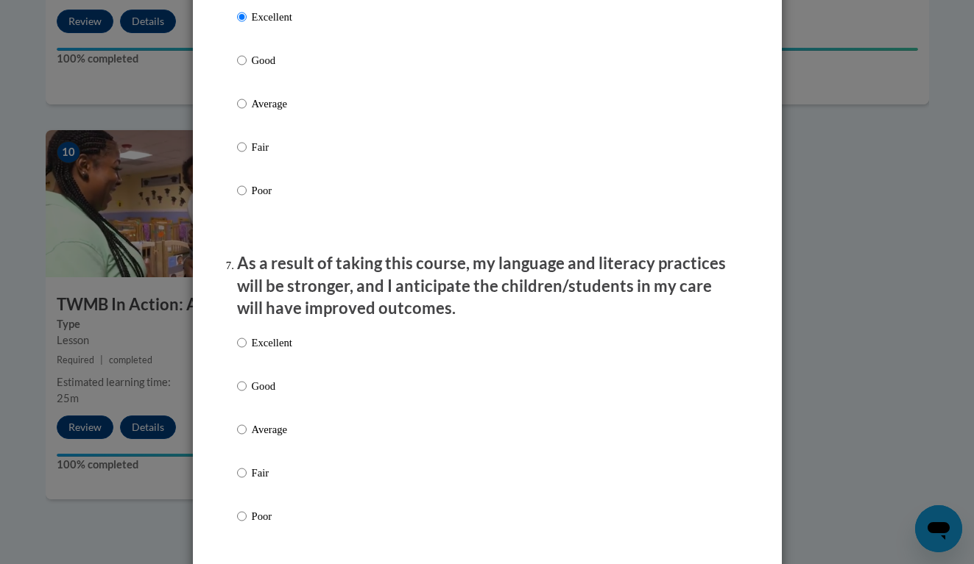
scroll to position [1730, 0]
click at [244, 350] on input "Excellent" at bounding box center [242, 342] width 10 height 16
radio input "true"
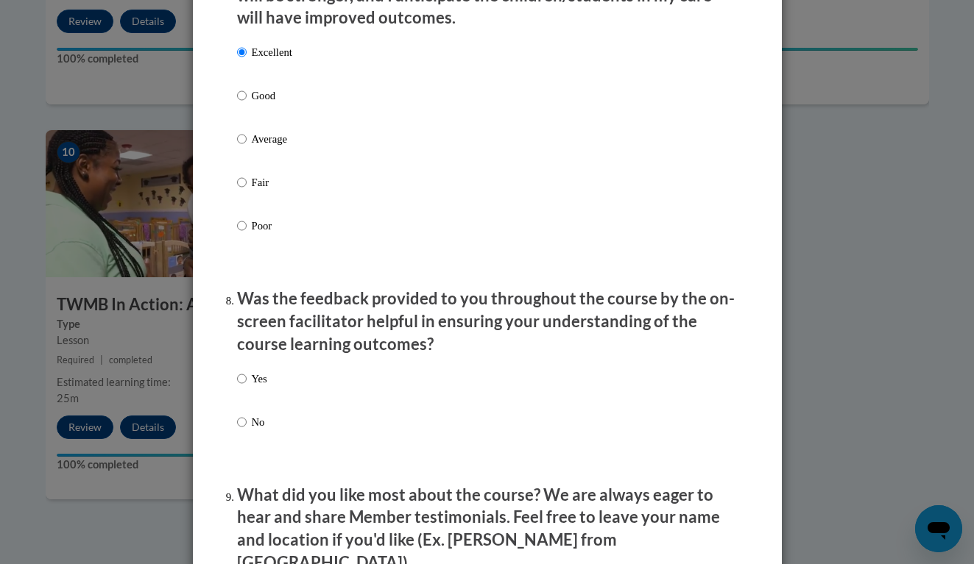
scroll to position [2028, 0]
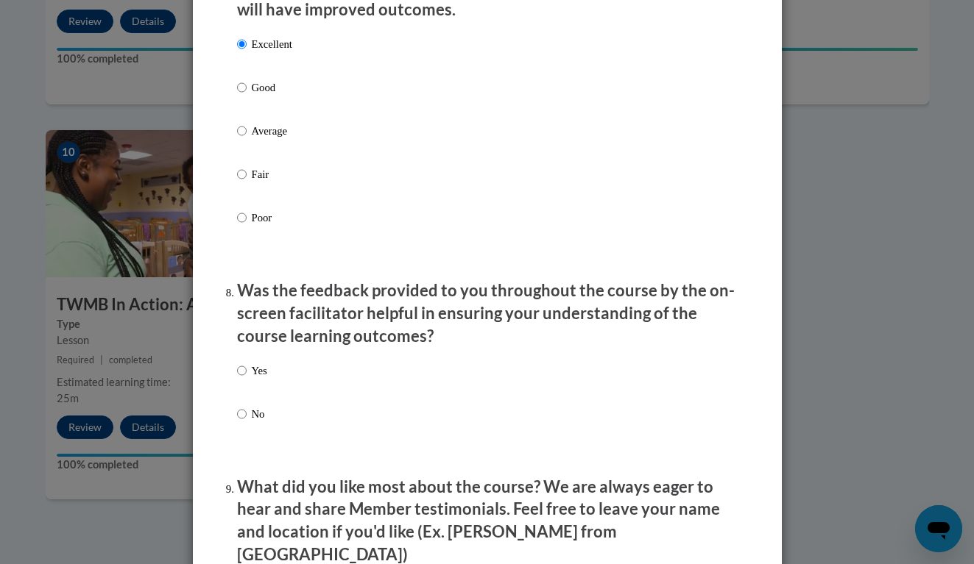
click at [241, 364] on input "Yes" at bounding box center [242, 371] width 10 height 16
radio input "true"
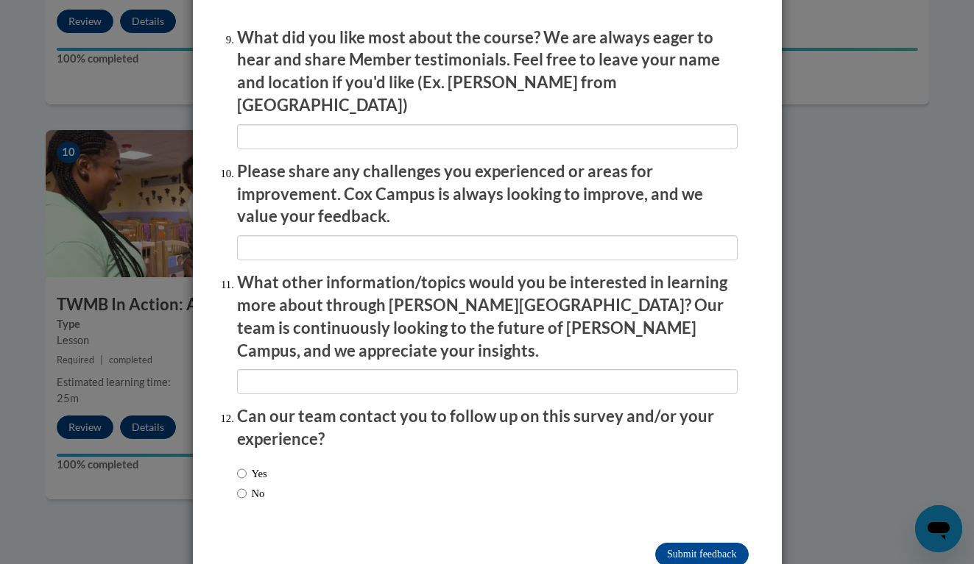
scroll to position [2476, 0]
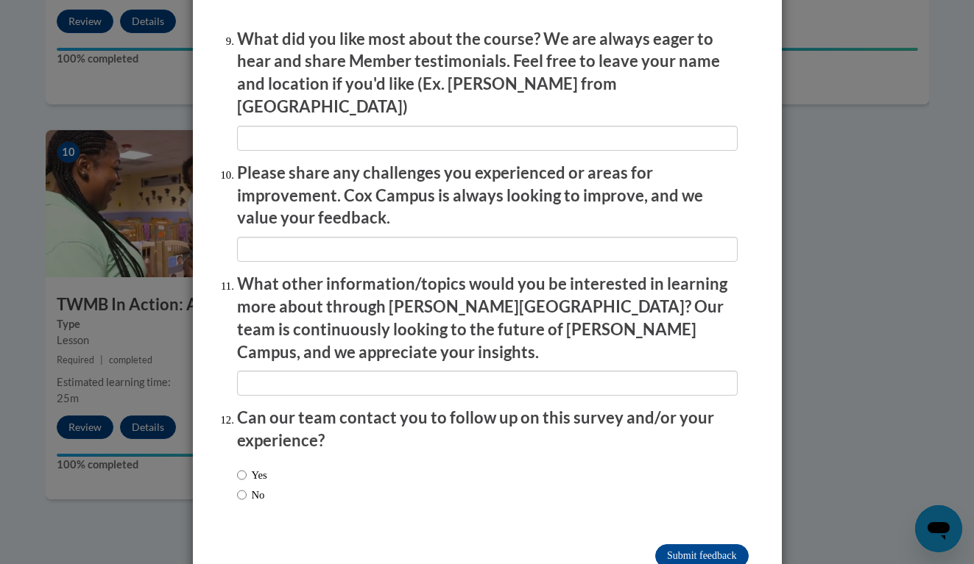
click at [250, 467] on label "Yes" at bounding box center [252, 475] width 30 height 16
click at [247, 467] on input "Yes" at bounding box center [242, 475] width 10 height 16
radio input "true"
click at [251, 487] on label "No" at bounding box center [251, 495] width 28 height 16
click at [247, 487] on input "No" at bounding box center [242, 495] width 10 height 16
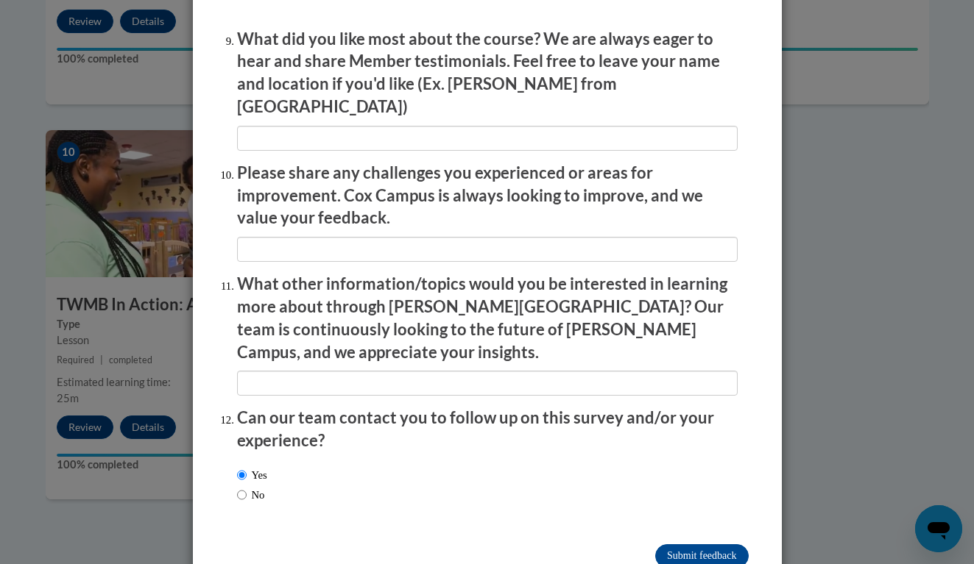
radio input "true"
click at [683, 545] on input "Submit feedback" at bounding box center [701, 557] width 93 height 24
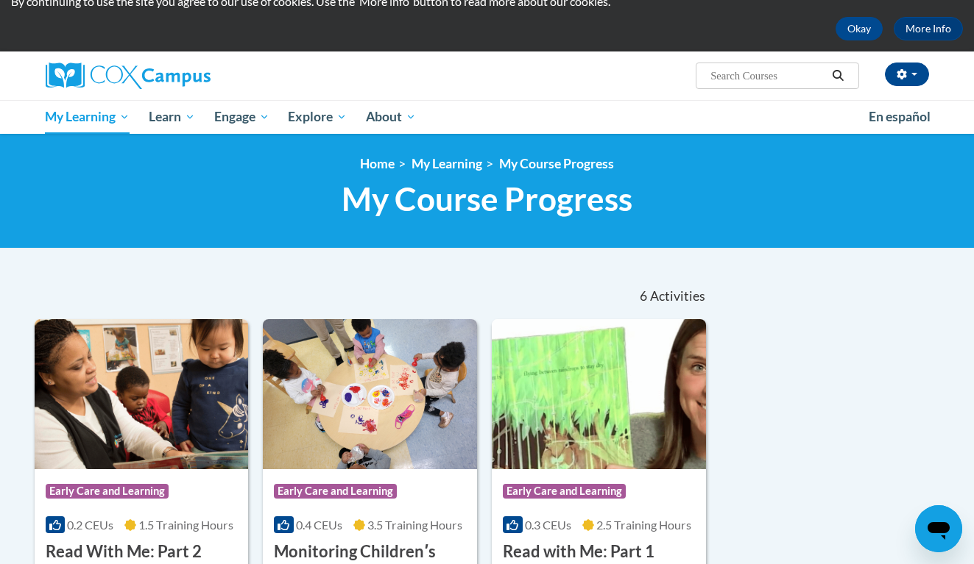
scroll to position [40, 0]
